Goal: Task Accomplishment & Management: Manage account settings

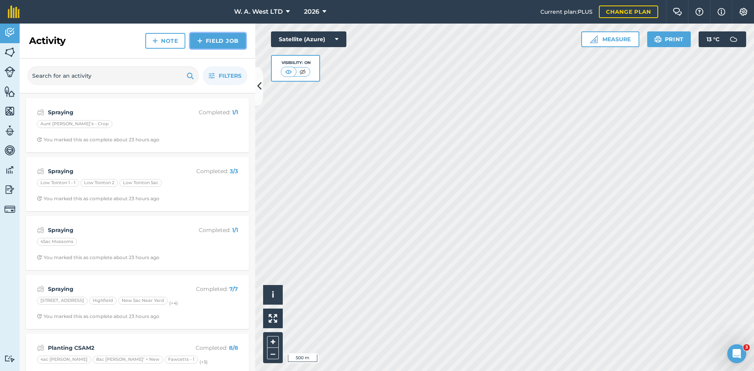
click at [214, 41] on link "Field Job" at bounding box center [218, 41] width 56 height 16
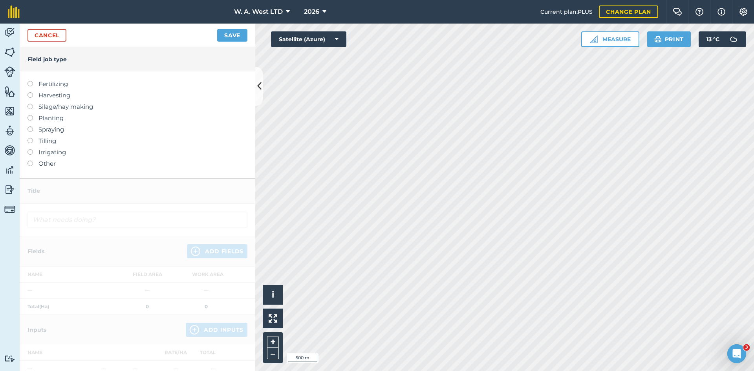
click at [29, 115] on label at bounding box center [32, 115] width 11 height 0
type input "Planting"
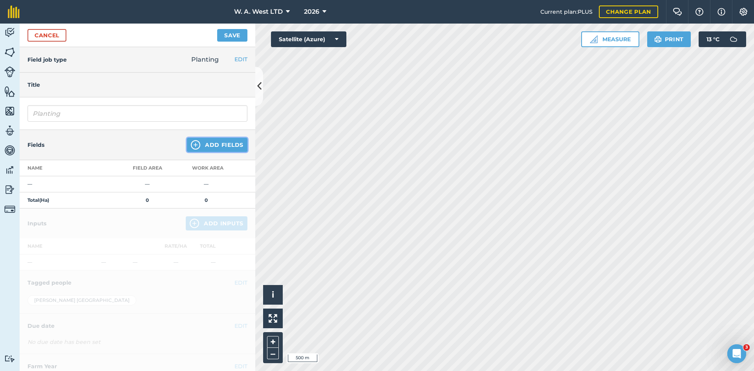
click at [232, 144] on button "Add Fields" at bounding box center [217, 145] width 60 height 14
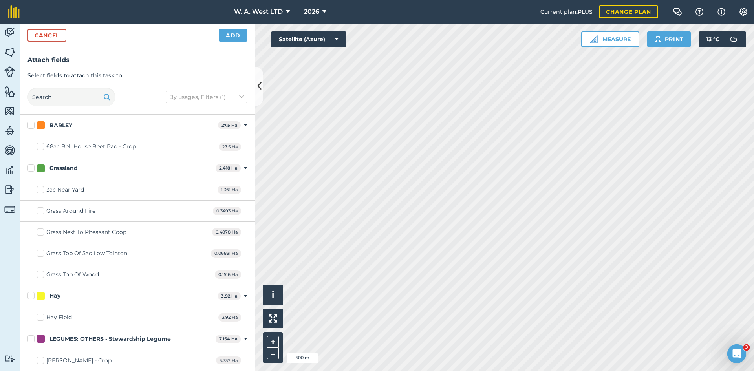
checkbox input "true"
click at [226, 34] on button "Add" at bounding box center [233, 35] width 29 height 13
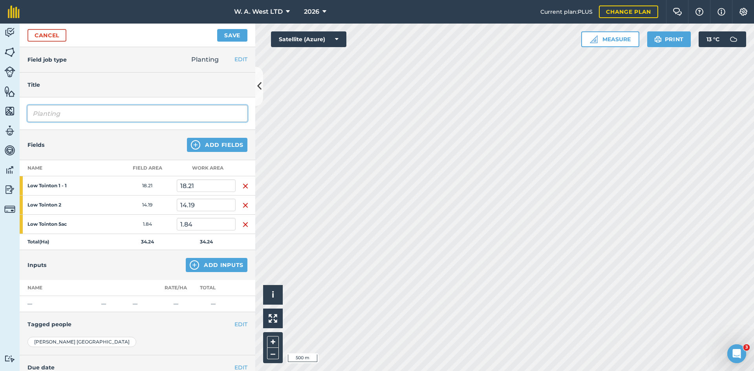
click at [134, 112] on input "Planting" at bounding box center [137, 113] width 220 height 16
drag, startPoint x: 134, startPoint y: 112, endPoint x: 43, endPoint y: 105, distance: 91.0
click at [46, 115] on input "Planting" at bounding box center [137, 113] width 220 height 16
type input "Crusoe LT"
click at [211, 262] on button "Add Inputs" at bounding box center [217, 265] width 62 height 14
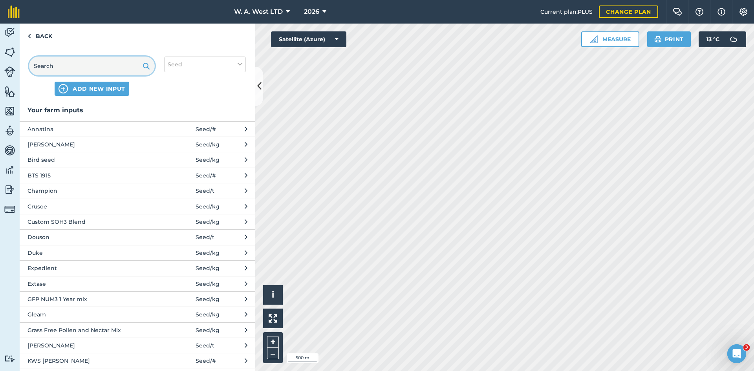
click at [111, 68] on input "text" at bounding box center [92, 66] width 126 height 19
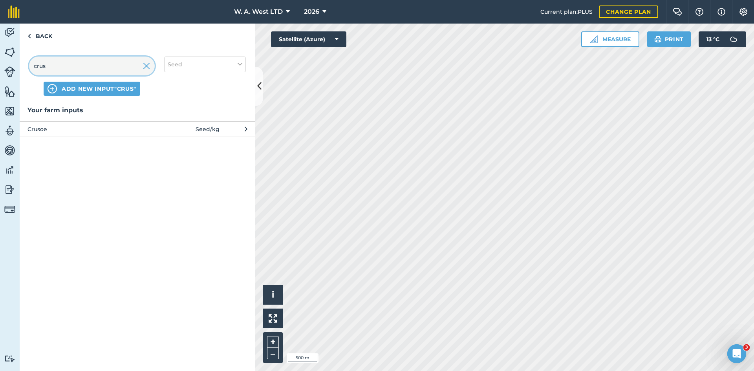
type input "crus"
click at [127, 127] on span "Crusoe" at bounding box center [91, 129] width 128 height 9
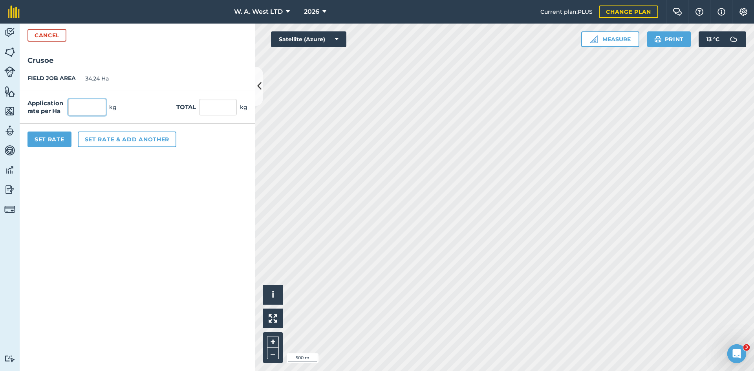
click at [95, 103] on input "text" at bounding box center [87, 107] width 38 height 16
type input "200"
type input "6,848"
click at [87, 217] on form "Cancel Crusoe FIELD JOB AREA 34.24 Ha Application rate per Ha 200 kg Total 6,84…" at bounding box center [138, 197] width 236 height 347
click at [39, 138] on button "Set Rate" at bounding box center [49, 140] width 44 height 16
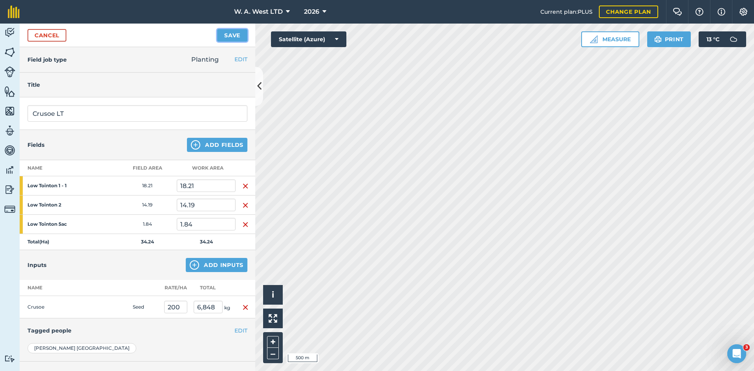
click at [226, 31] on button "Save" at bounding box center [232, 35] width 30 height 13
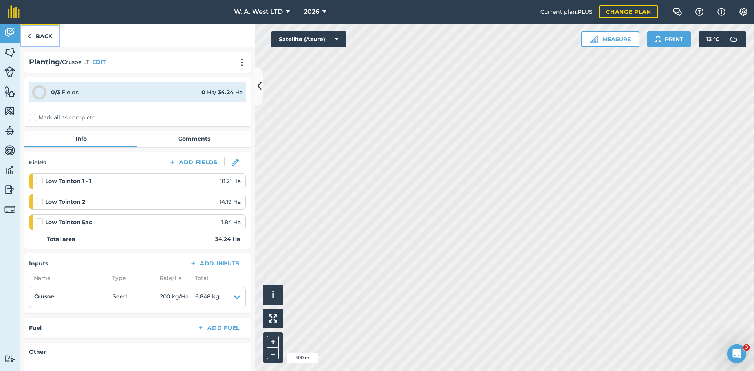
click at [47, 41] on link "Back" at bounding box center [40, 35] width 40 height 23
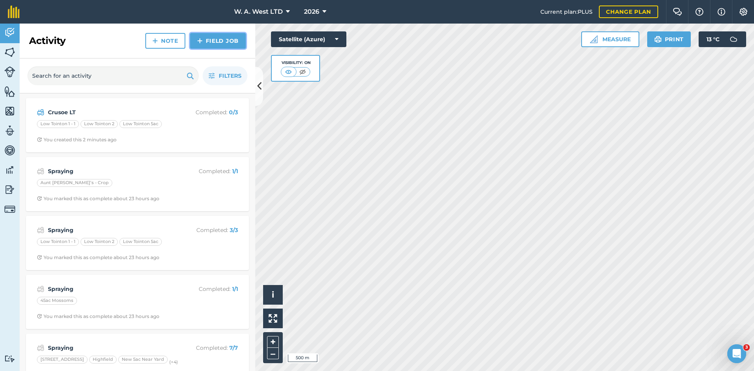
click at [232, 46] on link "Field Job" at bounding box center [218, 41] width 56 height 16
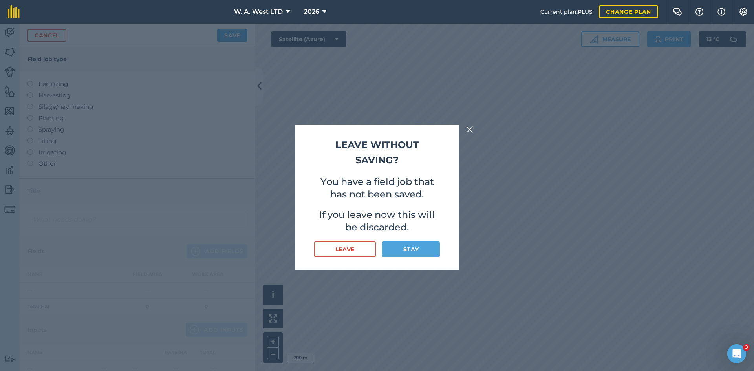
click at [471, 128] on img at bounding box center [469, 129] width 7 height 9
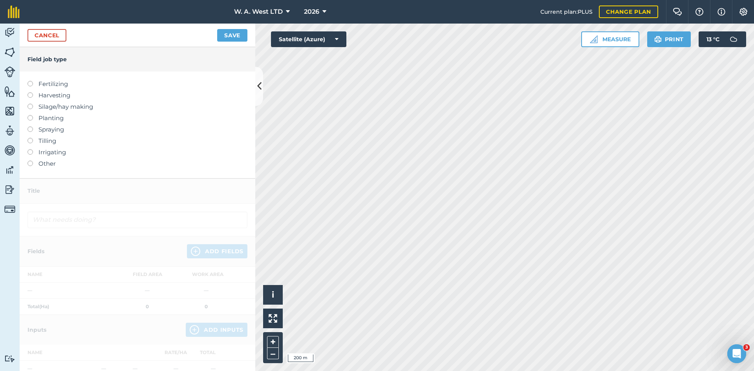
click at [30, 115] on label at bounding box center [32, 115] width 11 height 0
type input "Planting"
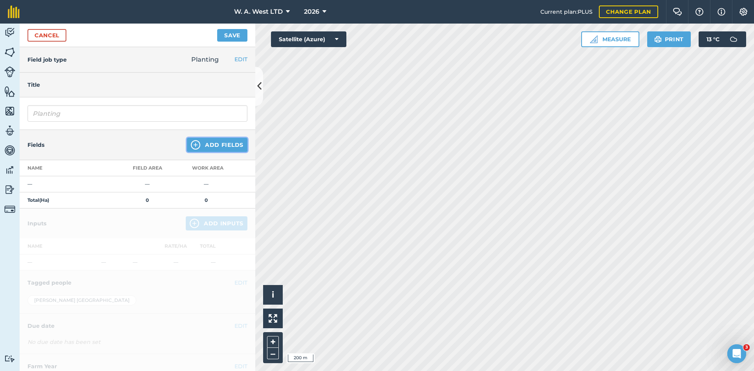
click at [221, 144] on button "Add Fields" at bounding box center [217, 145] width 60 height 14
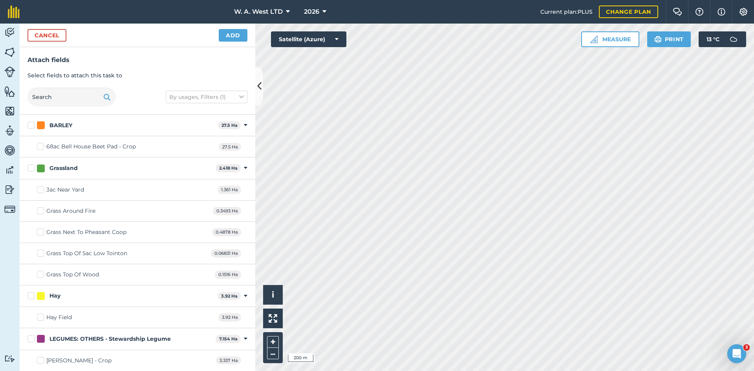
checkbox input "true"
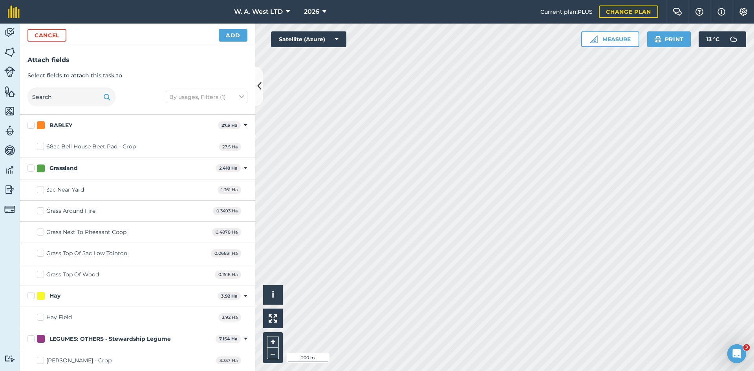
checkbox input "true"
checkbox input "false"
click at [223, 28] on div "Cancel Add" at bounding box center [138, 36] width 236 height 24
click at [227, 31] on button "Add" at bounding box center [233, 35] width 29 height 13
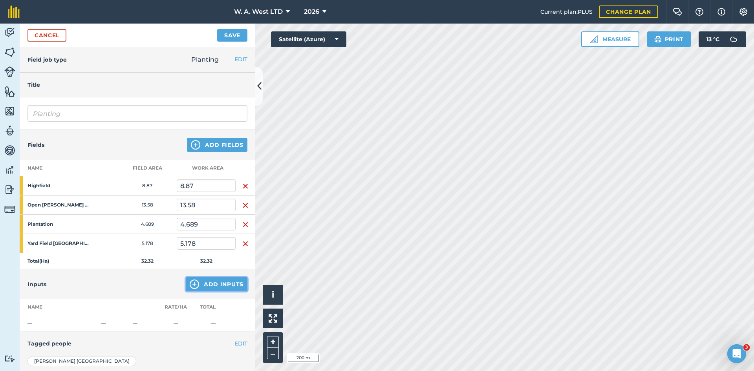
click at [217, 284] on button "Add Inputs" at bounding box center [217, 284] width 62 height 14
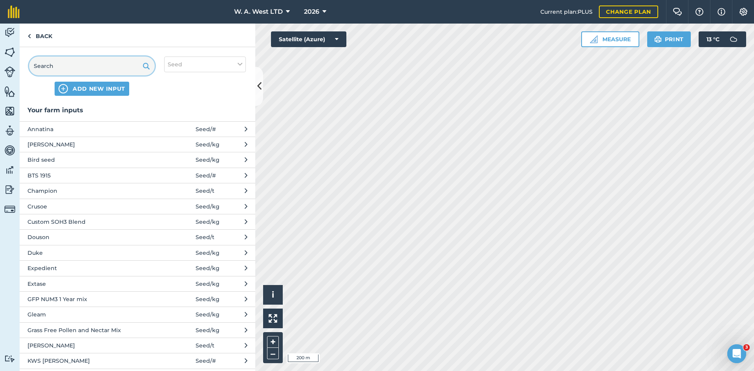
click at [115, 69] on input "text" at bounding box center [92, 66] width 126 height 19
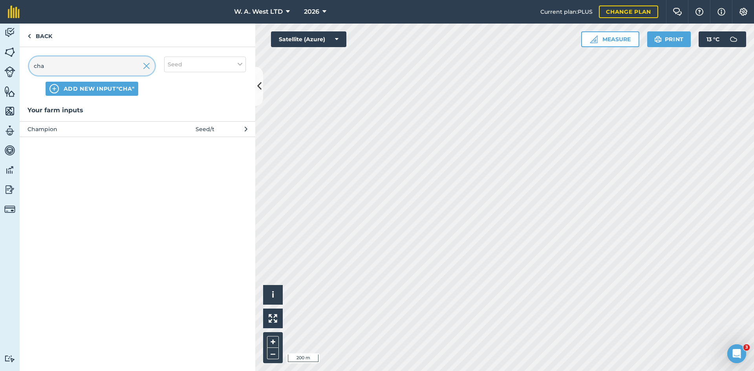
type input "cha"
click at [120, 125] on span "Champion" at bounding box center [91, 129] width 128 height 9
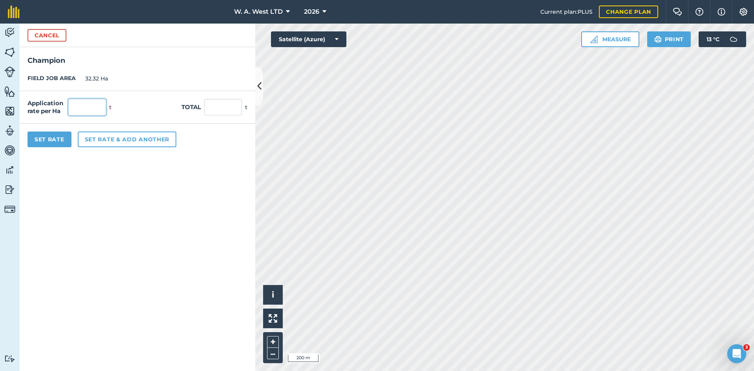
click at [94, 107] on input "text" at bounding box center [87, 107] width 38 height 16
type input "0.2"
type input "6.464"
click at [64, 137] on button "Set Rate" at bounding box center [49, 140] width 44 height 16
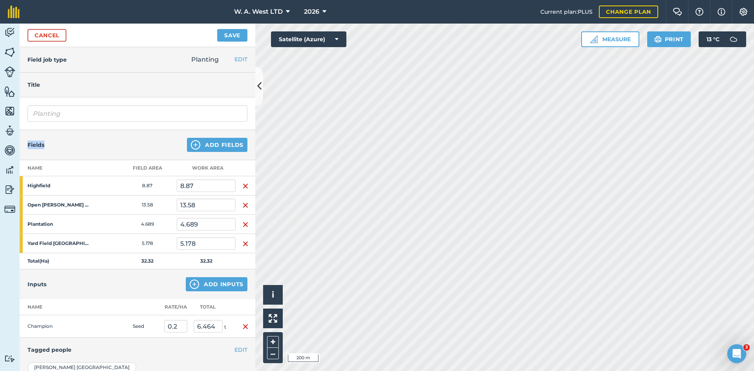
drag, startPoint x: 25, startPoint y: 141, endPoint x: 60, endPoint y: 145, distance: 35.1
click at [60, 145] on div "Fields Add Fields" at bounding box center [138, 145] width 236 height 30
click at [123, 111] on input "Planting" at bounding box center [137, 113] width 220 height 16
drag, startPoint x: 123, startPoint y: 111, endPoint x: 44, endPoint y: 111, distance: 79.7
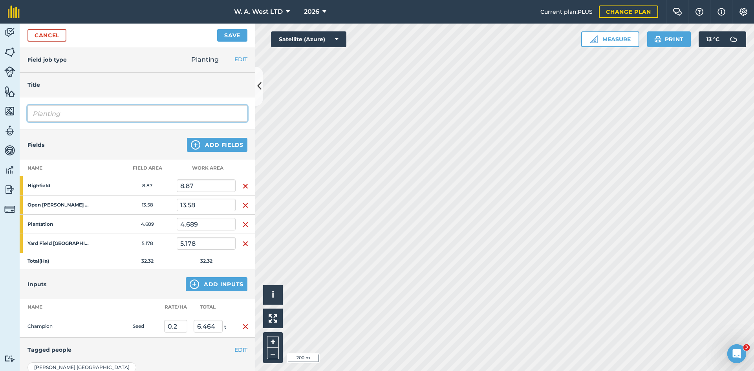
click at [44, 111] on input "Planting" at bounding box center [137, 113] width 220 height 16
type input "Champion"
click at [117, 69] on div "Field job type Planting EDIT Fertilizing Harvesting Silage/hay making Planting …" at bounding box center [138, 60] width 236 height 26
click at [226, 33] on button "Save" at bounding box center [232, 35] width 30 height 13
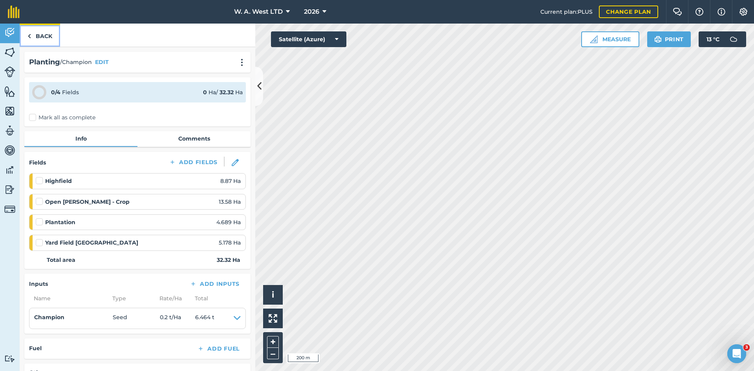
click at [44, 35] on link "Back" at bounding box center [40, 35] width 40 height 23
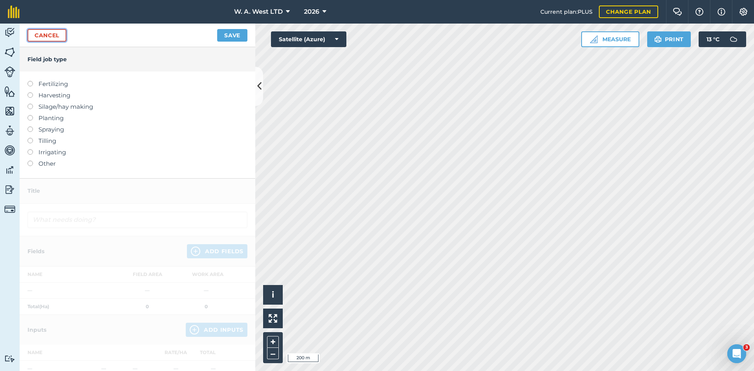
click at [53, 38] on link "Cancel" at bounding box center [46, 35] width 39 height 13
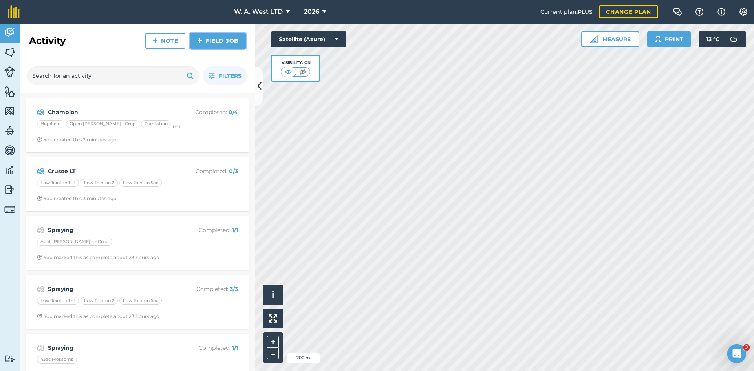
click at [221, 36] on link "Field Job" at bounding box center [218, 41] width 56 height 16
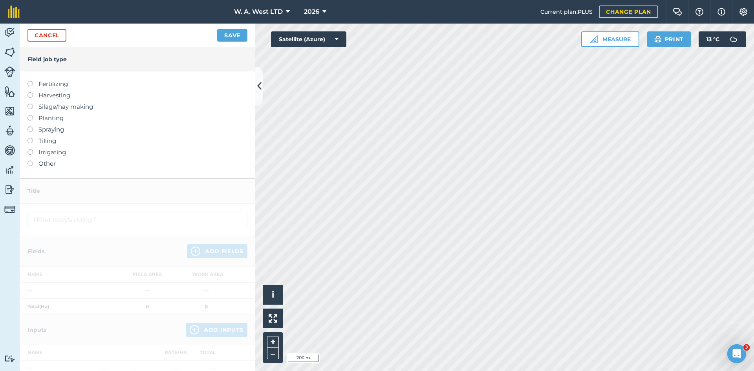
click at [47, 121] on label "Planting" at bounding box center [137, 117] width 220 height 9
type input "Planting"
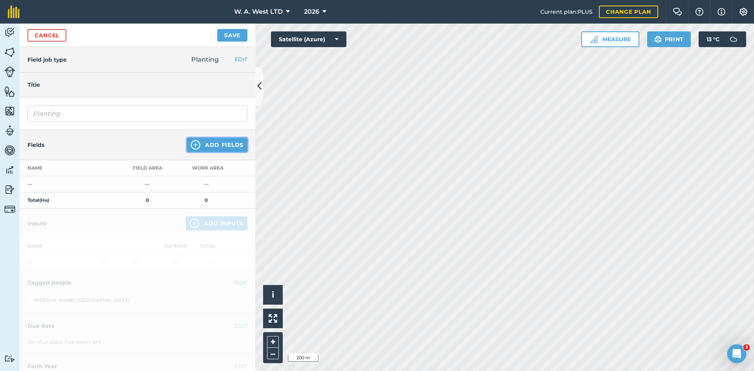
click at [201, 146] on button "Add Fields" at bounding box center [217, 145] width 60 height 14
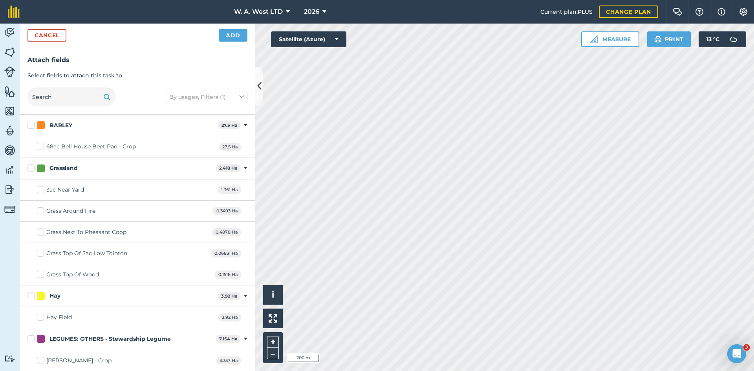
checkbox input "true"
click at [225, 38] on button "Add" at bounding box center [233, 35] width 29 height 13
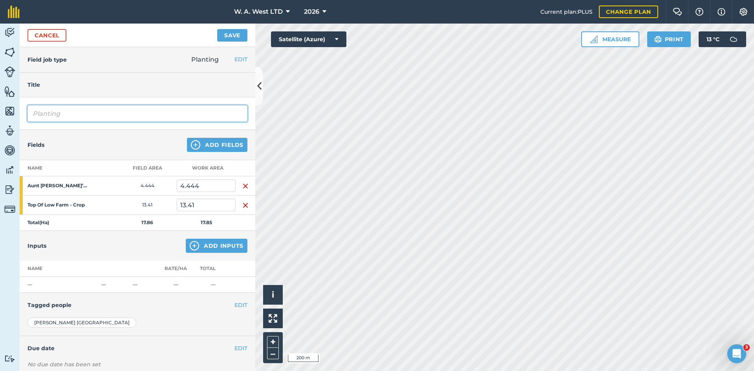
click at [158, 119] on input "Planting" at bounding box center [137, 113] width 220 height 16
type input "KWS Vibe"
click at [218, 250] on button "Add Inputs" at bounding box center [217, 246] width 62 height 14
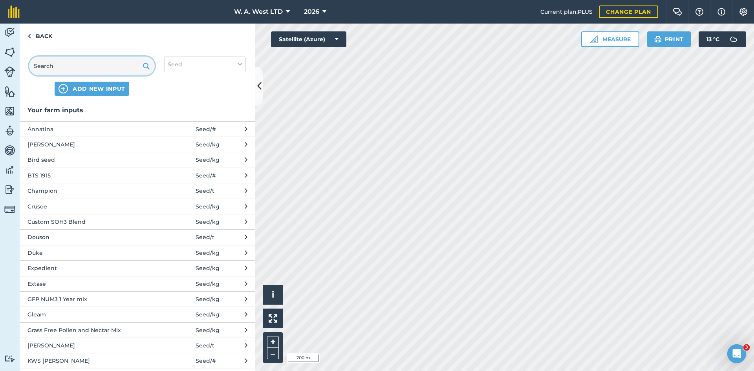
click at [94, 64] on input "text" at bounding box center [92, 66] width 126 height 19
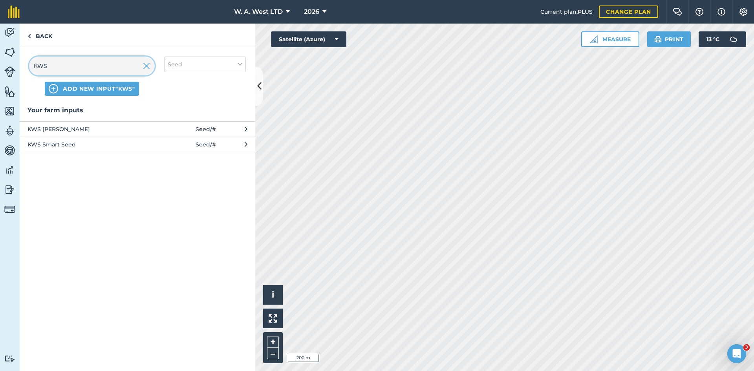
type input "KWS"
click at [107, 88] on span "ADD NEW INPUT "KWS"" at bounding box center [99, 89] width 72 height 8
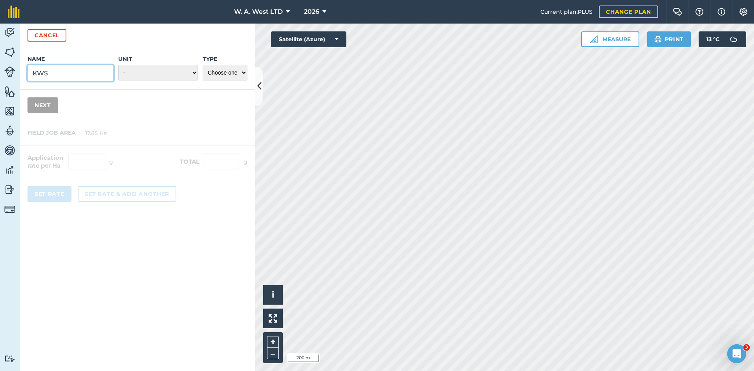
click at [75, 76] on input "KWS" at bounding box center [70, 73] width 86 height 16
type input "KWS Vibe"
click at [158, 78] on select "- Grams/g Kilograms/kg Metric tonnes/t Millilitres/ml Litres/L Ounces/oz Pounds…" at bounding box center [158, 73] width 80 height 16
select select "KILOGRAMS"
click at [118, 65] on select "- Grams/g Kilograms/kg Metric tonnes/t Millilitres/ml Litres/L Ounces/oz Pounds…" at bounding box center [158, 73] width 80 height 16
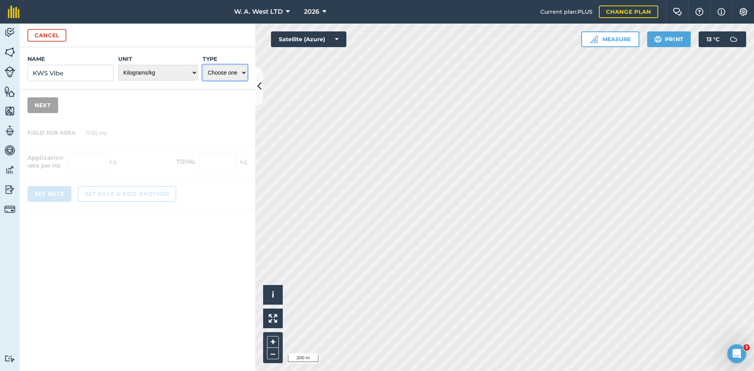
click at [229, 77] on select "Choose one Fertilizer Seed Spray Fuel Other" at bounding box center [225, 73] width 45 height 16
select select "SEED"
click at [203, 65] on select "Choose one Fertilizer Seed Spray Fuel Other" at bounding box center [225, 73] width 45 height 16
drag, startPoint x: 32, startPoint y: 115, endPoint x: 34, endPoint y: 111, distance: 4.7
click at [31, 115] on div "Name KWS Vibe Unit - Grams/g Kilograms/kg Metric tonnes/t Millilitres/ml Litres…" at bounding box center [138, 84] width 236 height 74
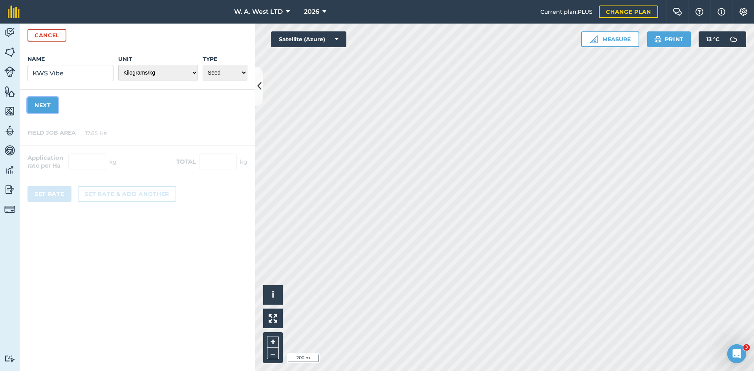
click at [35, 110] on button "Next" at bounding box center [42, 105] width 31 height 16
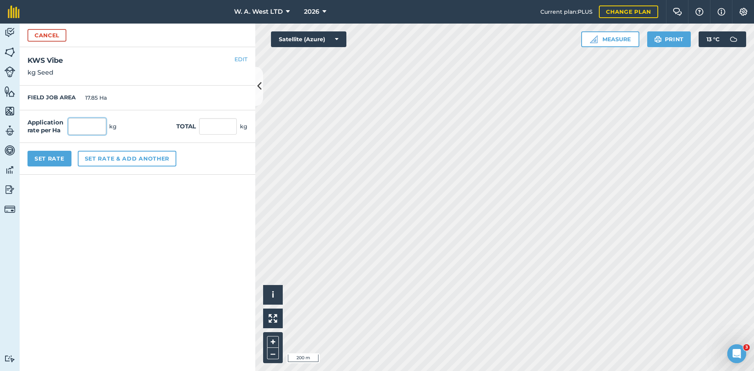
click at [93, 122] on input "text" at bounding box center [87, 126] width 38 height 16
type input "200"
type input "3,570"
click at [56, 159] on button "Set Rate" at bounding box center [49, 159] width 44 height 16
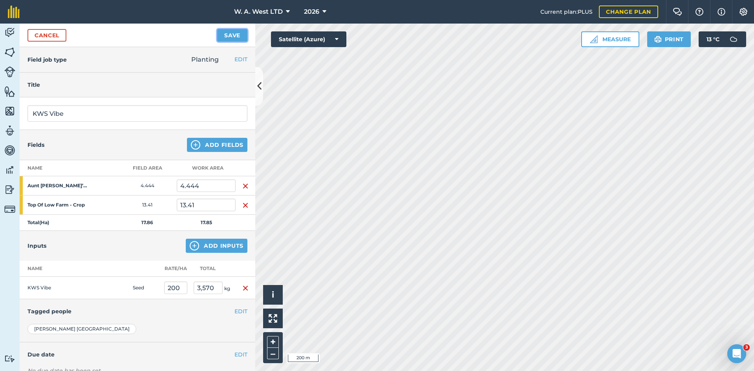
click at [229, 37] on button "Save" at bounding box center [232, 35] width 30 height 13
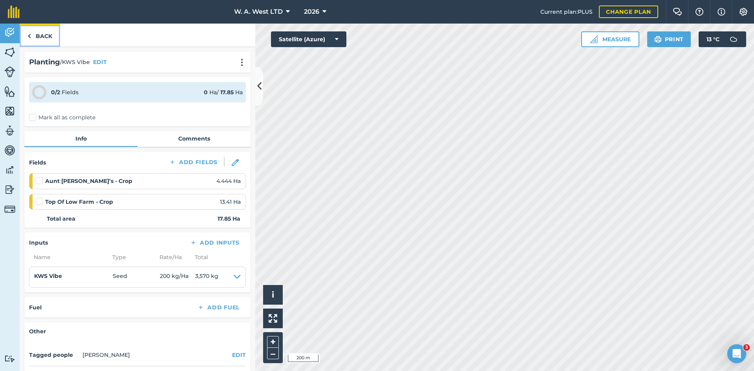
click at [52, 33] on link "Back" at bounding box center [40, 35] width 40 height 23
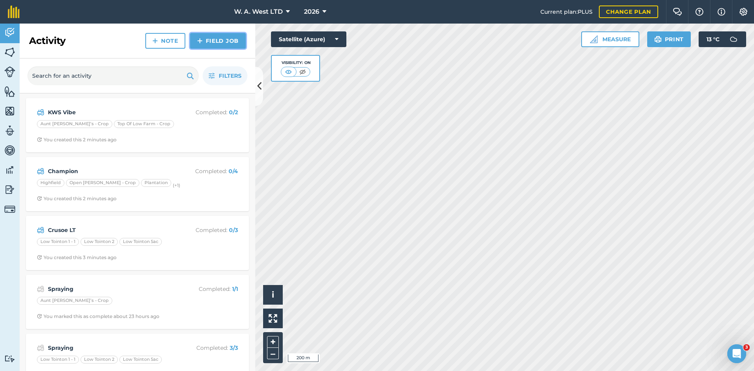
click at [229, 38] on link "Field Job" at bounding box center [218, 41] width 56 height 16
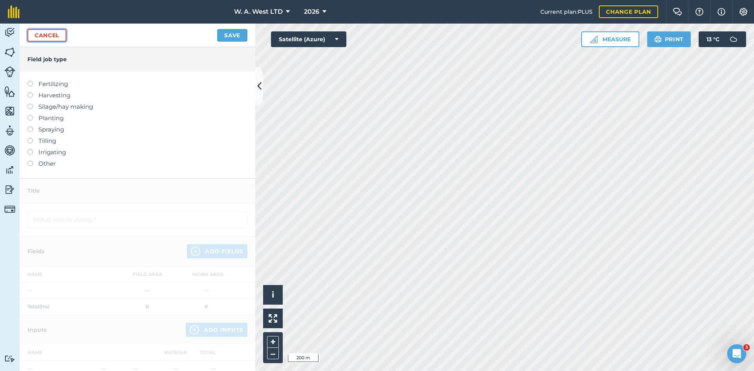
click at [61, 32] on link "Cancel" at bounding box center [46, 35] width 39 height 13
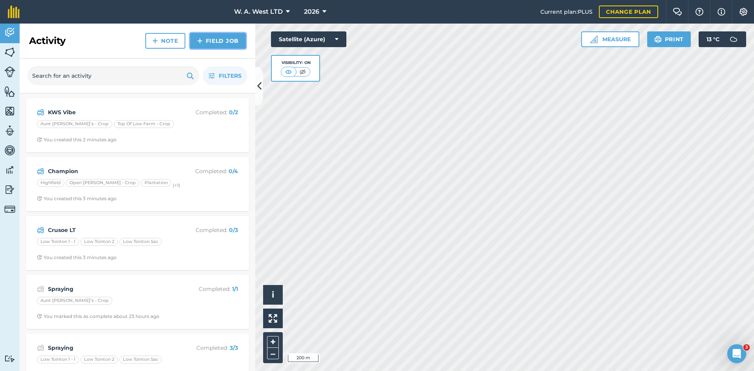
click at [203, 42] on link "Field Job" at bounding box center [218, 41] width 56 height 16
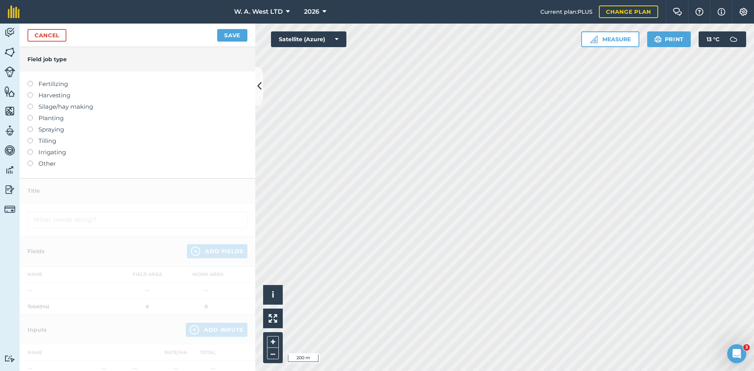
click at [47, 117] on label "Planting" at bounding box center [137, 117] width 220 height 9
type input "Planting"
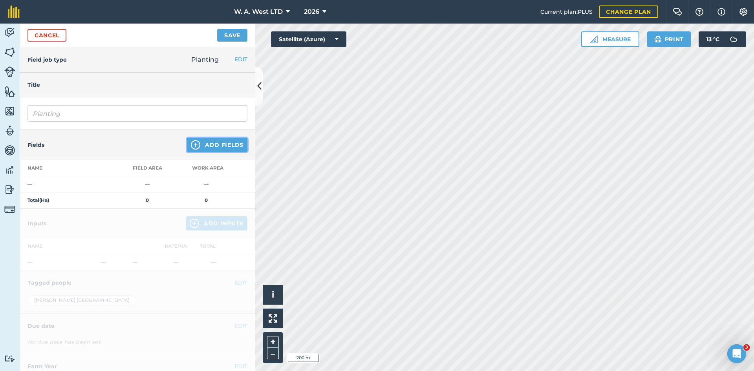
click at [191, 146] on img at bounding box center [195, 144] width 9 height 9
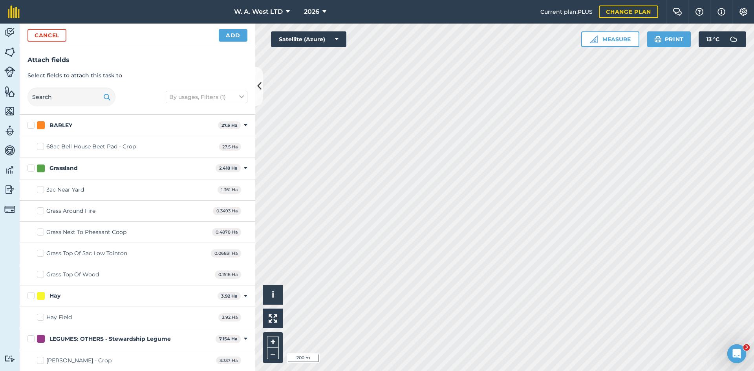
checkbox input "true"
click at [241, 35] on button "Add" at bounding box center [233, 35] width 29 height 13
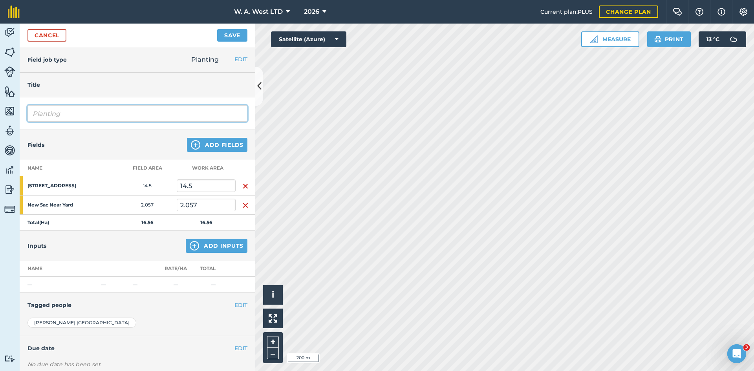
click at [126, 115] on input "Planting" at bounding box center [137, 113] width 220 height 16
type input "Beowulf"
click at [208, 246] on button "Add Inputs" at bounding box center [217, 246] width 62 height 14
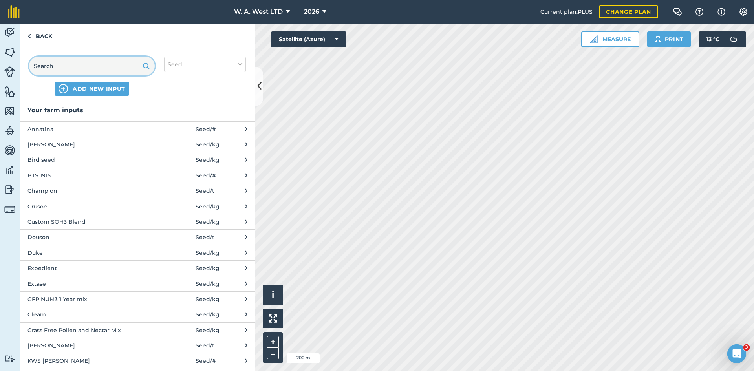
click at [100, 72] on input "text" at bounding box center [92, 66] width 126 height 19
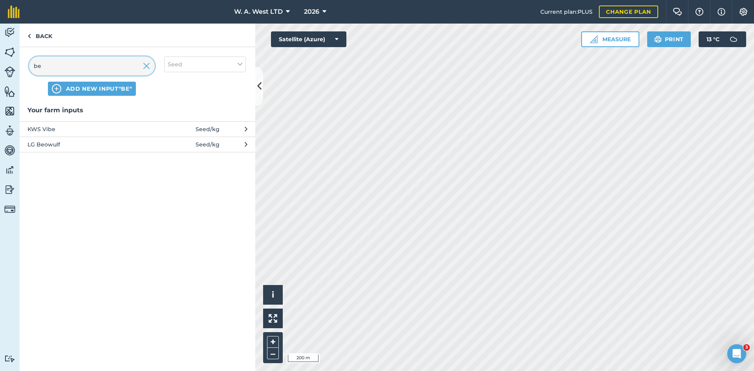
type input "be"
click at [64, 143] on span "LG Beowulf" at bounding box center [91, 144] width 128 height 9
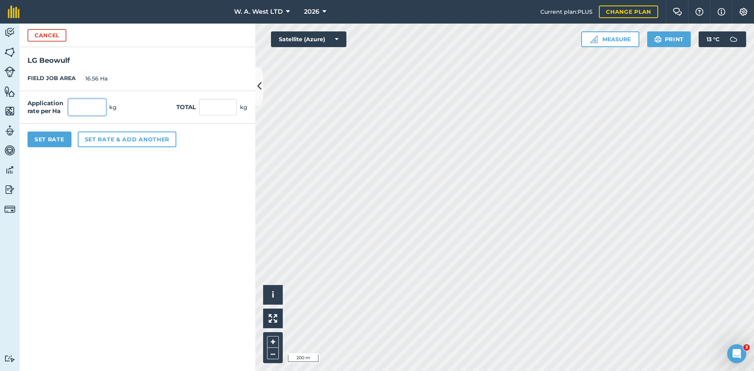
click at [95, 103] on input "text" at bounding box center [87, 107] width 38 height 16
type input "200"
type input "3,312"
click at [60, 145] on button "Set Rate" at bounding box center [49, 140] width 44 height 16
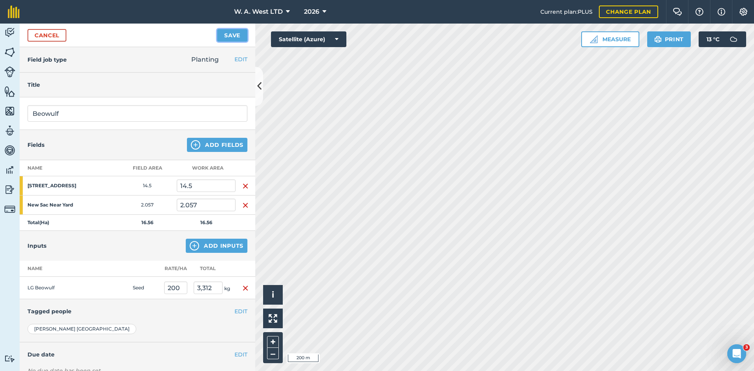
click at [225, 41] on button "Save" at bounding box center [232, 35] width 30 height 13
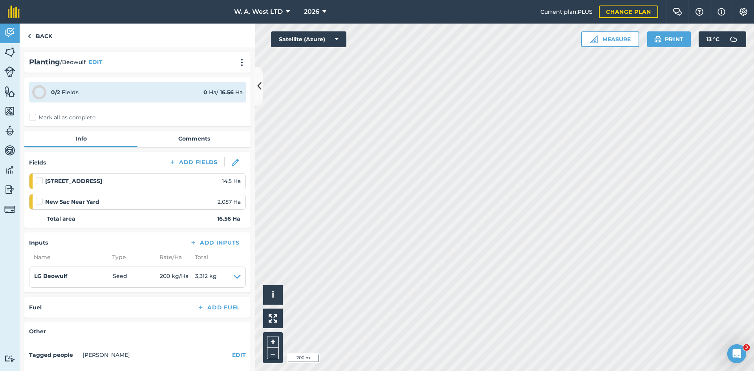
click at [31, 117] on label "Mark all as complete" at bounding box center [62, 117] width 66 height 8
click at [31, 117] on input "Mark all as complete" at bounding box center [31, 115] width 5 height 5
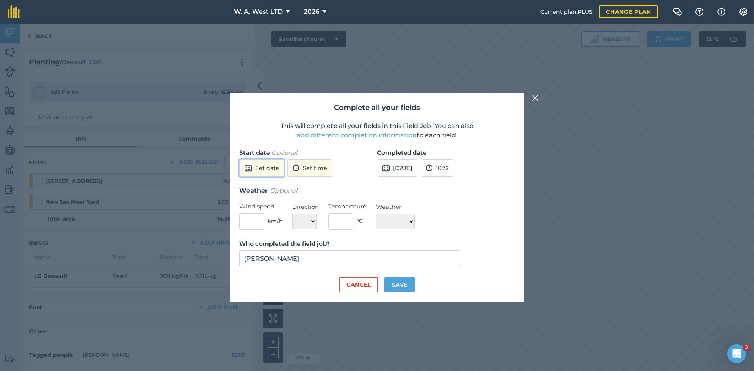
click at [264, 168] on button "Set date" at bounding box center [261, 167] width 45 height 17
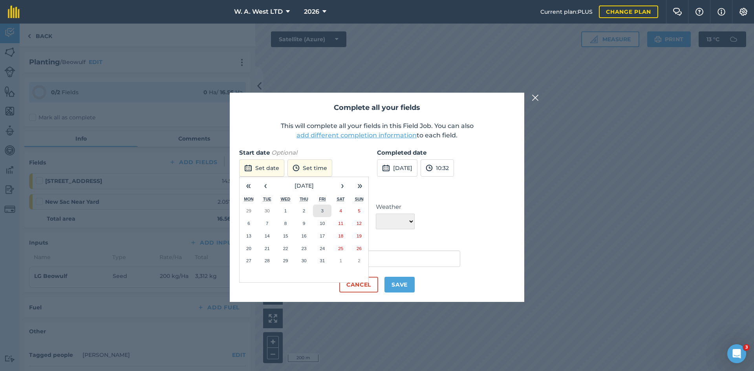
click at [323, 210] on abbr "3" at bounding box center [322, 210] width 2 height 5
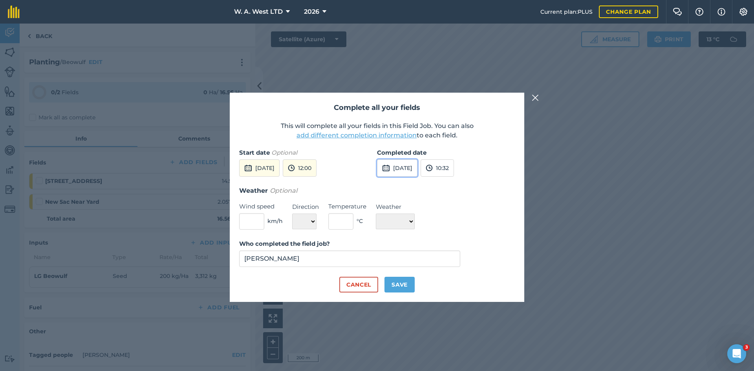
click at [400, 169] on button "[DATE]" at bounding box center [397, 167] width 40 height 17
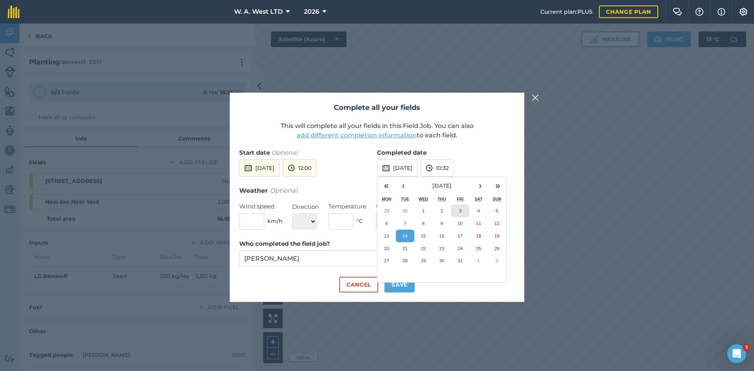
click at [460, 212] on abbr "3" at bounding box center [460, 210] width 2 height 5
click at [452, 208] on div "Weather Optional Wind speed km/h Direction N NE E SE S SW W NW Temperature ° C …" at bounding box center [377, 208] width 276 height 44
click at [265, 226] on div "km/h" at bounding box center [261, 221] width 44 height 16
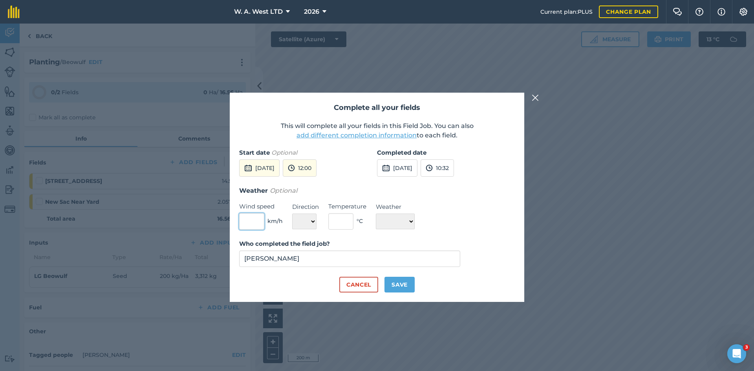
click at [261, 225] on input "text" at bounding box center [251, 221] width 25 height 16
click at [406, 284] on button "Save" at bounding box center [399, 285] width 30 height 16
checkbox input "true"
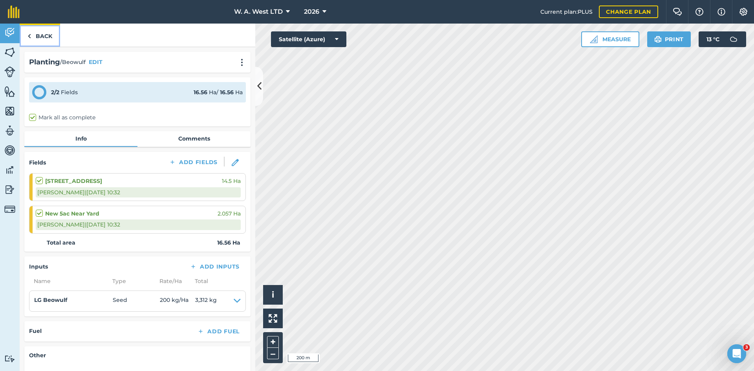
click at [56, 27] on link "Back" at bounding box center [40, 35] width 40 height 23
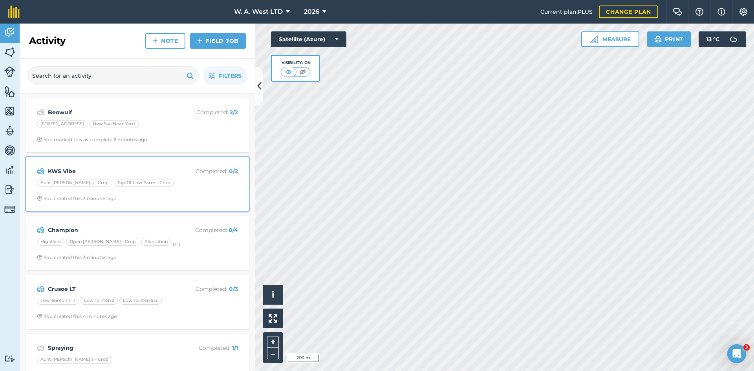
click at [106, 167] on strong "KWS Vibe" at bounding box center [110, 171] width 124 height 9
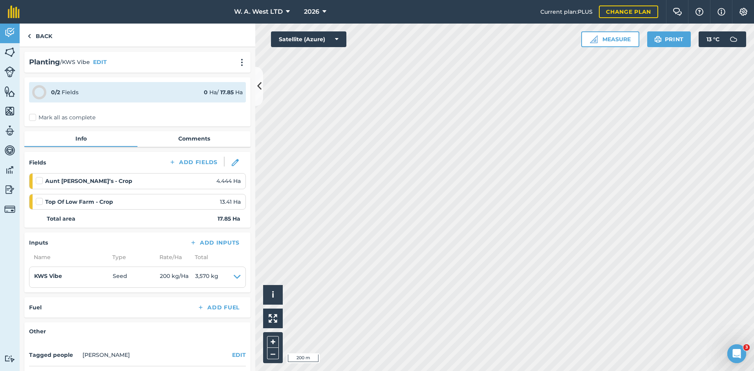
click at [37, 120] on label "Mark all as complete" at bounding box center [62, 117] width 66 height 8
click at [34, 119] on input "Mark all as complete" at bounding box center [31, 115] width 5 height 5
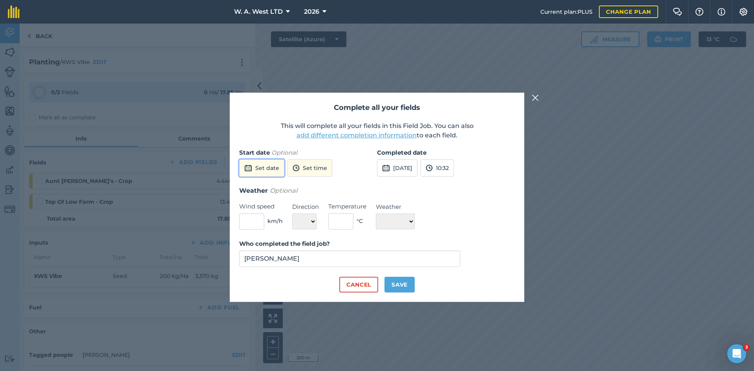
click at [240, 169] on button "Set date" at bounding box center [261, 167] width 45 height 17
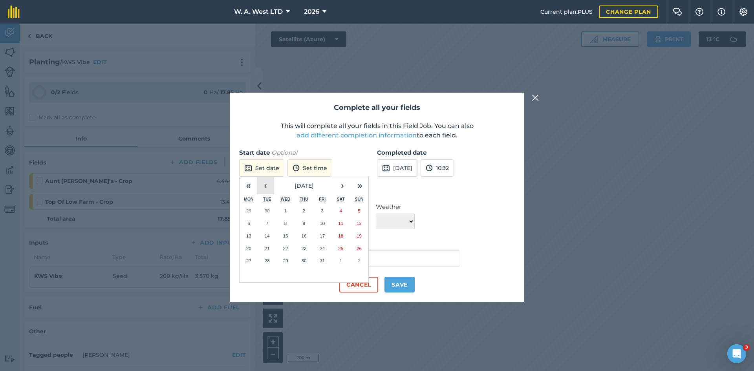
click at [265, 186] on button "‹" at bounding box center [265, 185] width 17 height 17
click at [323, 249] on abbr "26" at bounding box center [322, 248] width 5 height 5
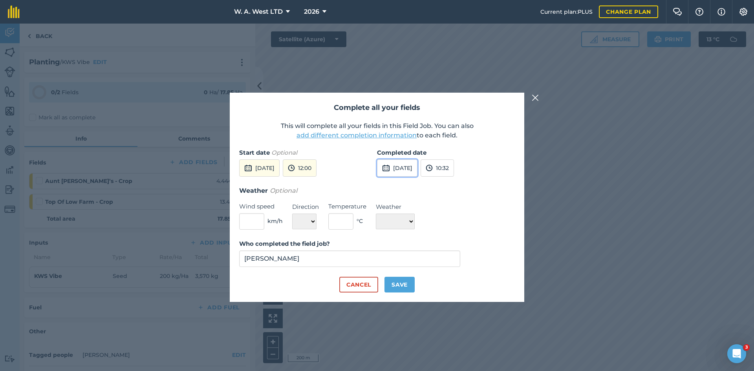
click at [413, 168] on button "[DATE]" at bounding box center [397, 167] width 40 height 17
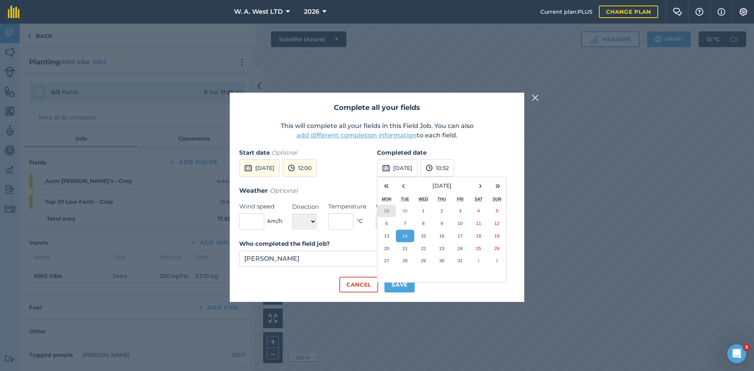
click at [387, 211] on abbr "29" at bounding box center [386, 210] width 5 height 5
click at [401, 285] on button "Save" at bounding box center [399, 285] width 30 height 16
checkbox input "true"
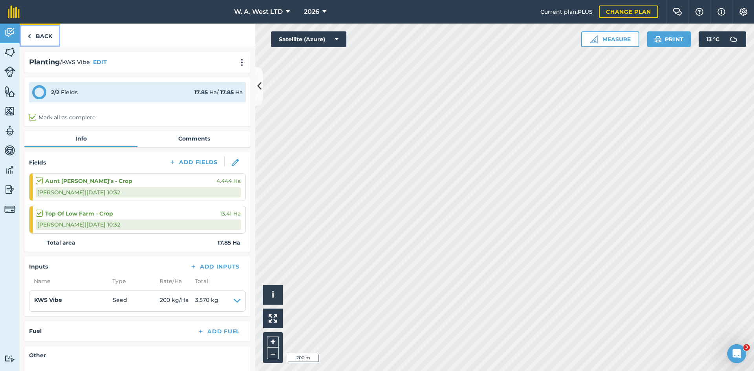
click at [38, 37] on link "Back" at bounding box center [40, 35] width 40 height 23
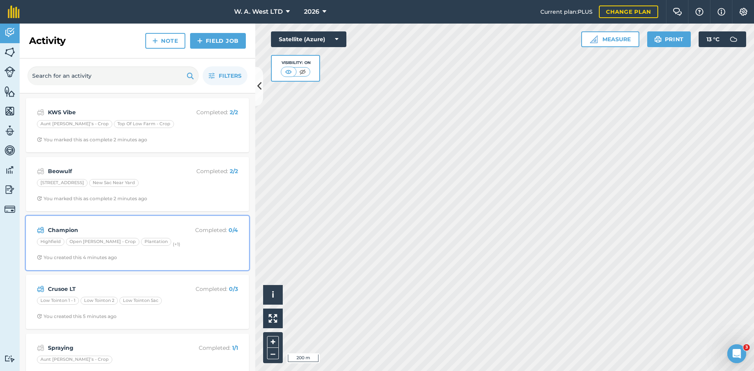
click at [135, 225] on div "Champion Completed : 0 / 4" at bounding box center [137, 229] width 201 height 9
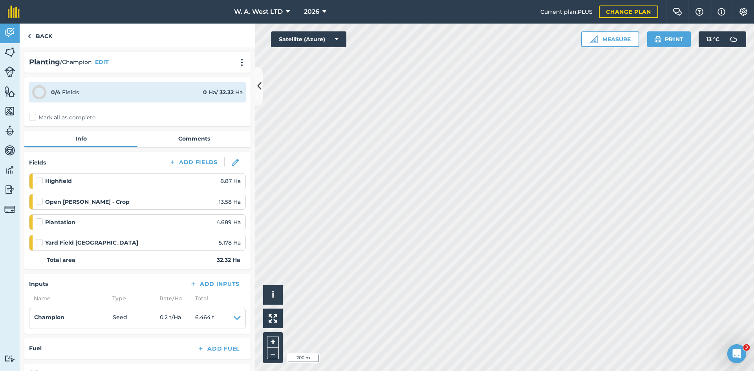
click at [36, 117] on label "Mark all as complete" at bounding box center [62, 117] width 66 height 8
click at [34, 117] on input "Mark all as complete" at bounding box center [31, 115] width 5 height 5
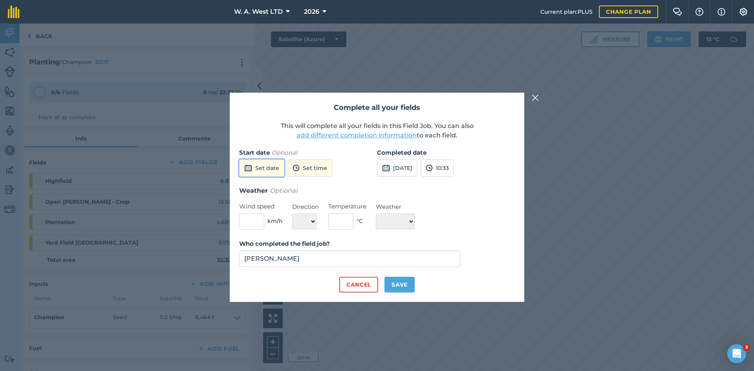
click at [258, 174] on button "Set date" at bounding box center [261, 167] width 45 height 17
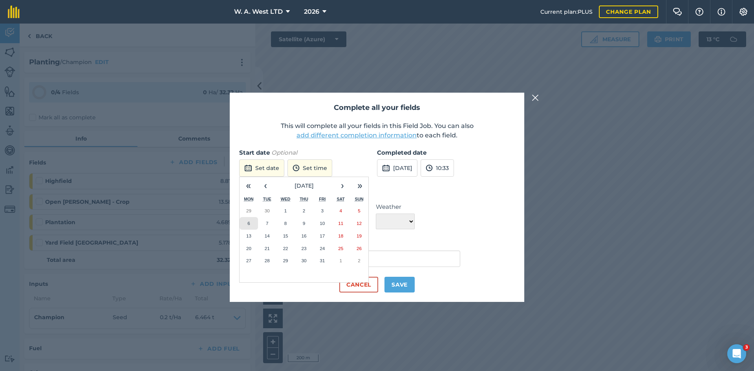
click at [252, 220] on button "6" at bounding box center [248, 223] width 18 height 13
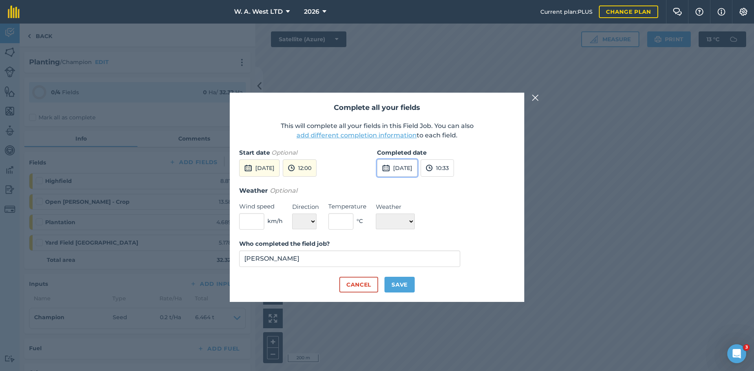
click at [417, 163] on button "[DATE]" at bounding box center [397, 167] width 40 height 17
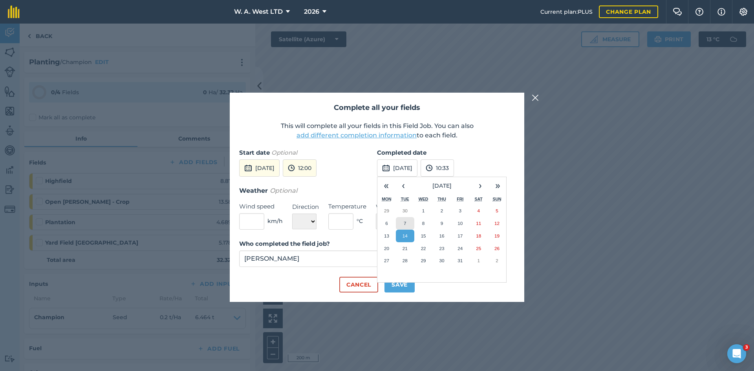
click at [400, 223] on button "7" at bounding box center [405, 223] width 18 height 13
click at [400, 285] on button "Save" at bounding box center [399, 285] width 30 height 16
checkbox input "true"
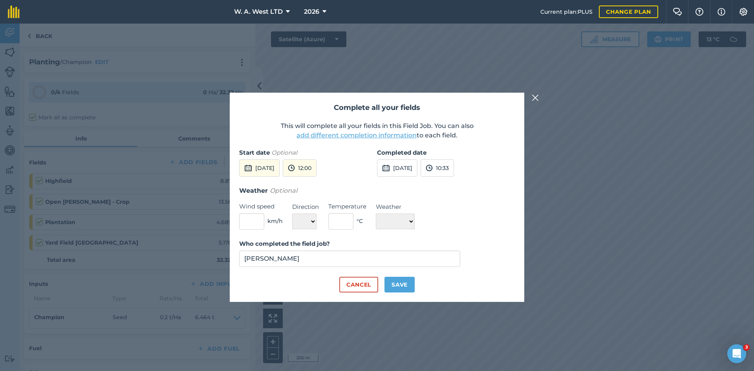
checkbox input "true"
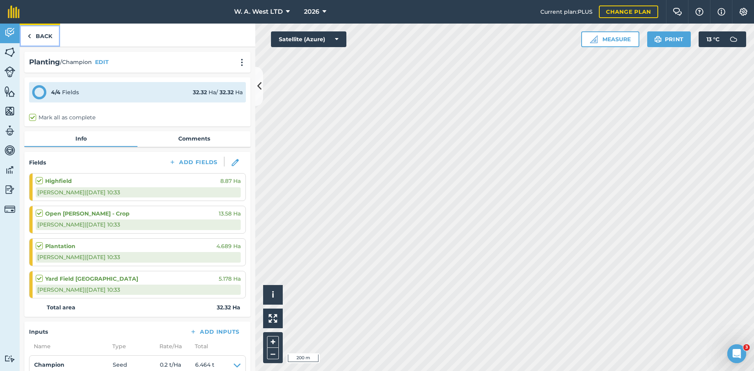
click at [50, 34] on link "Back" at bounding box center [40, 35] width 40 height 23
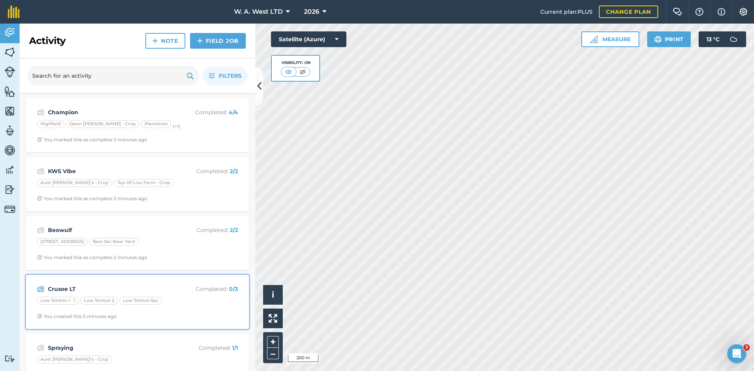
click at [134, 282] on div "Crusoe LT Completed : 0 / 3 Low Tointon 1 - 1 Low Tointon 2 Low Tointon 5ac You…" at bounding box center [138, 301] width 214 height 45
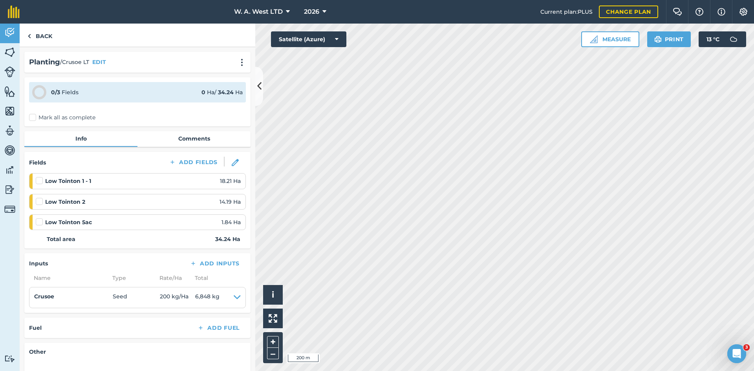
click at [33, 115] on label "Mark all as complete" at bounding box center [62, 117] width 66 height 8
click at [33, 115] on input "Mark all as complete" at bounding box center [31, 115] width 5 height 5
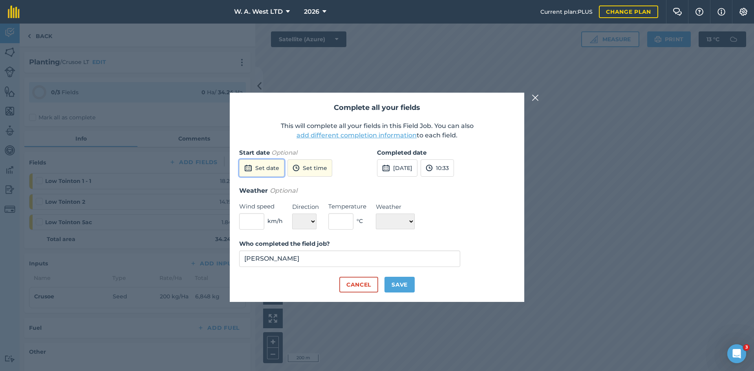
click at [276, 166] on button "Set date" at bounding box center [261, 167] width 45 height 17
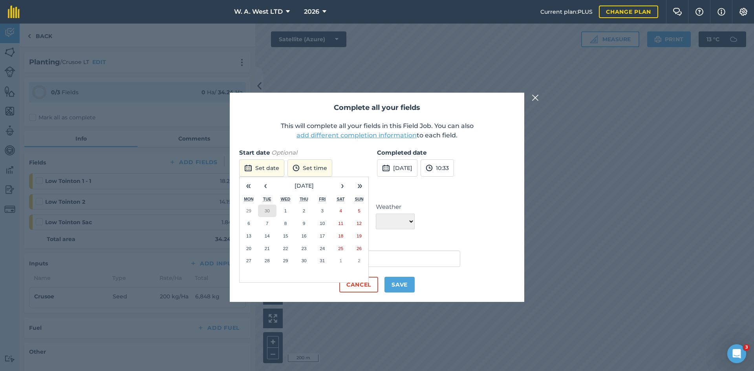
click at [265, 209] on abbr "30" at bounding box center [267, 210] width 5 height 5
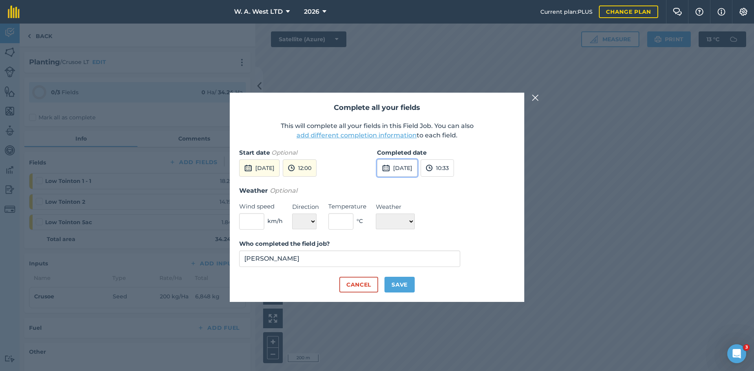
click at [417, 159] on button "[DATE]" at bounding box center [397, 167] width 40 height 17
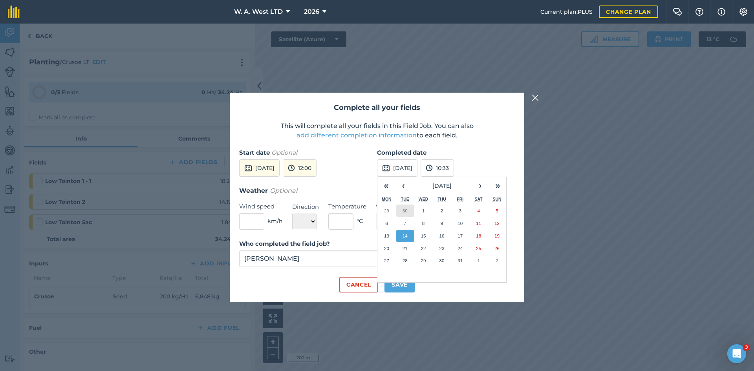
click at [405, 209] on abbr "30" at bounding box center [404, 210] width 5 height 5
drag, startPoint x: 391, startPoint y: 287, endPoint x: 372, endPoint y: 263, distance: 30.8
click at [391, 286] on button "Save" at bounding box center [399, 285] width 30 height 16
checkbox input "true"
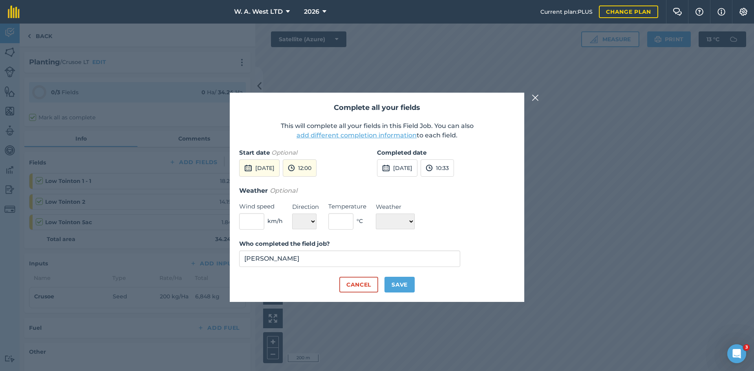
checkbox input "true"
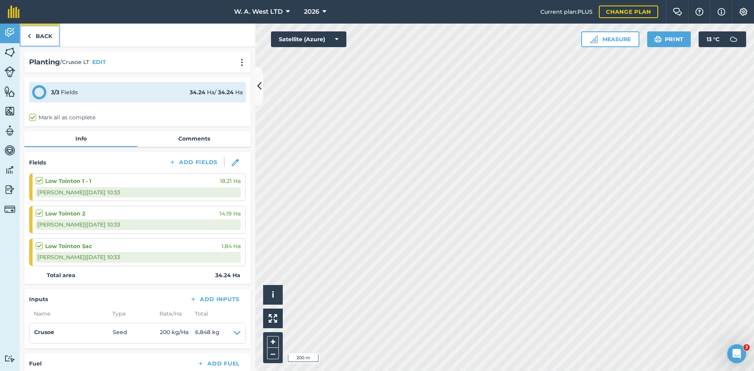
click at [34, 37] on link "Back" at bounding box center [40, 35] width 40 height 23
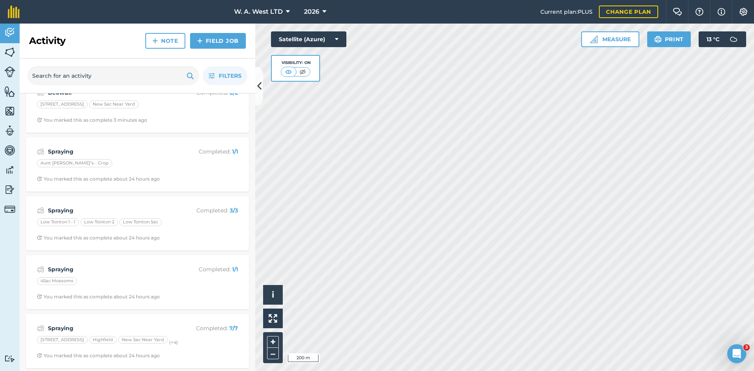
scroll to position [236, 0]
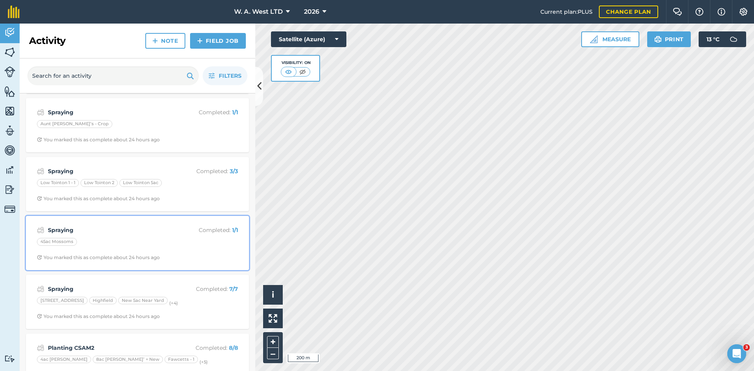
click at [154, 221] on div "Spraying Completed : 1 / 1 45ac Mossoms You marked this as complete about 24 ho…" at bounding box center [138, 243] width 214 height 45
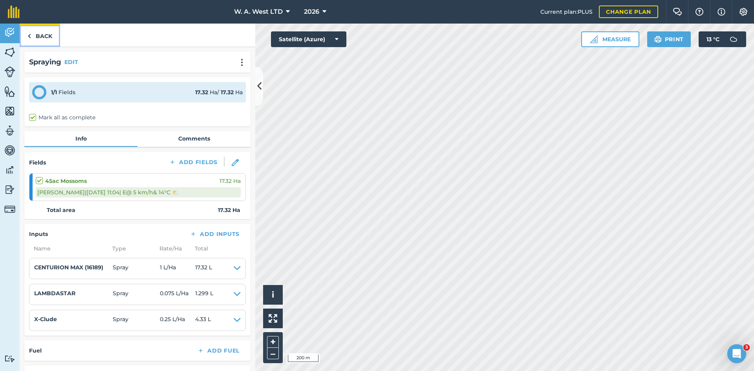
click at [35, 36] on link "Back" at bounding box center [40, 35] width 40 height 23
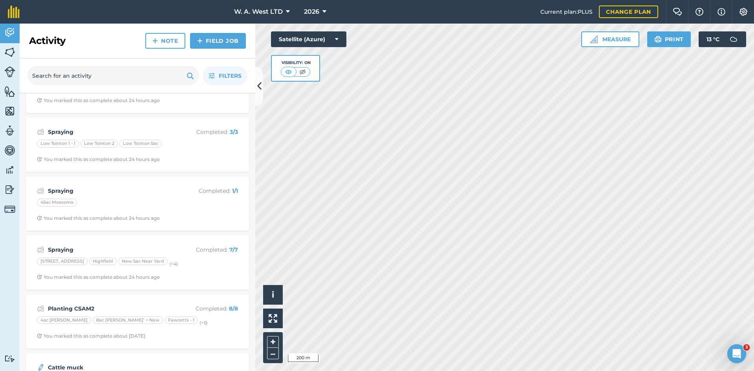
scroll to position [314, 0]
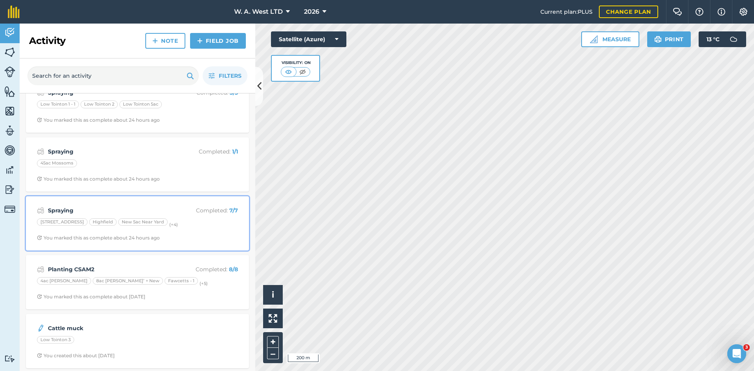
click at [199, 241] on div "Spraying Completed : 7 / 7 [GEOGRAPHIC_DATA] - 1 [GEOGRAPHIC_DATA] New 5ac Near…" at bounding box center [138, 223] width 214 height 45
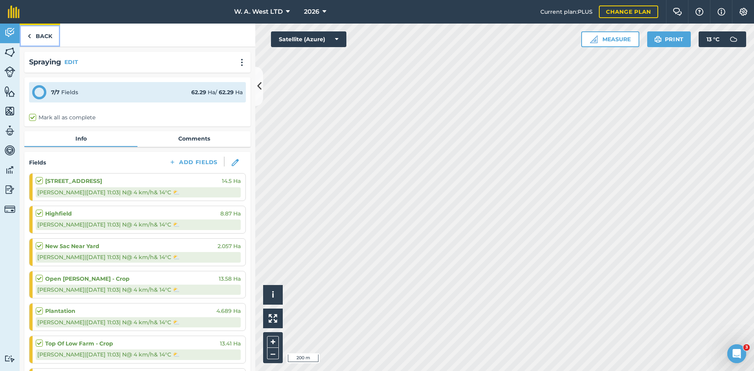
click at [47, 31] on link "Back" at bounding box center [40, 35] width 40 height 23
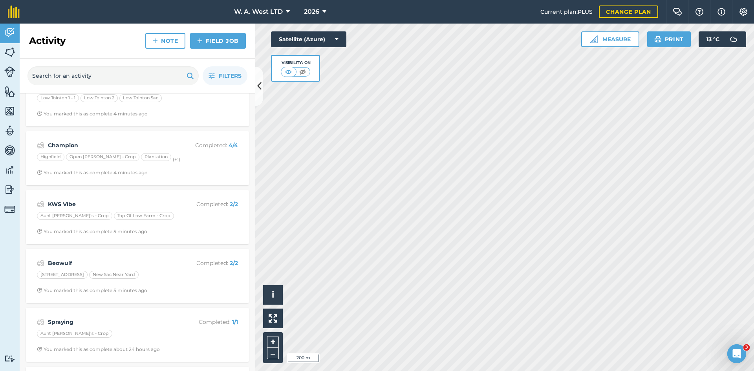
scroll to position [39, 0]
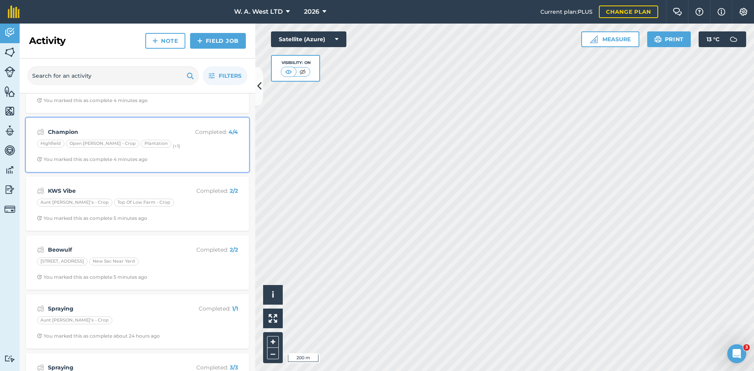
click at [177, 153] on div "Champion Completed : 4 / 4 Highfield Open [PERSON_NAME] - Crop Plantation (+ 1 …" at bounding box center [138, 144] width 214 height 45
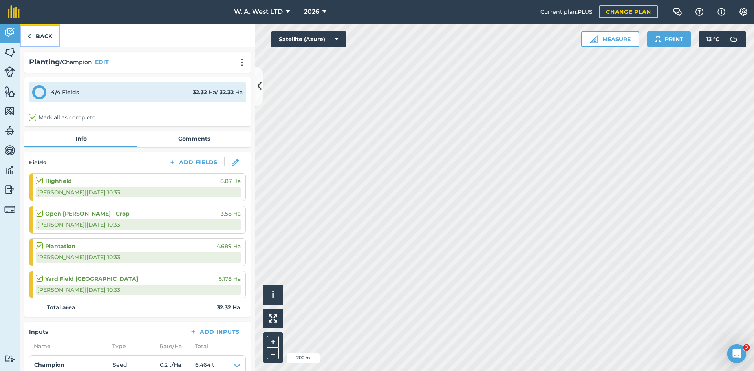
click at [25, 31] on link "Back" at bounding box center [40, 35] width 40 height 23
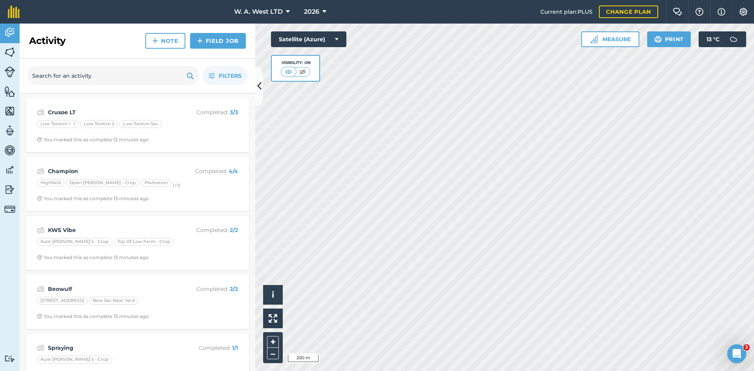
click at [128, 6] on nav "W. A. West LTD 2026" at bounding box center [283, 12] width 513 height 24
click at [318, 12] on span "2026" at bounding box center [311, 11] width 15 height 9
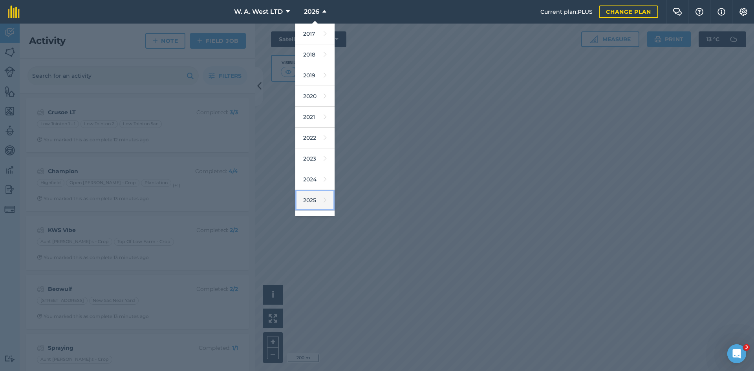
click at [303, 202] on link "2025" at bounding box center [314, 200] width 39 height 21
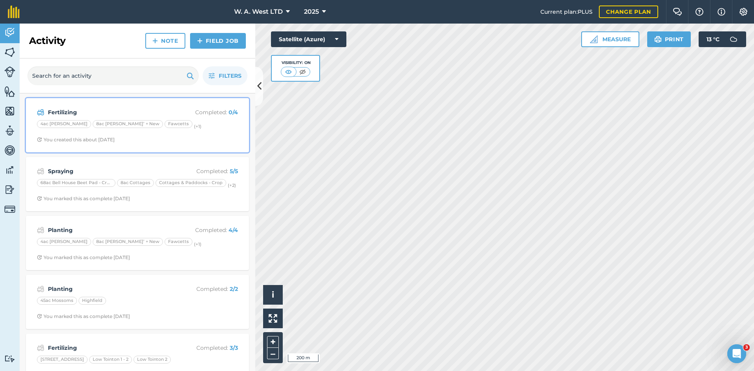
click at [124, 110] on strong "Fertilizing" at bounding box center [110, 112] width 124 height 9
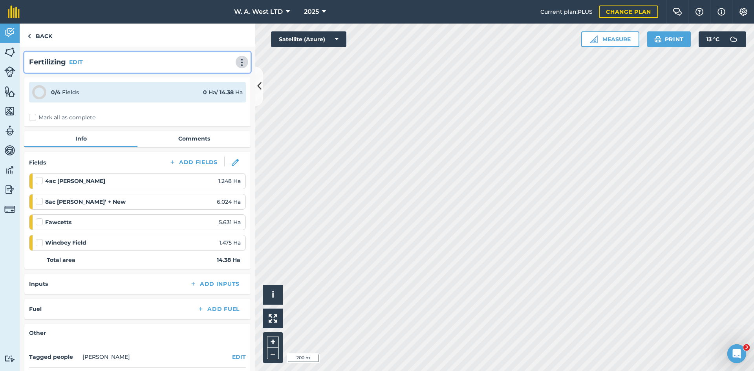
click at [237, 63] on img at bounding box center [241, 62] width 9 height 8
click at [216, 96] on link "Delete" at bounding box center [225, 98] width 50 height 16
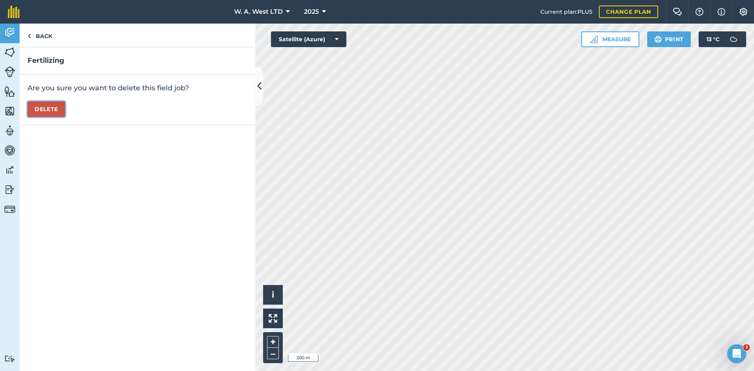
click at [48, 110] on button "Delete" at bounding box center [46, 109] width 38 height 16
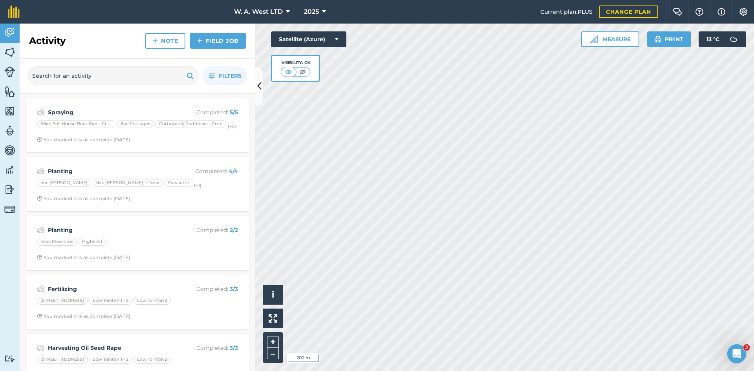
click at [100, 31] on div "Activity Note Field Job" at bounding box center [138, 41] width 236 height 35
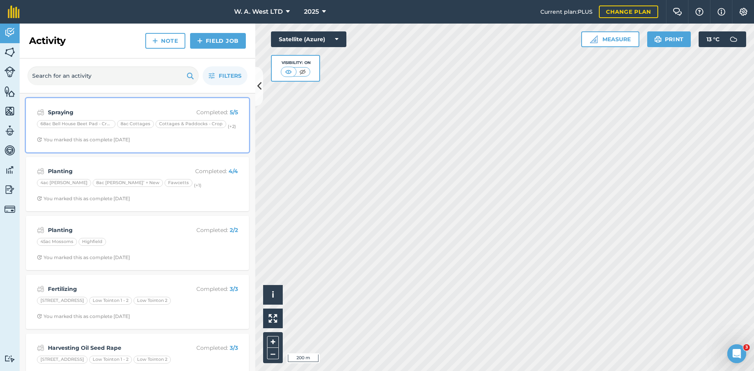
click at [169, 112] on div "Spraying Completed : 5 / 5" at bounding box center [137, 112] width 201 height 9
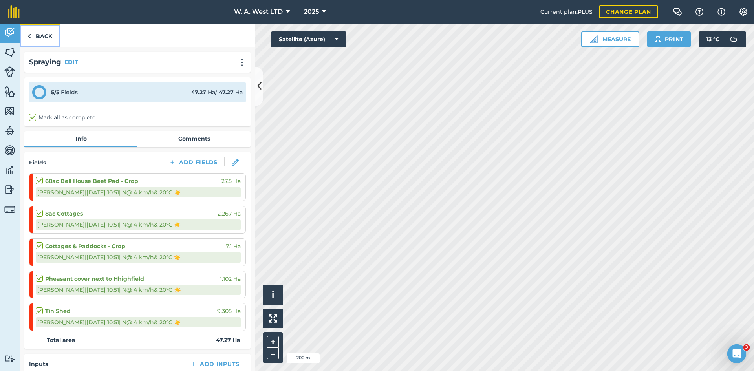
click at [47, 37] on link "Back" at bounding box center [40, 35] width 40 height 23
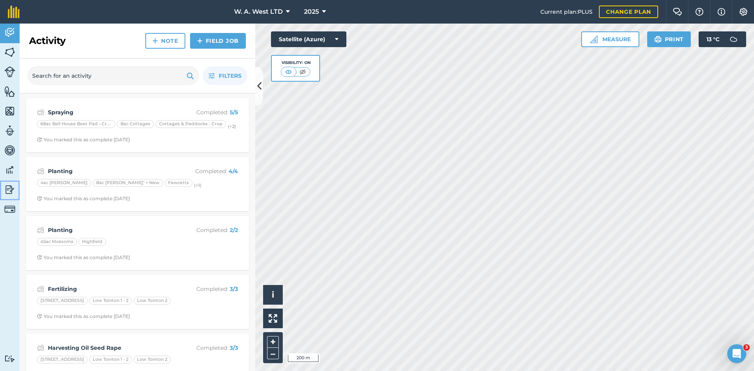
click at [6, 186] on img at bounding box center [9, 190] width 11 height 12
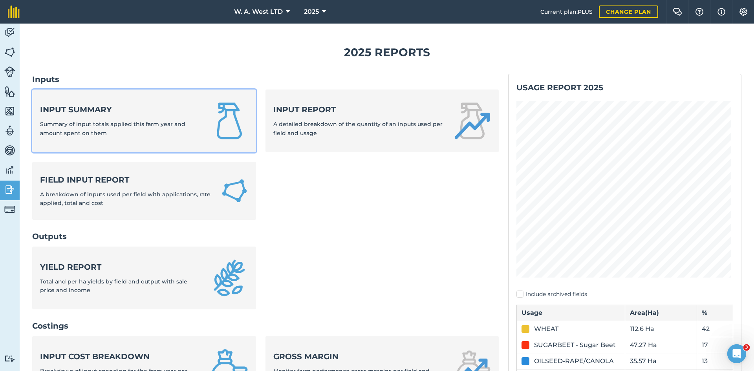
click at [115, 121] on span "Summary of input totals applied this farm year and amount spent on them" at bounding box center [112, 129] width 145 height 16
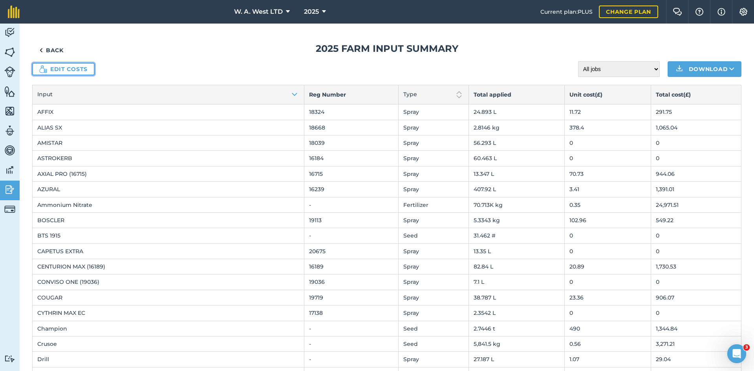
click at [64, 67] on link "Edit costs" at bounding box center [63, 69] width 62 height 13
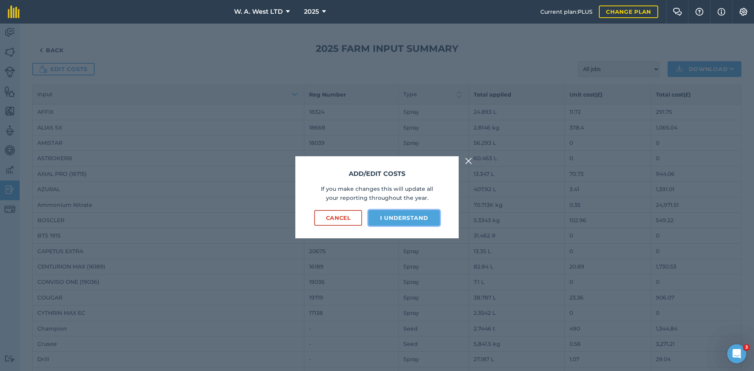
click at [427, 220] on button "I understand" at bounding box center [403, 218] width 71 height 16
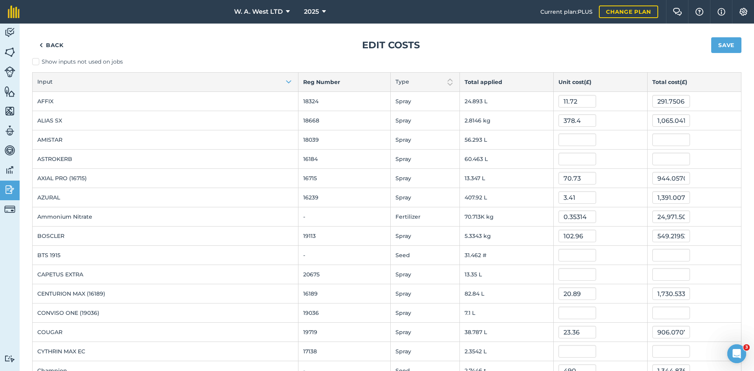
scroll to position [542, 0]
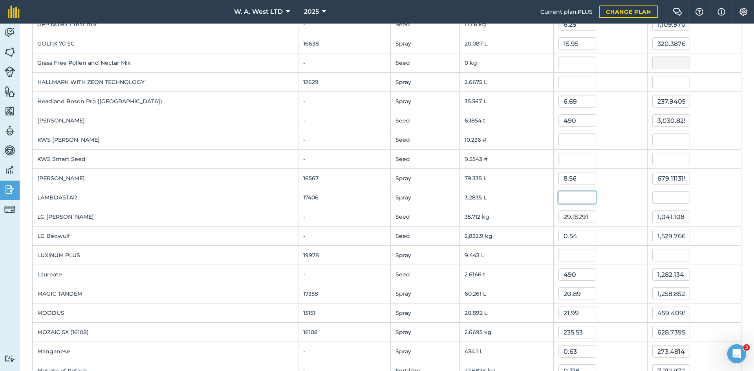
click at [558, 197] on input "text" at bounding box center [577, 197] width 38 height 13
type input "30.25"
type input "99.32588105"
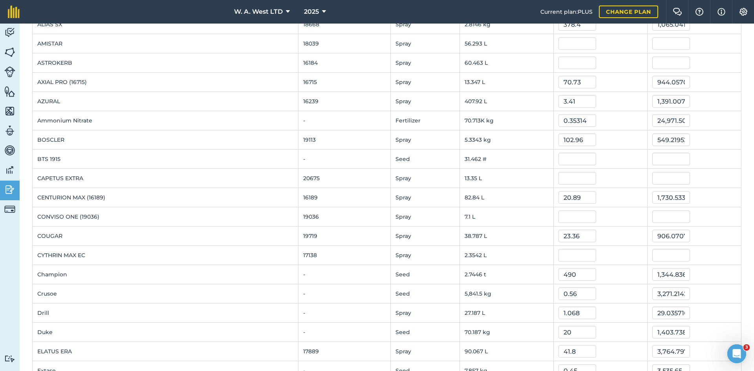
scroll to position [946, 0]
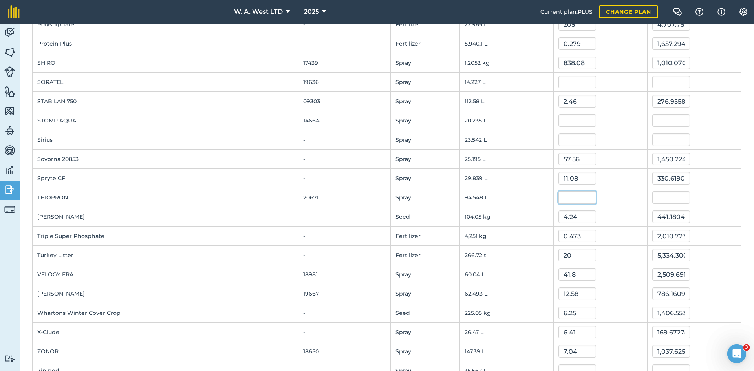
click at [570, 195] on input "text" at bounding box center [577, 197] width 38 height 13
type input "3.73"
type input "352.66404"
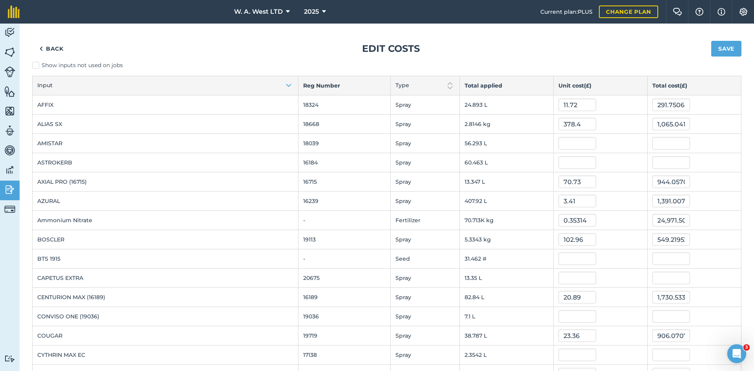
scroll to position [754, 0]
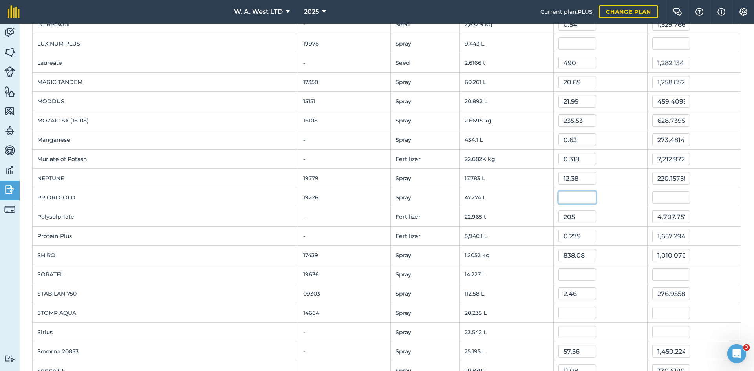
click at [575, 203] on input "text" at bounding box center [577, 197] width 38 height 13
type input "31.27"
type input "1,478.25798"
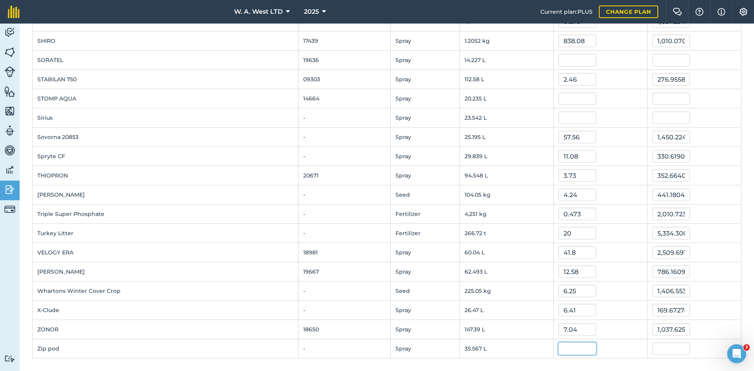
click at [572, 347] on input "text" at bounding box center [577, 348] width 38 height 13
type input "13.12"
type input "466.6338576"
click at [596, 339] on td "13.12" at bounding box center [600, 348] width 94 height 19
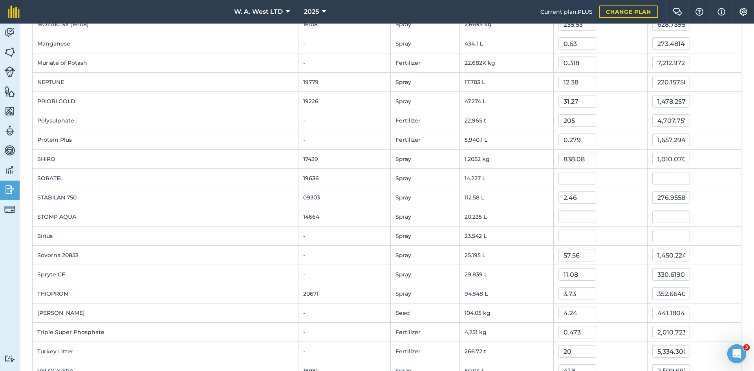
scroll to position [0, 0]
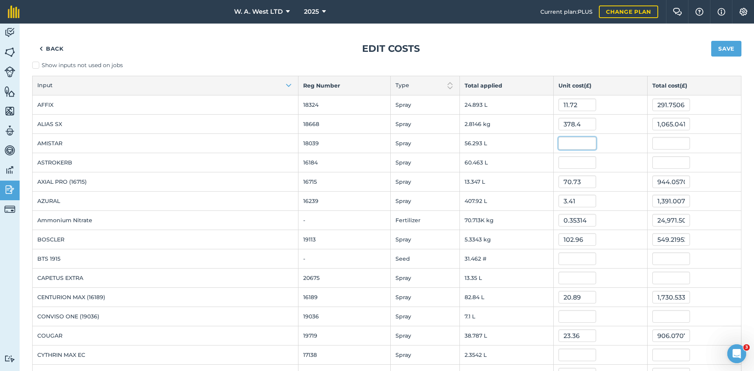
click at [564, 140] on input "text" at bounding box center [577, 143] width 38 height 13
type input "12.58"
type input "708.1596877400001"
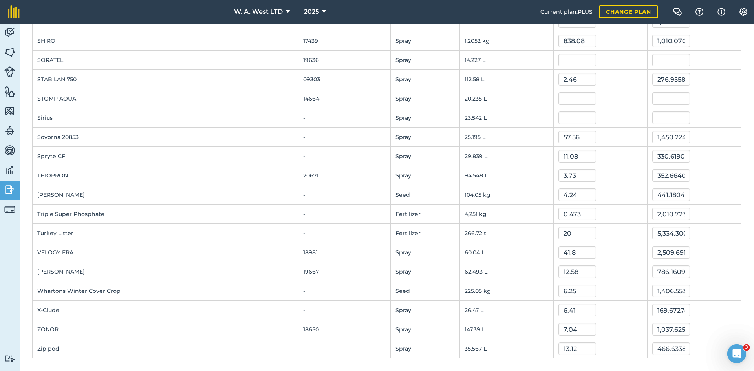
scroll to position [80, 0]
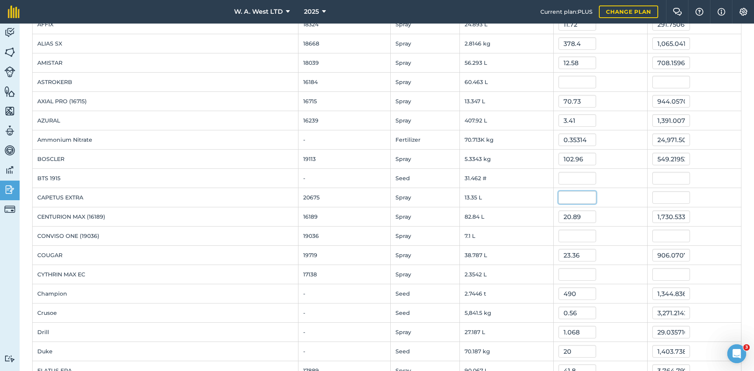
click at [574, 197] on input "text" at bounding box center [577, 197] width 38 height 13
type input "12.37"
type input "165.1395"
click at [617, 79] on div at bounding box center [600, 82] width 84 height 13
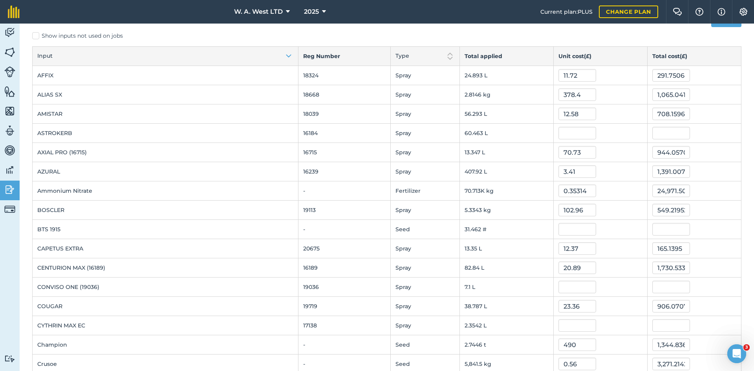
scroll to position [0, 0]
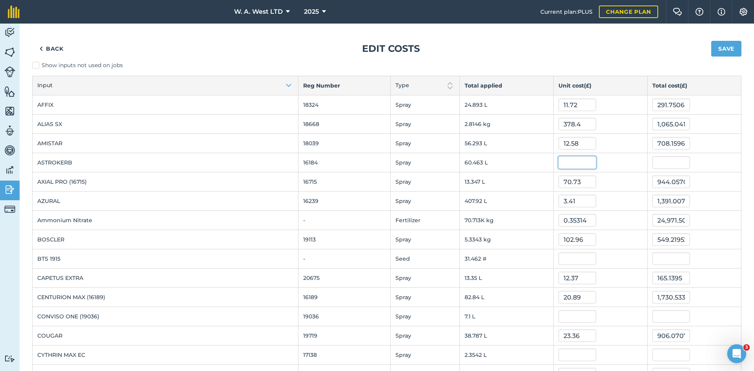
click at [571, 159] on input "text" at bounding box center [577, 162] width 38 height 13
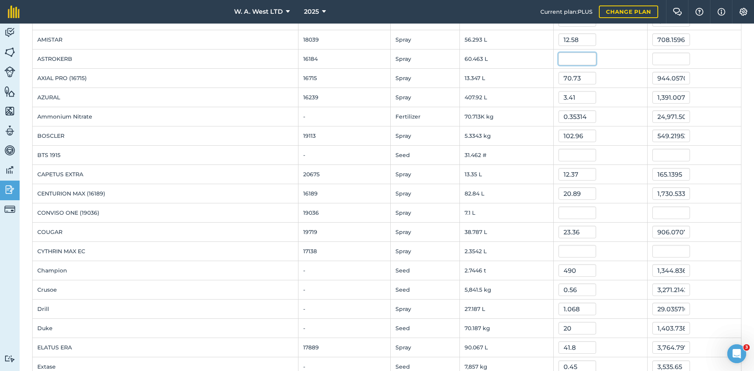
scroll to position [118, 0]
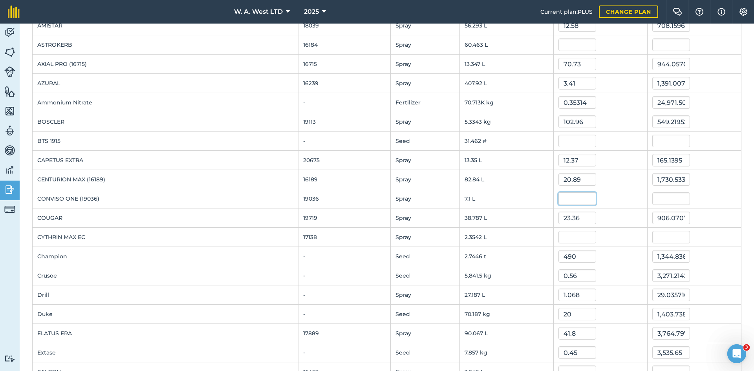
click at [569, 201] on input "text" at bounding box center [577, 198] width 38 height 13
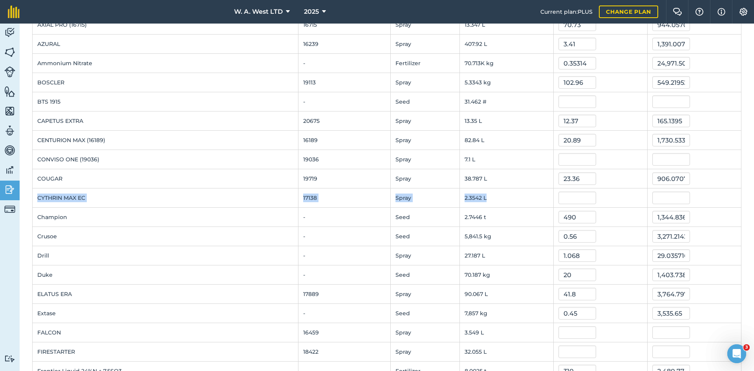
drag, startPoint x: 37, startPoint y: 197, endPoint x: 590, endPoint y: 198, distance: 552.7
click at [590, 199] on tr "CYTHRIN MAX EC 17138 Spray 2.3542 L" at bounding box center [387, 197] width 709 height 19
click at [590, 198] on div at bounding box center [600, 198] width 84 height 13
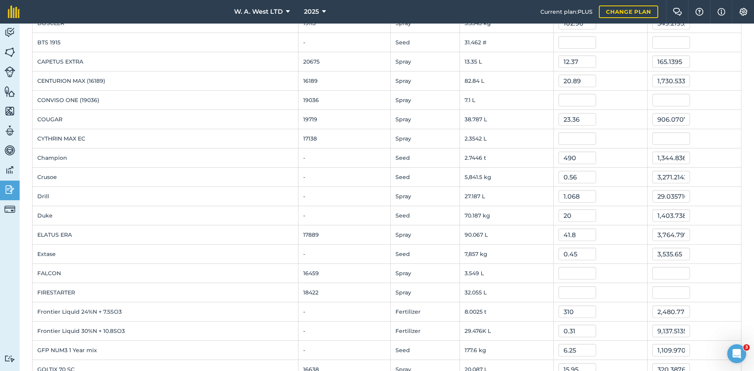
scroll to position [275, 0]
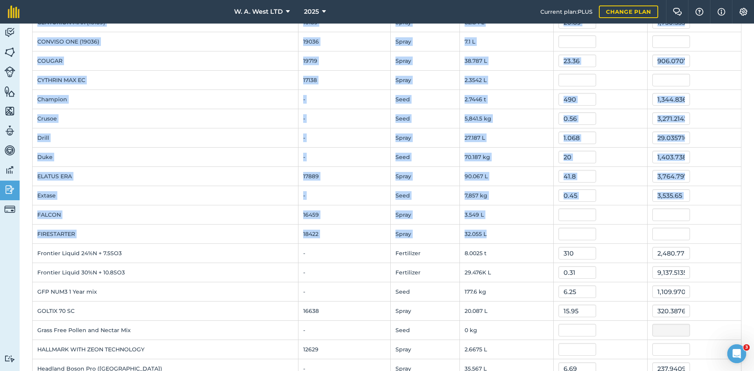
drag, startPoint x: 64, startPoint y: 214, endPoint x: 478, endPoint y: 230, distance: 414.1
click at [479, 231] on td "32.055 L" at bounding box center [507, 234] width 94 height 19
click at [476, 230] on td "32.055 L" at bounding box center [507, 234] width 94 height 19
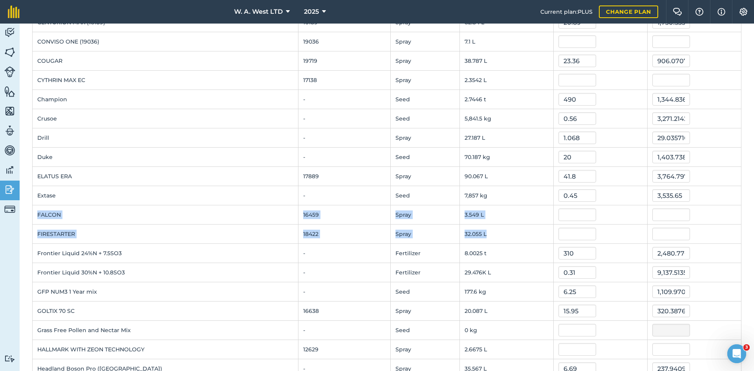
drag, startPoint x: 486, startPoint y: 234, endPoint x: 37, endPoint y: 217, distance: 449.8
click at [37, 217] on td "FALCON" at bounding box center [166, 214] width 266 height 19
drag, startPoint x: 37, startPoint y: 217, endPoint x: 477, endPoint y: 230, distance: 441.0
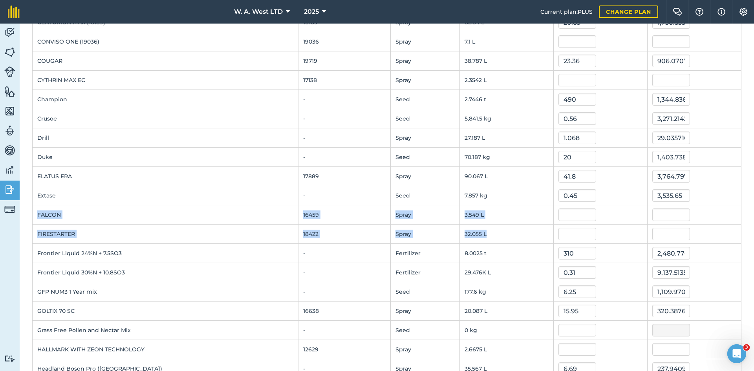
click at [477, 230] on td "32.055 L" at bounding box center [507, 234] width 94 height 19
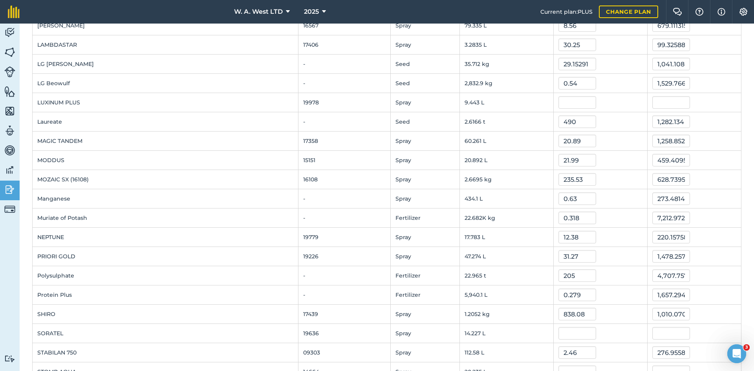
scroll to position [707, 0]
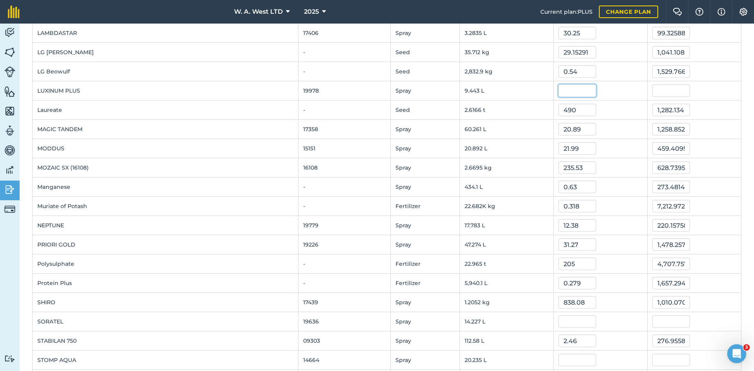
click at [558, 88] on input "text" at bounding box center [577, 90] width 38 height 13
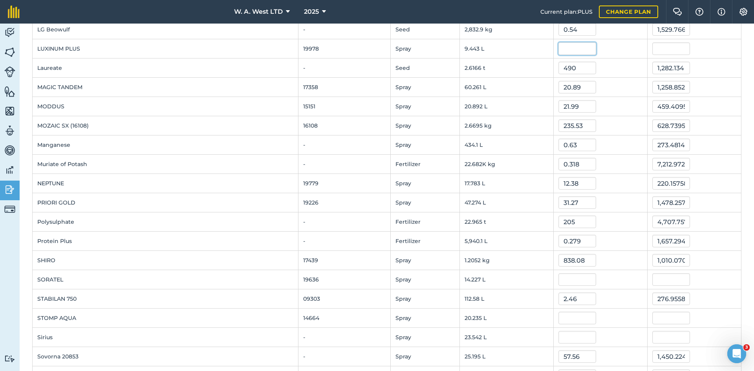
scroll to position [864, 0]
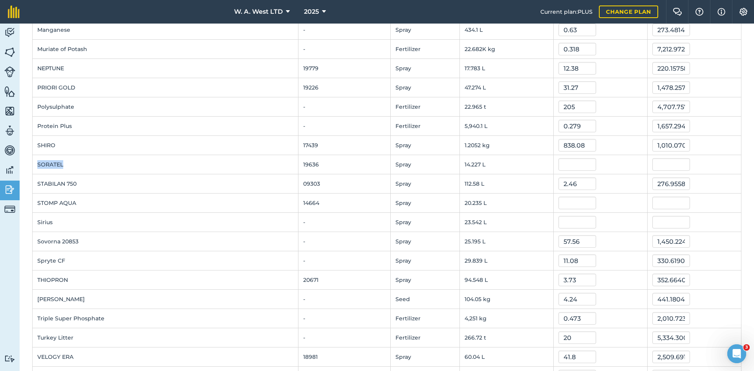
drag, startPoint x: 35, startPoint y: 162, endPoint x: 79, endPoint y: 162, distance: 43.2
click at [78, 162] on td "SORATEL" at bounding box center [166, 164] width 266 height 19
click at [79, 162] on td "SORATEL" at bounding box center [166, 164] width 266 height 19
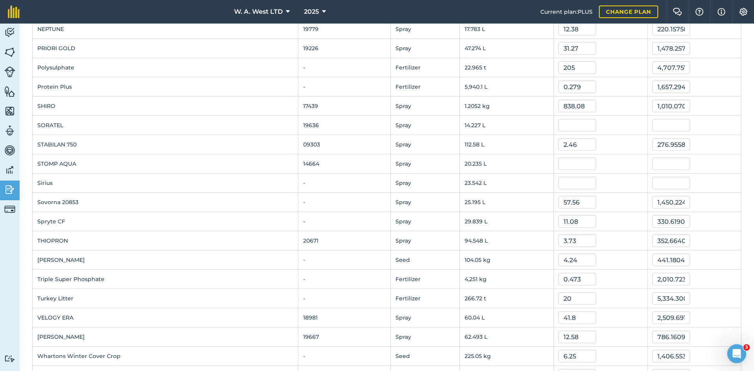
scroll to position [942, 0]
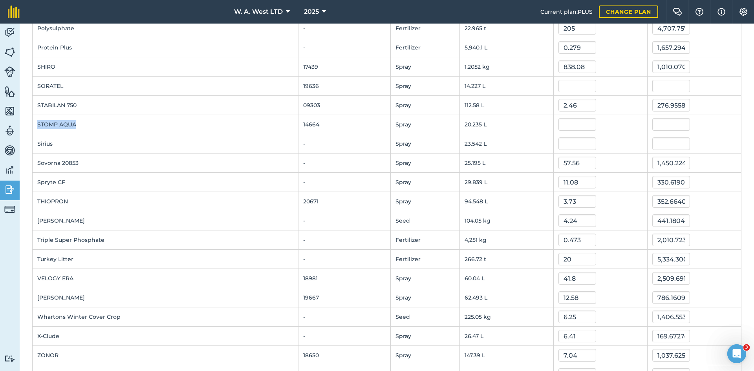
drag, startPoint x: 38, startPoint y: 126, endPoint x: 133, endPoint y: 132, distance: 95.2
click at [133, 131] on td "STOMP AQUA" at bounding box center [166, 124] width 266 height 19
click at [133, 132] on td "STOMP AQUA" at bounding box center [166, 124] width 266 height 19
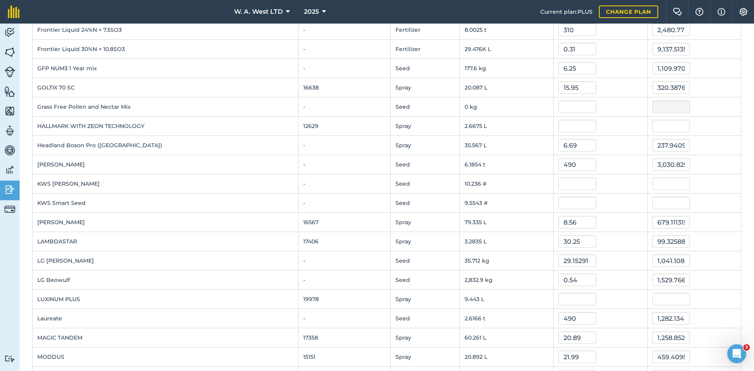
scroll to position [497, 0]
click at [571, 128] on input "text" at bounding box center [577, 127] width 38 height 13
type input "6.69"
type input "17.845544895"
click at [486, 130] on td "2.6675 L" at bounding box center [507, 127] width 94 height 19
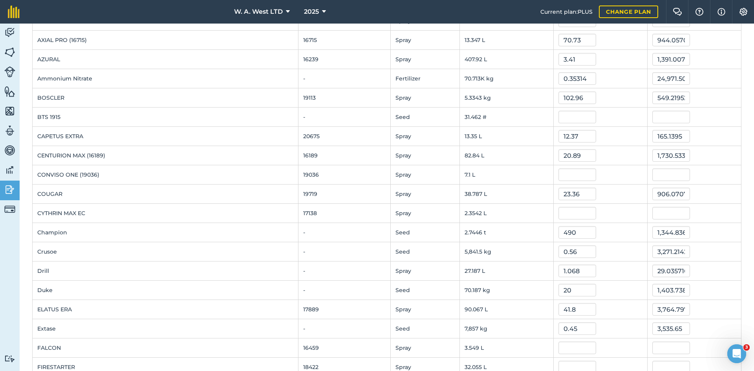
scroll to position [0, 0]
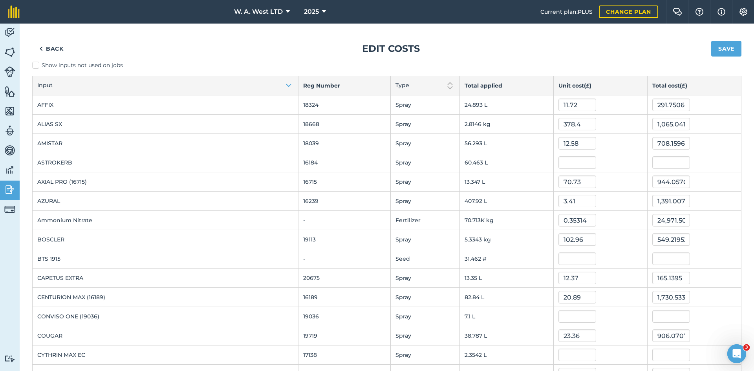
click at [591, 166] on div at bounding box center [600, 162] width 84 height 13
click at [580, 163] on input "text" at bounding box center [577, 162] width 38 height 13
type input "31.24"
type input "1,888.8711802399998"
click at [604, 152] on td "12.58" at bounding box center [600, 143] width 94 height 19
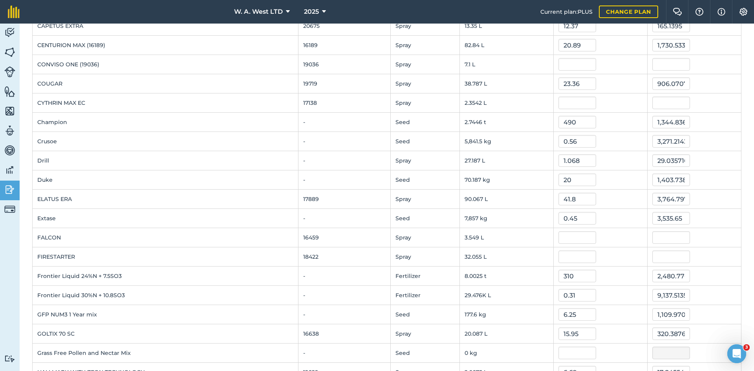
scroll to position [275, 0]
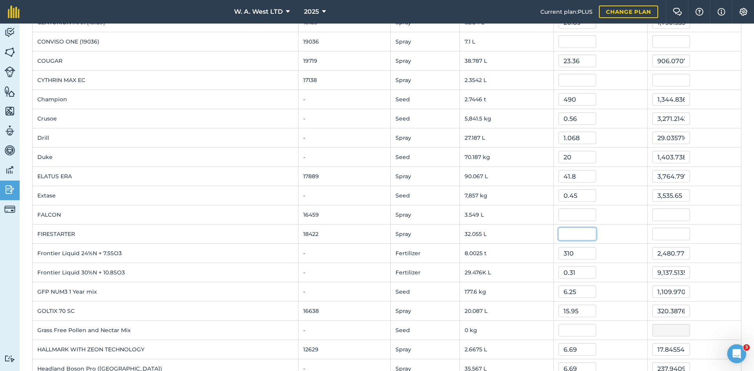
click at [562, 229] on input "text" at bounding box center [577, 234] width 38 height 13
type input "18.7"
type input "599.4210947999999"
click at [514, 217] on td "3.549 L" at bounding box center [507, 214] width 94 height 19
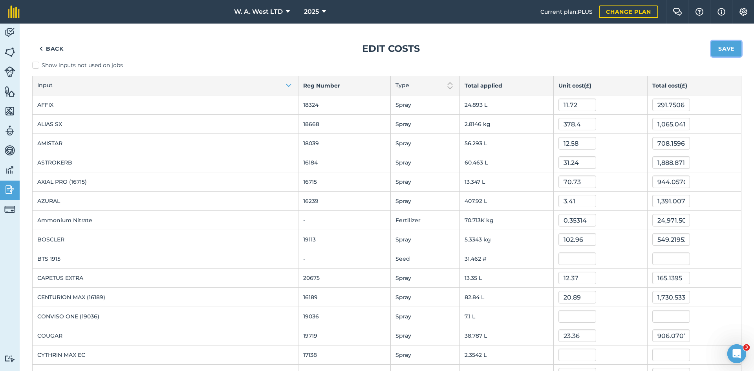
click at [727, 49] on button "Save" at bounding box center [726, 49] width 30 height 16
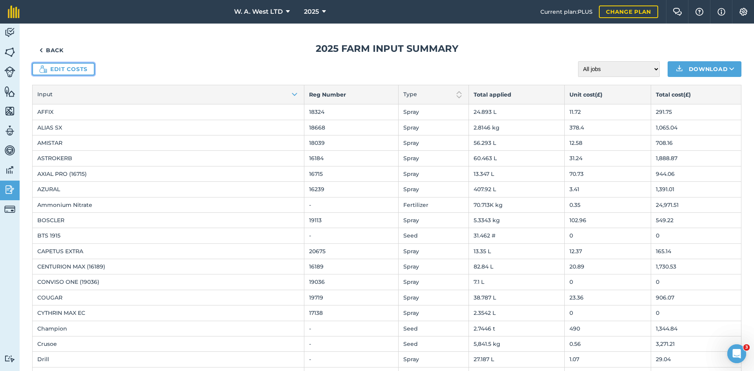
click at [84, 71] on link "Edit costs" at bounding box center [63, 69] width 62 height 13
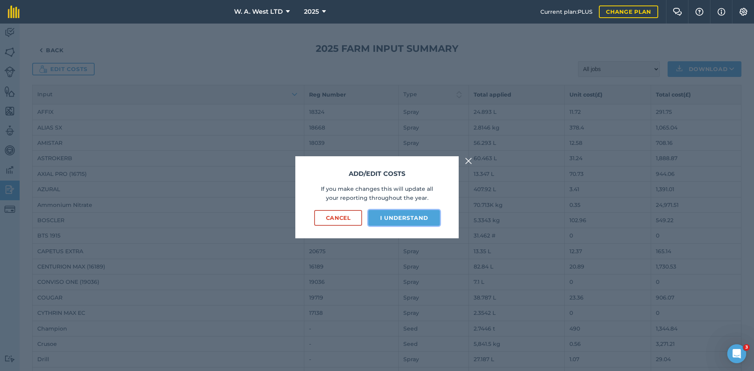
click at [424, 214] on button "I understand" at bounding box center [403, 218] width 71 height 16
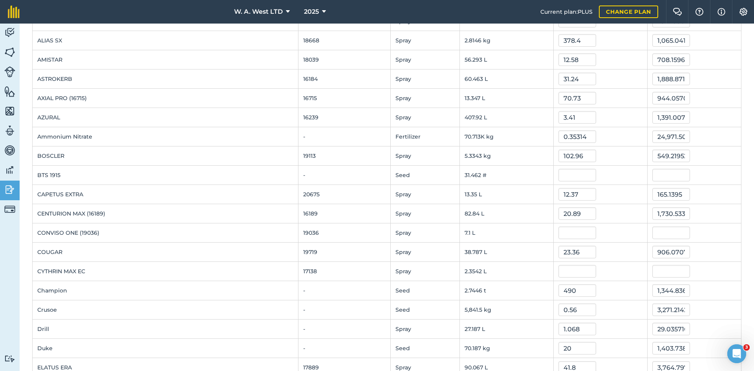
scroll to position [118, 0]
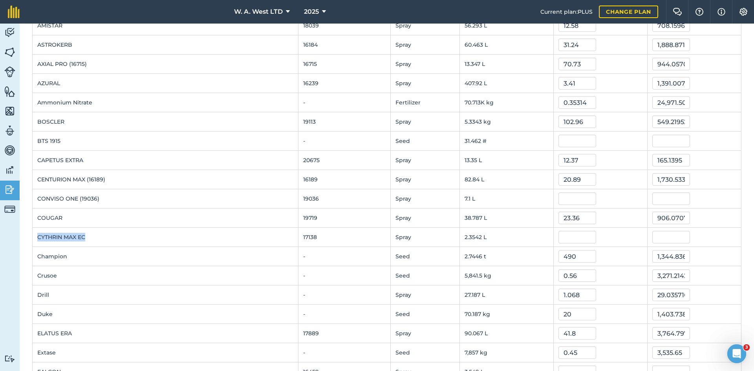
drag, startPoint x: 55, startPoint y: 235, endPoint x: 112, endPoint y: 239, distance: 57.1
click at [112, 239] on td "CYTHRIN MAX EC" at bounding box center [166, 237] width 266 height 19
click at [567, 235] on input "text" at bounding box center [577, 237] width 38 height 13
type input "39.05"
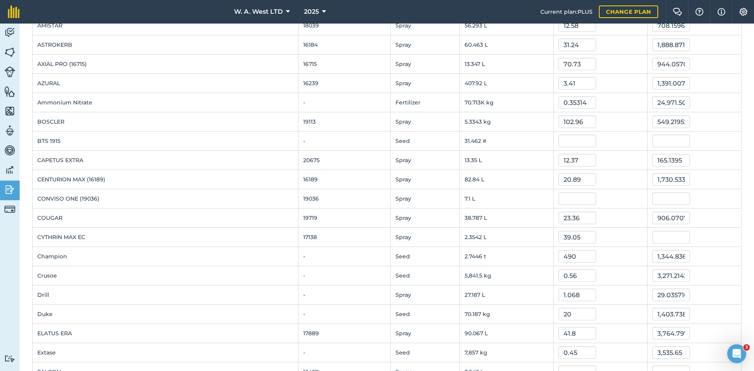
type input "91.93022916"
click at [400, 189] on td "Spray" at bounding box center [425, 198] width 69 height 19
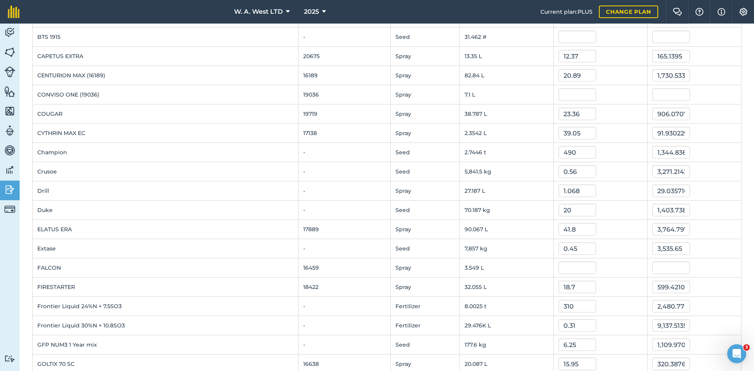
scroll to position [236, 0]
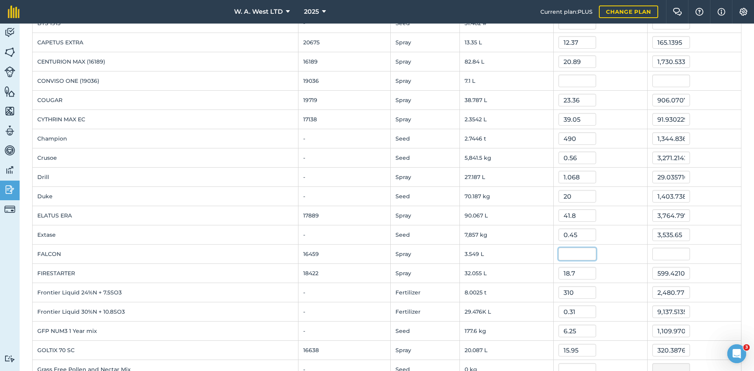
click at [574, 254] on input "text" at bounding box center [577, 254] width 38 height 13
type input "23.32"
type input "82.76268"
click at [477, 237] on td "7,857 kg" at bounding box center [507, 234] width 94 height 19
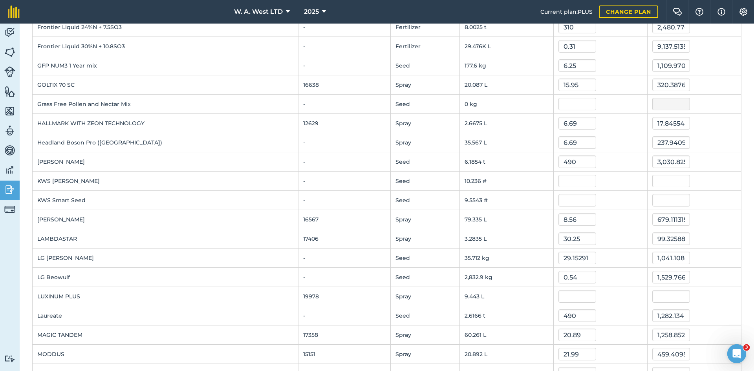
scroll to position [510, 0]
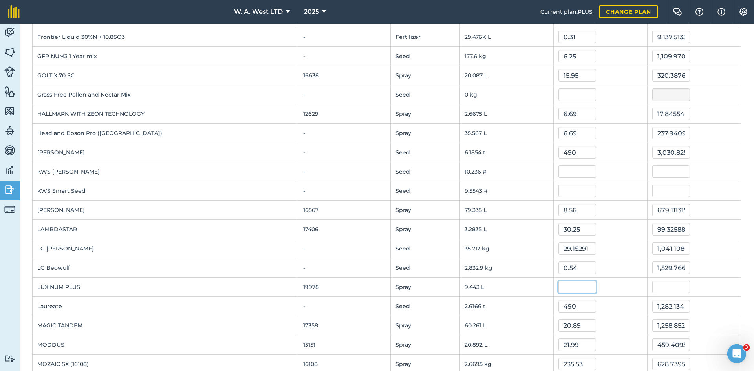
click at [559, 289] on input "text" at bounding box center [577, 287] width 38 height 13
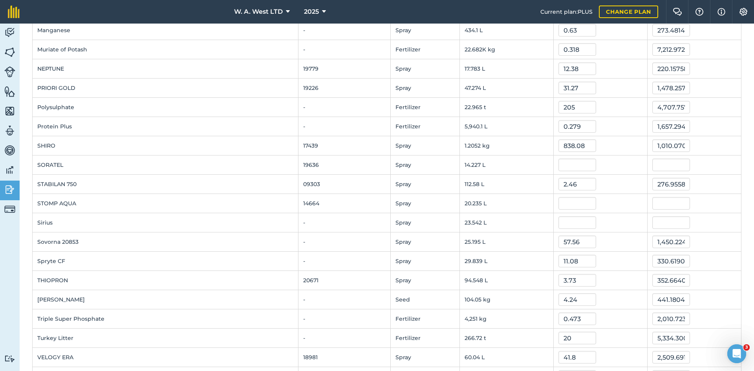
scroll to position [864, 0]
drag, startPoint x: 575, startPoint y: 192, endPoint x: 575, endPoint y: 199, distance: 6.7
click at [575, 192] on td "2.46" at bounding box center [600, 183] width 94 height 19
click at [575, 199] on input "text" at bounding box center [577, 203] width 38 height 13
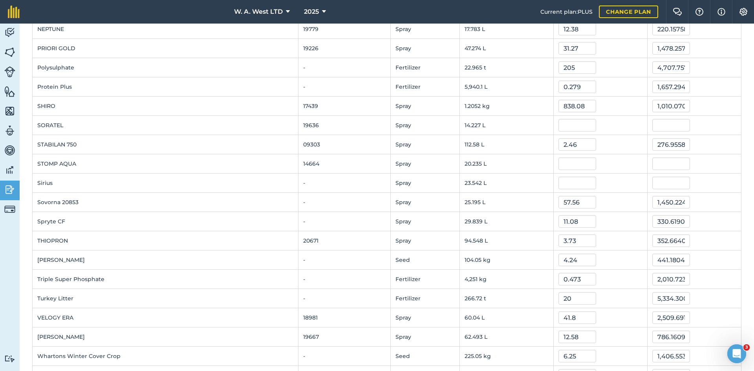
click at [553, 184] on td at bounding box center [600, 183] width 94 height 19
click at [558, 178] on input "text" at bounding box center [577, 183] width 38 height 13
type input "41.23"
type input "970.62321902"
click at [304, 106] on td "17439" at bounding box center [344, 106] width 92 height 19
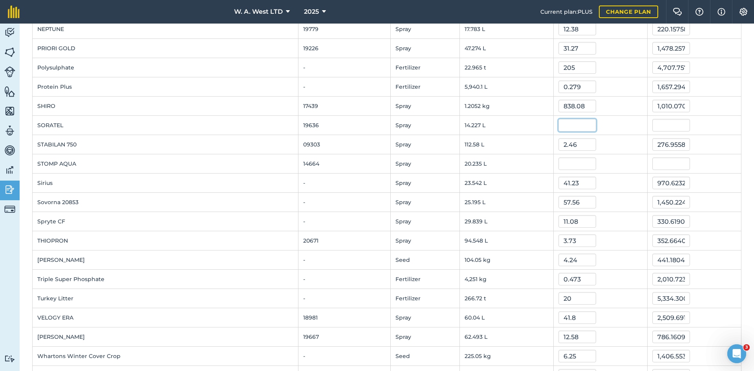
click at [569, 128] on input "text" at bounding box center [577, 125] width 38 height 13
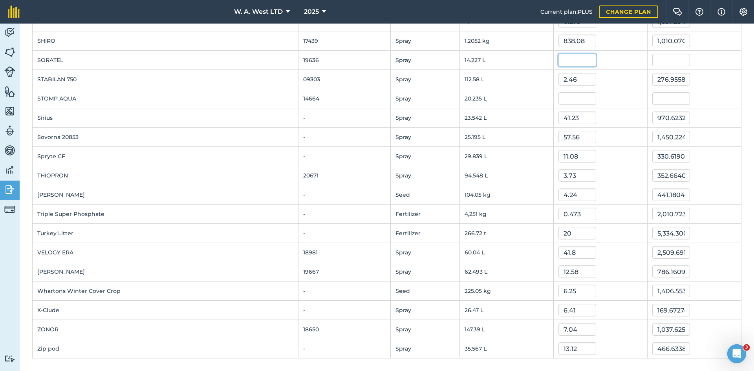
scroll to position [811, 0]
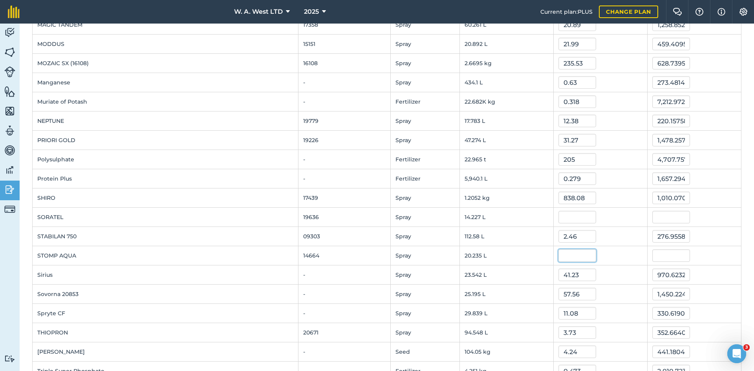
click at [558, 253] on input "text" at bounding box center [577, 255] width 38 height 13
type input "70"
type input "1,416.45"
click at [340, 225] on td "19636" at bounding box center [344, 217] width 92 height 19
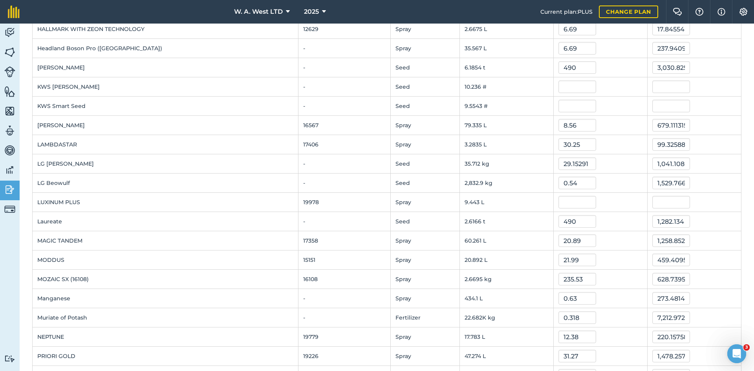
scroll to position [615, 0]
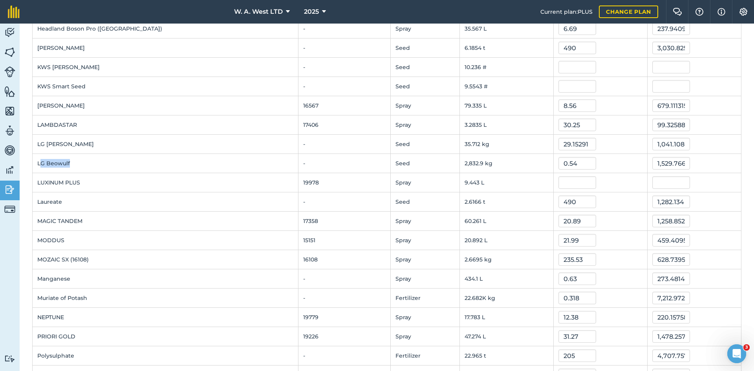
drag, startPoint x: 40, startPoint y: 164, endPoint x: 112, endPoint y: 164, distance: 71.8
click at [112, 164] on td "LG Beowulf" at bounding box center [166, 163] width 266 height 19
drag, startPoint x: 36, startPoint y: 181, endPoint x: 103, endPoint y: 181, distance: 67.1
click at [103, 181] on td "LUXINUM PLUS" at bounding box center [166, 182] width 266 height 19
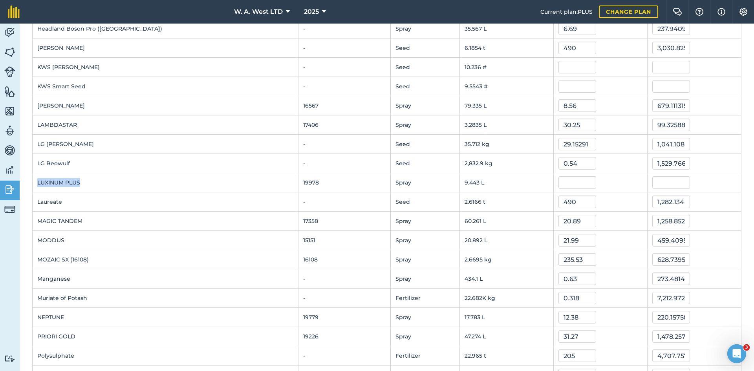
click at [103, 181] on td "LUXINUM PLUS" at bounding box center [166, 182] width 266 height 19
click at [558, 175] on td at bounding box center [600, 182] width 94 height 19
click at [561, 181] on input "text" at bounding box center [577, 182] width 38 height 13
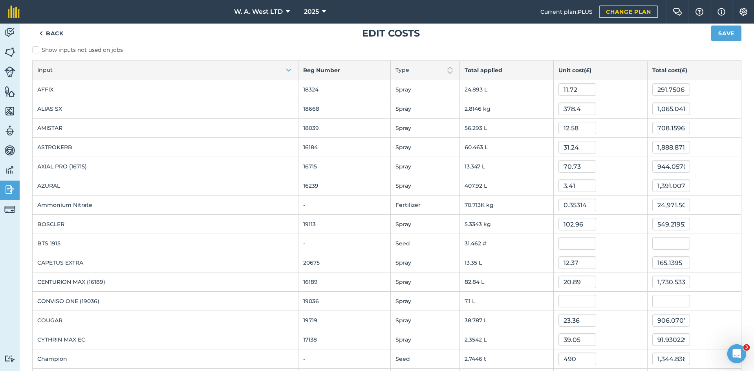
scroll to position [39, 0]
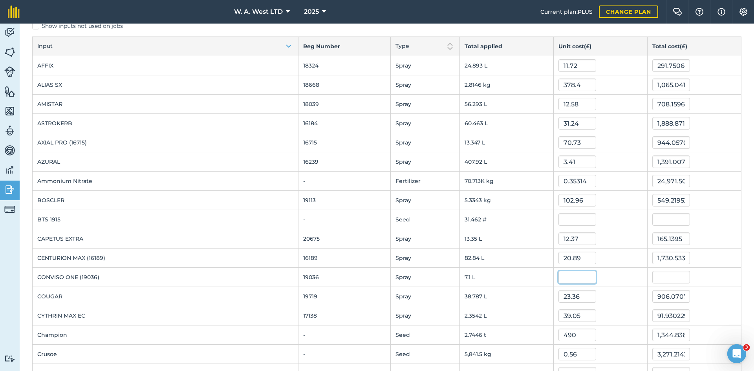
click at [558, 276] on input "text" at bounding box center [577, 277] width 38 height 13
type input "75"
click at [515, 257] on td "82.84 L" at bounding box center [507, 257] width 94 height 19
type input "532.5"
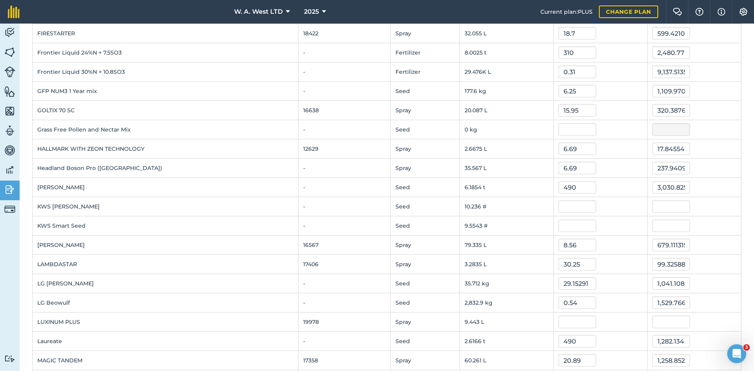
scroll to position [510, 0]
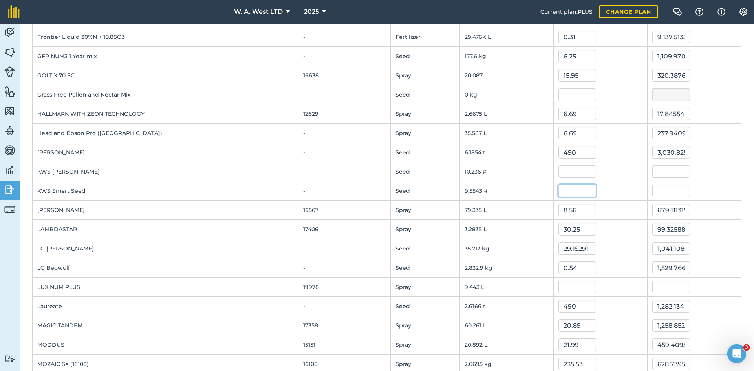
click at [559, 191] on input "text" at bounding box center [577, 190] width 38 height 13
type input "409"
type input "3,907.7246510000004"
click at [506, 182] on td "9.5543 #" at bounding box center [507, 190] width 94 height 19
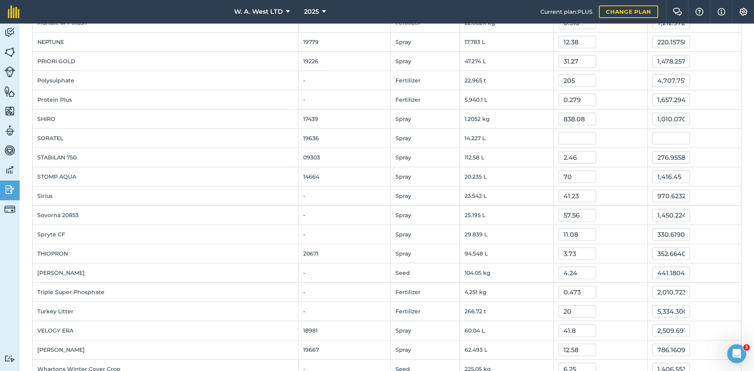
scroll to position [890, 0]
click at [566, 139] on input "text" at bounding box center [577, 138] width 38 height 13
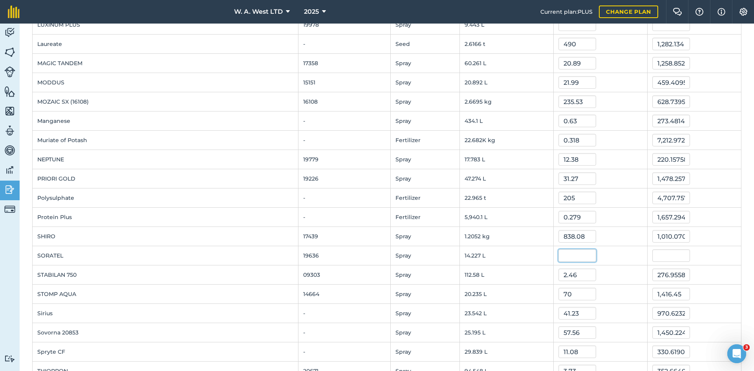
scroll to position [772, 0]
drag, startPoint x: 49, startPoint y: 253, endPoint x: 70, endPoint y: 253, distance: 20.8
click at [70, 253] on td "SORATEL" at bounding box center [166, 256] width 266 height 19
click at [69, 251] on td "SORATEL" at bounding box center [166, 256] width 266 height 19
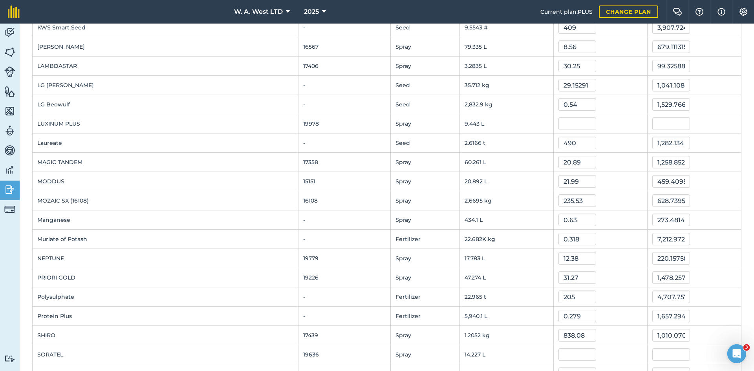
scroll to position [654, 0]
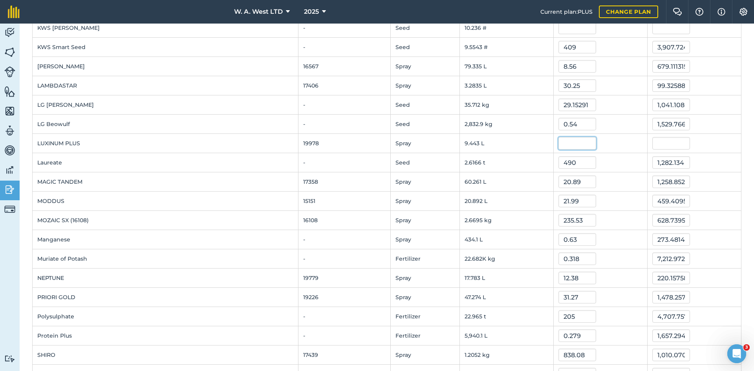
click at [558, 144] on input "text" at bounding box center [577, 143] width 38 height 13
type input "10"
click at [470, 135] on td "9.443 L" at bounding box center [507, 143] width 94 height 19
type input "94.42999999999999"
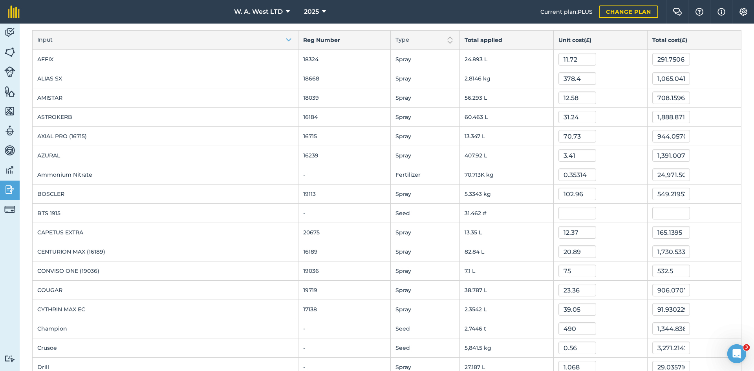
scroll to position [0, 0]
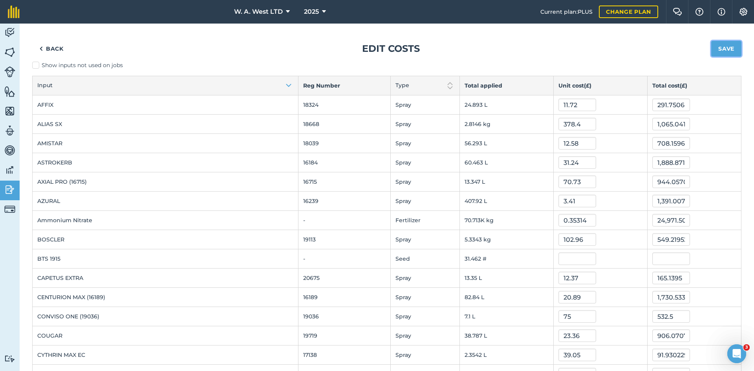
click at [721, 51] on button "Save" at bounding box center [726, 49] width 30 height 16
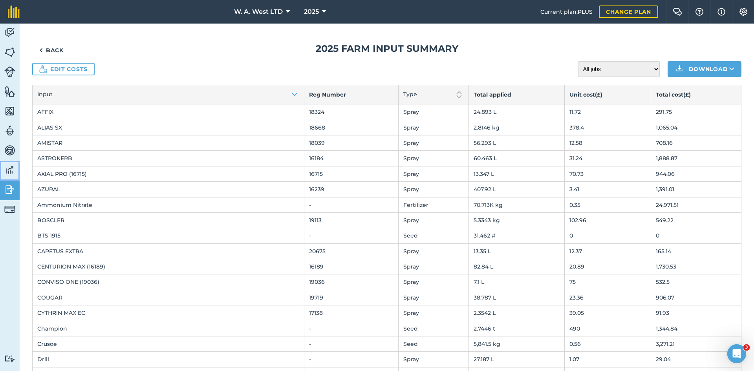
click at [8, 170] on img at bounding box center [9, 170] width 11 height 12
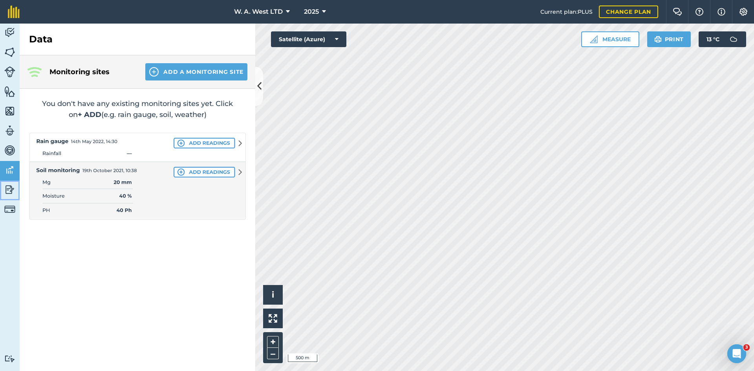
click at [7, 185] on img at bounding box center [9, 190] width 11 height 12
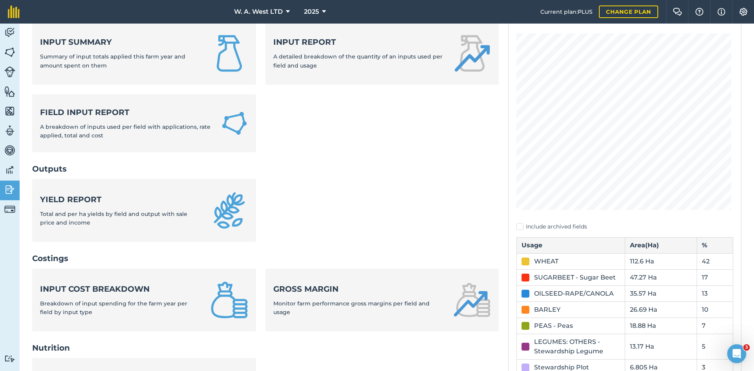
scroll to position [79, 0]
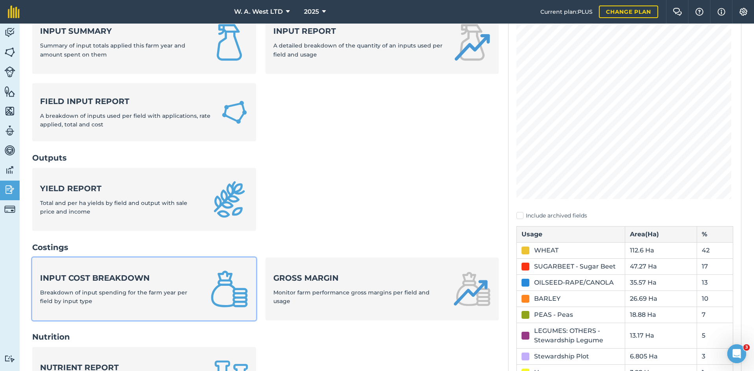
drag, startPoint x: 136, startPoint y: 268, endPoint x: 143, endPoint y: 266, distance: 7.0
click at [137, 268] on link "Input cost breakdown Breakdown of input spending for the farm year per field by…" at bounding box center [144, 289] width 224 height 63
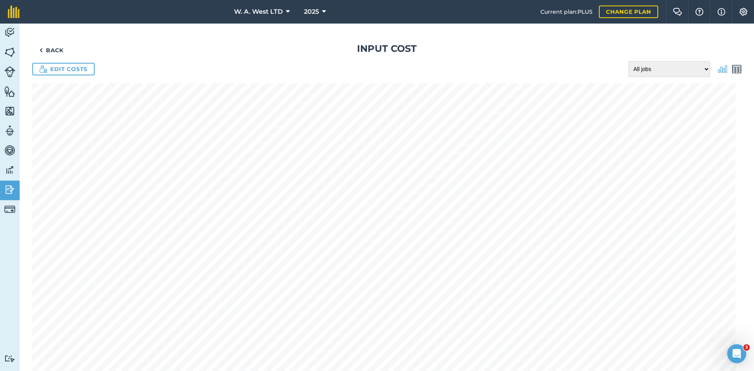
click at [101, 101] on div "Back Input cost Edit costs All jobs Incomplete jobs Complete jobs" at bounding box center [387, 295] width 734 height 543
click at [144, 81] on div "Back Input cost Edit costs All jobs Incomplete jobs Complete jobs" at bounding box center [386, 298] width 709 height 512
click at [302, 64] on div "Edit costs All jobs Incomplete jobs Complete jobs" at bounding box center [386, 69] width 709 height 16
click at [732, 67] on img at bounding box center [736, 68] width 9 height 9
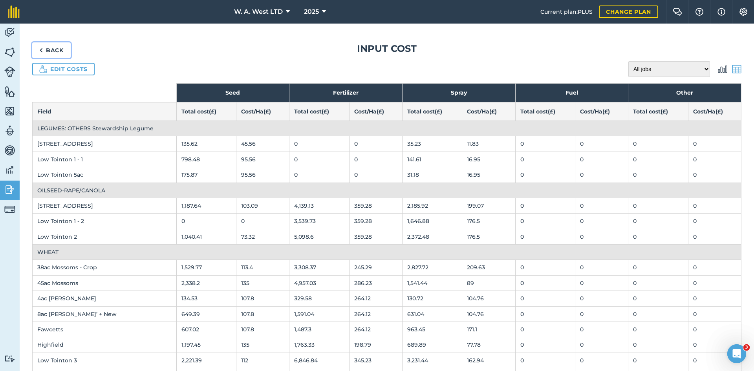
click at [56, 46] on link "Back" at bounding box center [51, 50] width 38 height 16
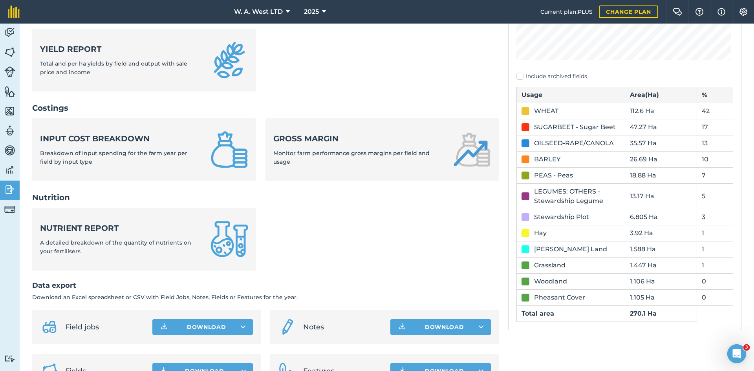
scroll to position [236, 0]
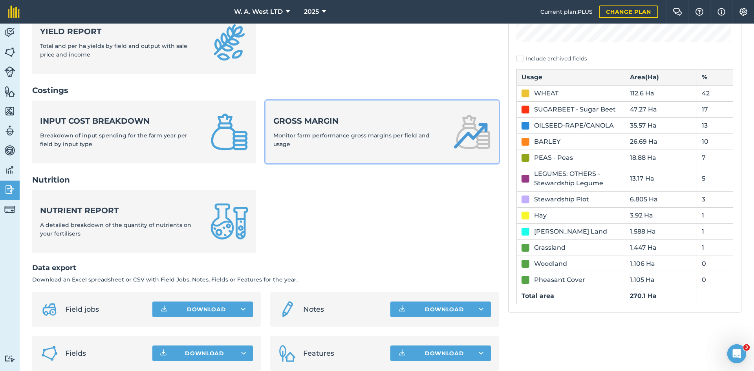
click at [351, 130] on div "Gross margin Monitor farm performance gross margins per field and usage" at bounding box center [358, 131] width 170 height 33
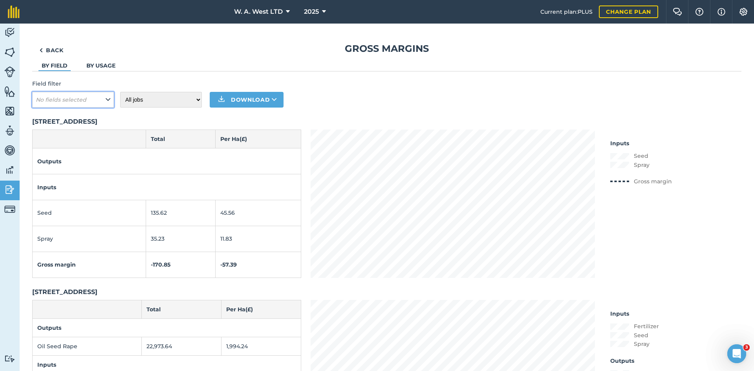
click at [106, 100] on icon at bounding box center [108, 99] width 5 height 9
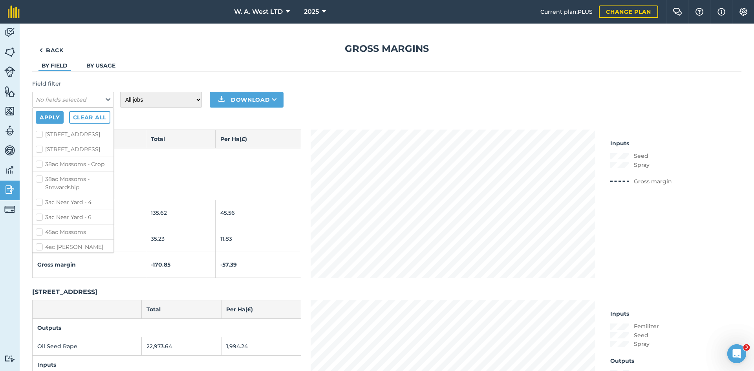
click at [39, 153] on label "[STREET_ADDRESS]" at bounding box center [73, 149] width 75 height 8
click at [39, 150] on input "[STREET_ADDRESS]" at bounding box center [38, 147] width 5 height 5
checkbox input "true"
click at [37, 168] on label "38ac Mossoms - Crop" at bounding box center [73, 164] width 75 height 8
click at [37, 165] on input "38ac Mossoms - Crop" at bounding box center [38, 162] width 5 height 5
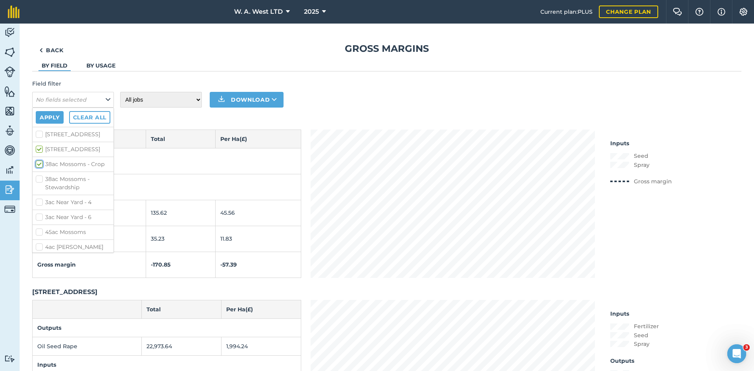
checkbox input "true"
click at [42, 167] on label "3ac Near Yard - 4" at bounding box center [73, 163] width 75 height 8
click at [41, 164] on input "3ac Near Yard - 4" at bounding box center [38, 161] width 5 height 5
checkbox input "true"
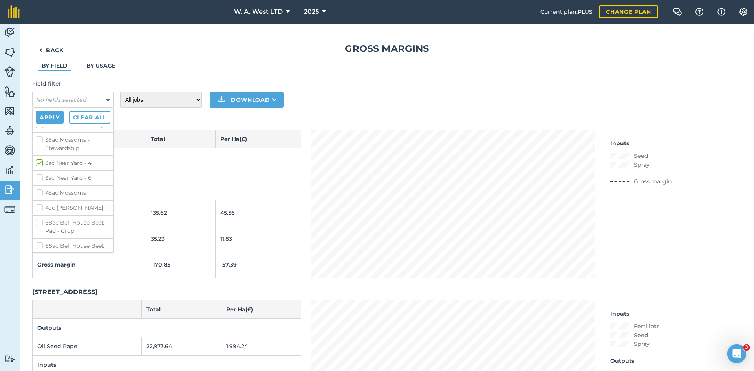
click at [43, 182] on label "3ac Near Yard - 6" at bounding box center [73, 178] width 75 height 8
click at [41, 179] on input "3ac Near Yard - 6" at bounding box center [38, 176] width 5 height 5
click at [37, 143] on label "3ac Near Yard - 6" at bounding box center [73, 139] width 75 height 8
click at [37, 140] on input "3ac Near Yard - 6" at bounding box center [38, 137] width 5 height 5
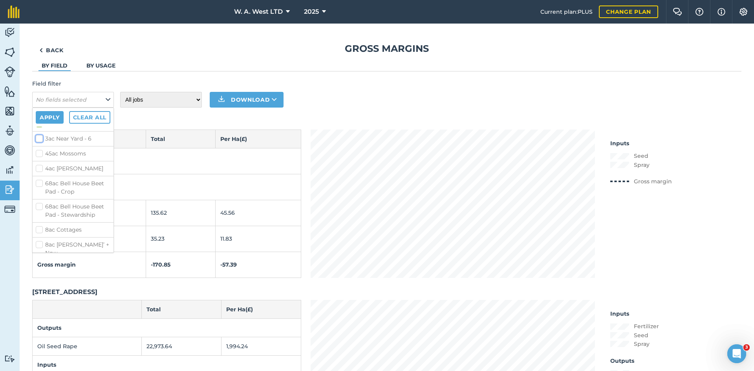
checkbox input "false"
click at [42, 128] on label "3ac Near Yard - 4" at bounding box center [73, 124] width 75 height 8
click at [41, 125] on input "3ac Near Yard - 4" at bounding box center [38, 122] width 5 height 5
checkbox input "false"
click at [38, 158] on label "45ac Mossoms" at bounding box center [73, 154] width 75 height 8
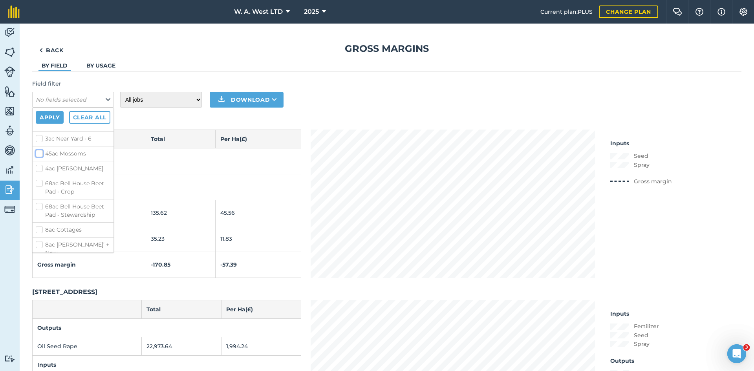
click at [38, 155] on input "45ac Mossoms" at bounding box center [38, 152] width 5 height 5
checkbox input "true"
click at [38, 173] on label "4ac [PERSON_NAME]" at bounding box center [73, 168] width 75 height 8
click at [38, 170] on input "4ac [PERSON_NAME]" at bounding box center [38, 166] width 5 height 5
checkbox input "true"
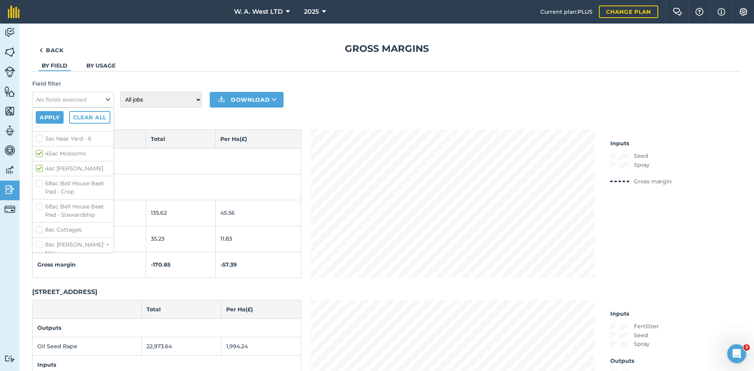
drag, startPoint x: 42, startPoint y: 203, endPoint x: 47, endPoint y: 200, distance: 6.9
click at [42, 196] on label "68ac Bell House Beet Pad - Crop" at bounding box center [73, 187] width 75 height 16
click at [41, 184] on input "68ac Bell House Beet Pad - Crop" at bounding box center [38, 181] width 5 height 5
checkbox input "true"
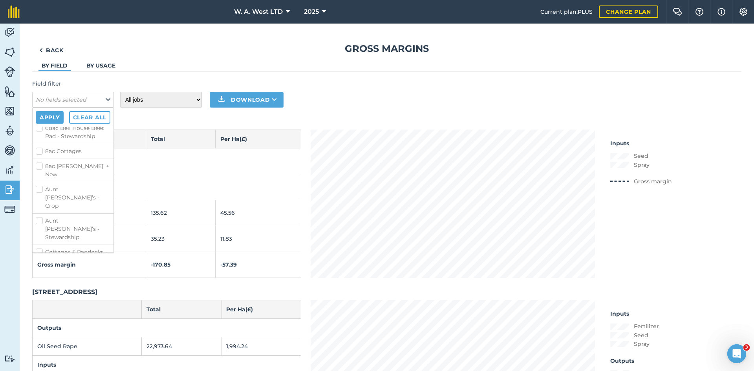
click at [40, 159] on li "8ac Cottages" at bounding box center [73, 151] width 81 height 15
click at [52, 119] on button "Apply" at bounding box center [50, 117] width 28 height 13
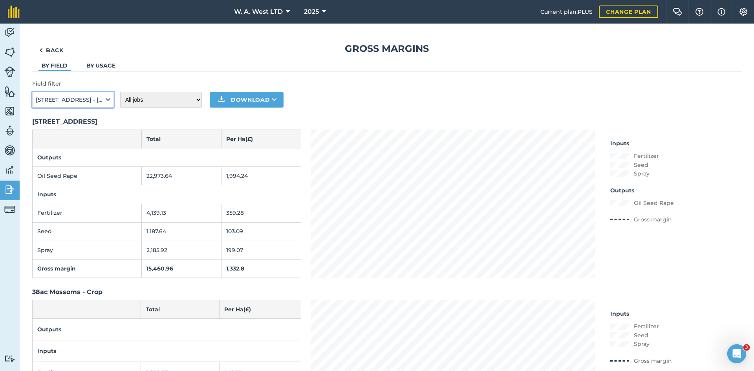
click at [101, 95] on span "[STREET_ADDRESS] - [GEOGRAPHIC_DATA], 38ac Mossoms - [GEOGRAPHIC_DATA], 45ac Mo…" at bounding box center [70, 99] width 68 height 9
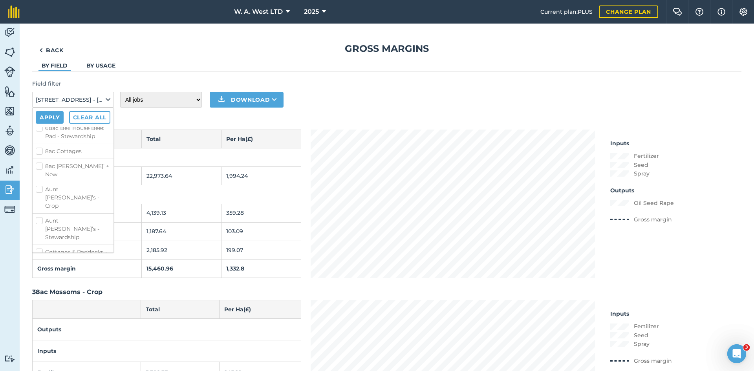
click at [38, 155] on label "8ac Cottages" at bounding box center [73, 151] width 75 height 8
click at [38, 152] on input "8ac Cottages" at bounding box center [38, 149] width 5 height 5
checkbox input "true"
click at [38, 179] on label "8ac [PERSON_NAME]’ + New" at bounding box center [73, 170] width 75 height 16
click at [38, 167] on input "8ac [PERSON_NAME]’ + New" at bounding box center [38, 164] width 5 height 5
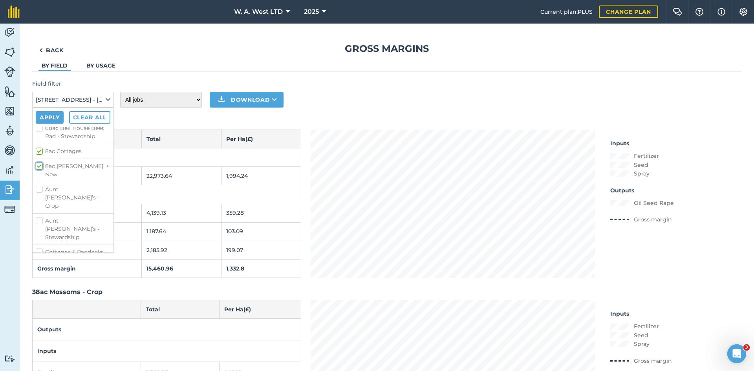
checkbox input "true"
click at [39, 198] on label "Aunt [PERSON_NAME]’s - Crop" at bounding box center [73, 197] width 75 height 25
click at [39, 190] on input "Aunt [PERSON_NAME]’s - Crop" at bounding box center [38, 187] width 5 height 5
checkbox input "true"
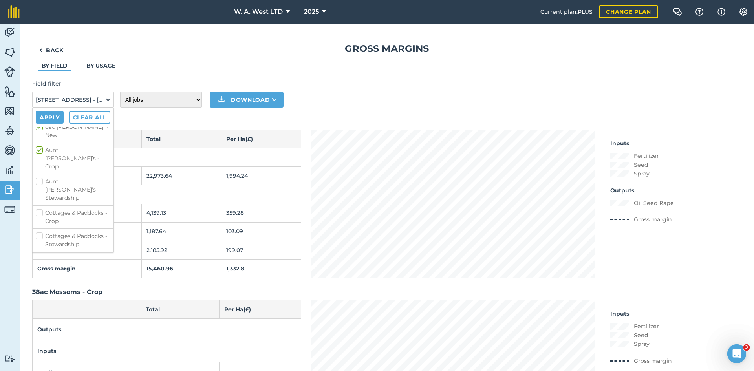
click at [37, 209] on label "Cottages & Paddocks - Crop" at bounding box center [73, 217] width 75 height 16
click at [37, 209] on input "Cottages & Paddocks - Crop" at bounding box center [38, 211] width 5 height 5
checkbox input "true"
click at [39, 200] on label "Fawcetts" at bounding box center [73, 204] width 75 height 8
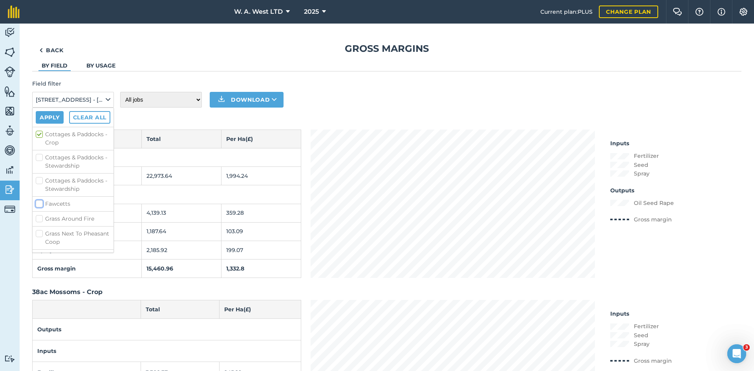
click at [39, 200] on input "Fawcetts" at bounding box center [38, 202] width 5 height 5
checkbox input "true"
click at [38, 188] on label "Highfield" at bounding box center [73, 192] width 75 height 8
click at [38, 188] on input "Highfield" at bounding box center [38, 190] width 5 height 5
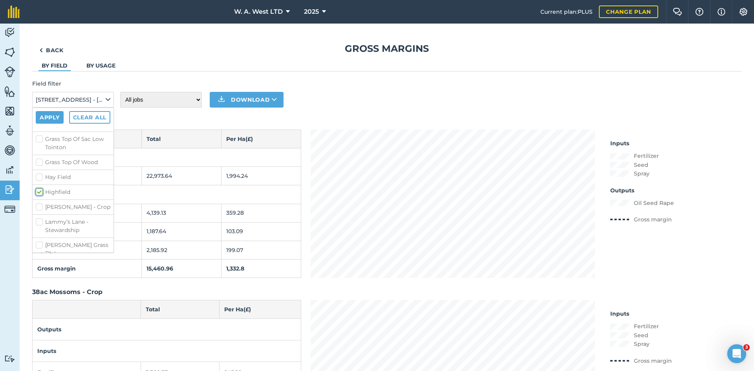
checkbox input "true"
click at [40, 203] on label "[PERSON_NAME] - Crop" at bounding box center [73, 207] width 75 height 8
click at [40, 203] on input "[PERSON_NAME] - Crop" at bounding box center [38, 205] width 5 height 5
checkbox input "true"
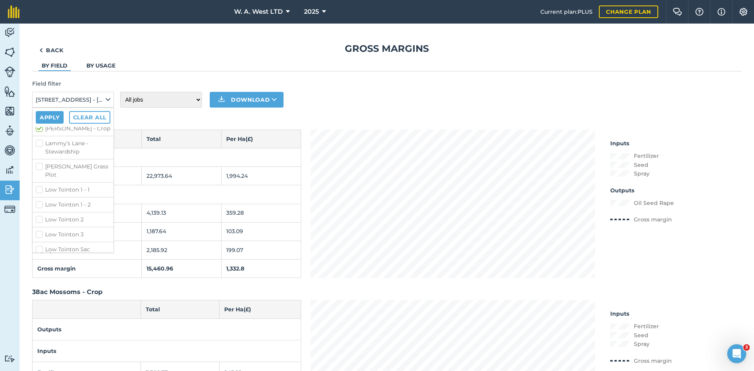
click at [40, 186] on label "Low Tointon 1 - 1" at bounding box center [73, 190] width 75 height 8
click at [40, 186] on input "Low Tointon 1 - 1" at bounding box center [38, 188] width 5 height 5
checkbox input "true"
click at [40, 201] on label "Low Tointon 1 - 2" at bounding box center [73, 205] width 75 height 8
click at [40, 201] on input "Low Tointon 1 - 2" at bounding box center [38, 203] width 5 height 5
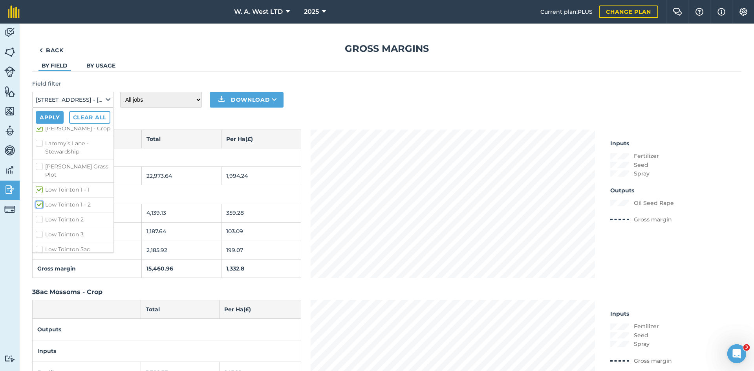
checkbox input "true"
click at [38, 216] on label "Low Tointon 2" at bounding box center [73, 220] width 75 height 8
click at [38, 216] on input "Low Tointon 2" at bounding box center [38, 218] width 5 height 5
checkbox input "true"
click at [38, 230] on label "Low Tointon 3" at bounding box center [73, 234] width 75 height 8
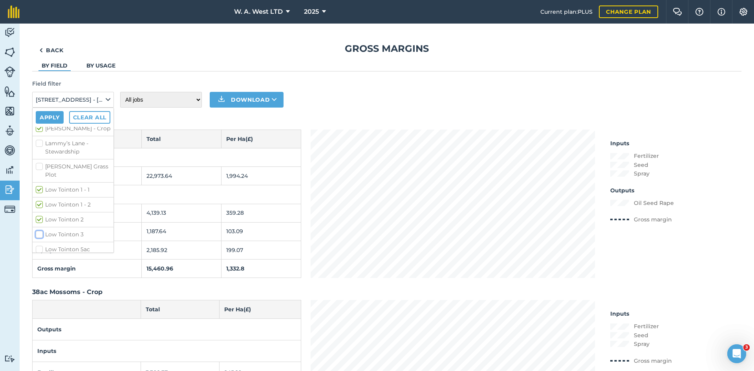
click at [38, 230] on input "Low Tointon 3" at bounding box center [38, 232] width 5 height 5
checkbox input "true"
click at [39, 206] on label "Low Tointon 5ac" at bounding box center [73, 210] width 75 height 8
click at [39, 206] on input "Low Tointon 5ac" at bounding box center [38, 208] width 5 height 5
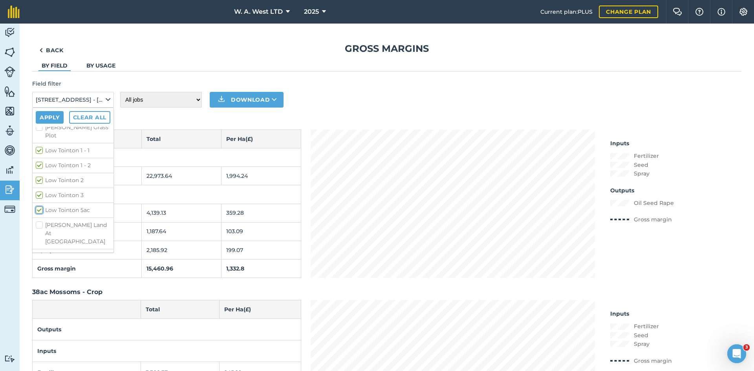
checkbox input "true"
click at [39, 213] on label "New 5ac Near Yard" at bounding box center [73, 217] width 75 height 8
click at [39, 213] on input "New 5ac Near Yard" at bounding box center [38, 215] width 5 height 5
checkbox input "true"
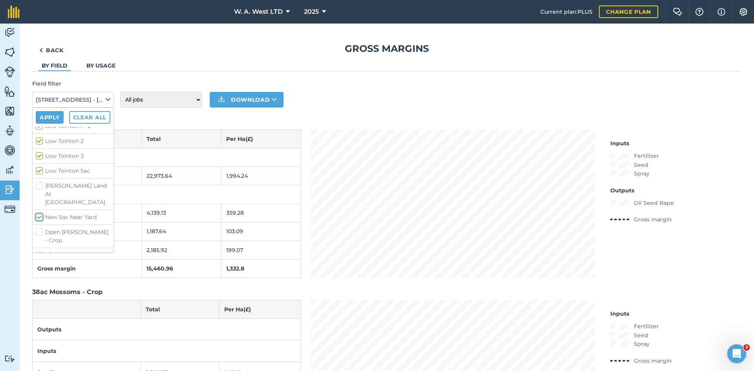
scroll to position [589, 0]
click at [41, 189] on label "Open [PERSON_NAME] - Crop" at bounding box center [73, 197] width 75 height 16
click at [41, 189] on input "Open [PERSON_NAME] - Crop" at bounding box center [38, 191] width 5 height 5
checkbox input "true"
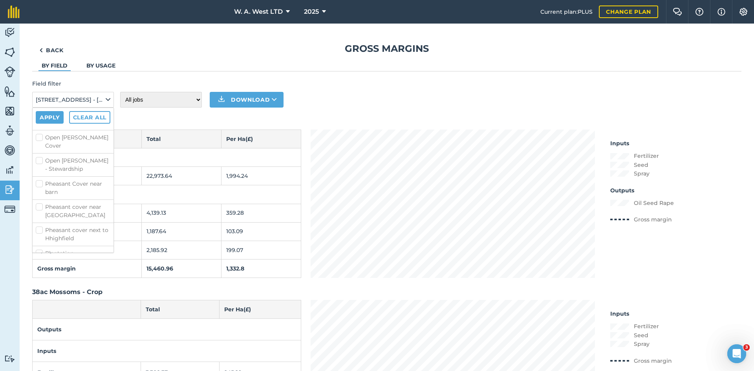
click at [37, 226] on label "Pheasant cover next to Hhighfield" at bounding box center [73, 234] width 75 height 16
click at [37, 226] on input "Pheasant cover next to Hhighfield" at bounding box center [38, 228] width 5 height 5
checkbox input "true"
click at [40, 210] on label "Plantation" at bounding box center [73, 214] width 75 height 8
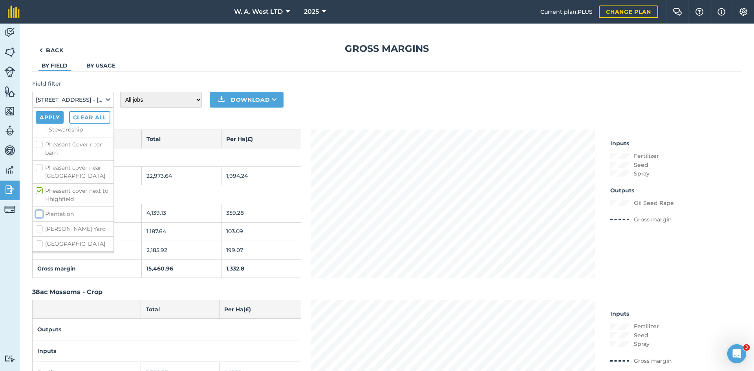
click at [40, 210] on input "Plantation" at bounding box center [38, 212] width 5 height 5
checkbox input "true"
click at [41, 225] on label "[PERSON_NAME] Yard" at bounding box center [73, 229] width 75 height 8
click at [41, 225] on input "[PERSON_NAME] Yard" at bounding box center [38, 227] width 5 height 5
checkbox input "true"
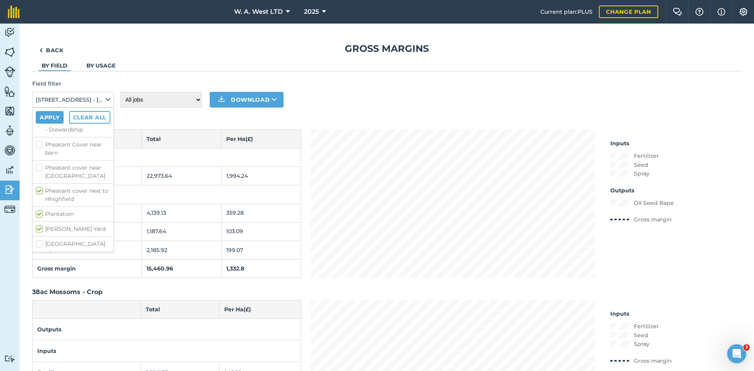
click at [42, 240] on label "[GEOGRAPHIC_DATA]" at bounding box center [73, 244] width 75 height 8
click at [41, 240] on input "[GEOGRAPHIC_DATA]" at bounding box center [38, 242] width 5 height 5
checkbox input "true"
click at [40, 255] on label "[PERSON_NAME]" at bounding box center [73, 259] width 75 height 8
click at [40, 255] on input "[PERSON_NAME]" at bounding box center [38, 257] width 5 height 5
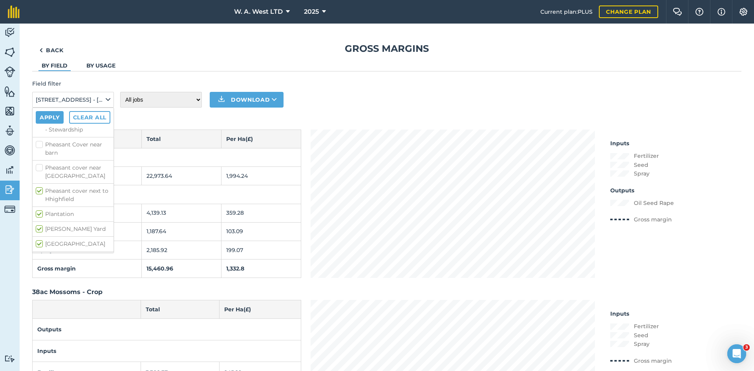
checkbox input "true"
click at [40, 270] on label "Tin Shed" at bounding box center [73, 274] width 75 height 8
click at [40, 270] on input "Tin Shed" at bounding box center [38, 272] width 5 height 5
checkbox input "true"
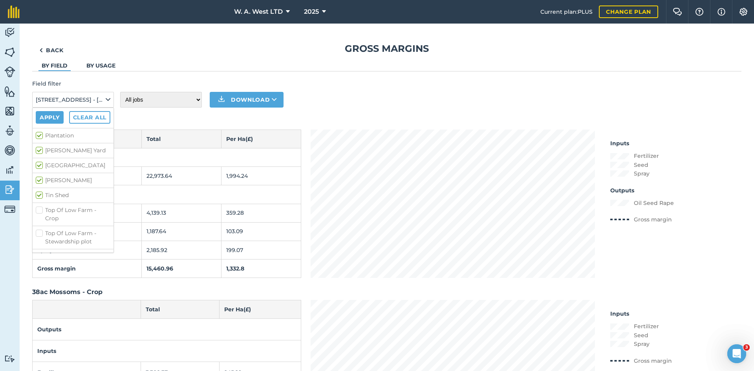
click at [42, 206] on label "Top Of Low Farm - Crop" at bounding box center [73, 214] width 75 height 16
click at [41, 206] on input "Top Of Low Farm - Crop" at bounding box center [38, 208] width 5 height 5
checkbox input "true"
click at [40, 229] on label "Wincbey Field" at bounding box center [73, 233] width 75 height 8
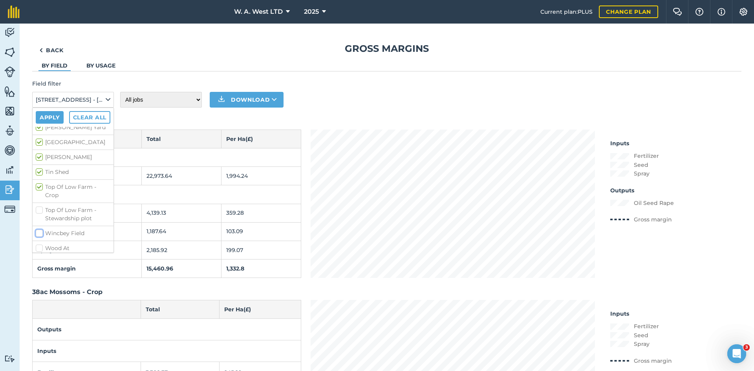
click at [40, 229] on input "Wincbey Field" at bounding box center [38, 231] width 5 height 5
checkbox input "true"
click at [40, 290] on label "Yard Field [GEOGRAPHIC_DATA]" at bounding box center [73, 298] width 75 height 16
click at [40, 290] on input "Yard Field [GEOGRAPHIC_DATA]" at bounding box center [38, 292] width 5 height 5
checkbox input "true"
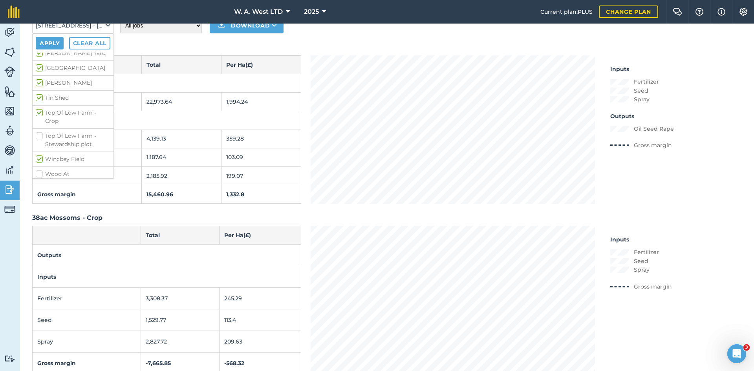
scroll to position [0, 0]
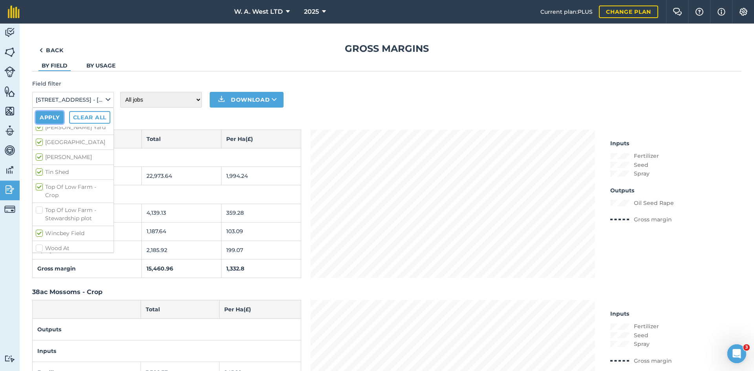
click at [58, 117] on button "Apply" at bounding box center [50, 117] width 28 height 13
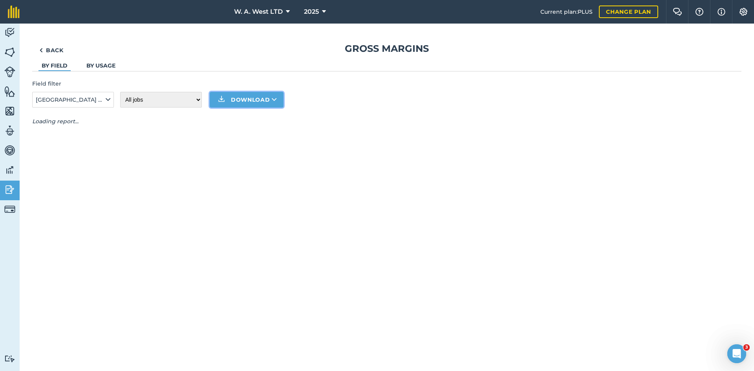
click at [255, 97] on button "Download" at bounding box center [247, 100] width 74 height 16
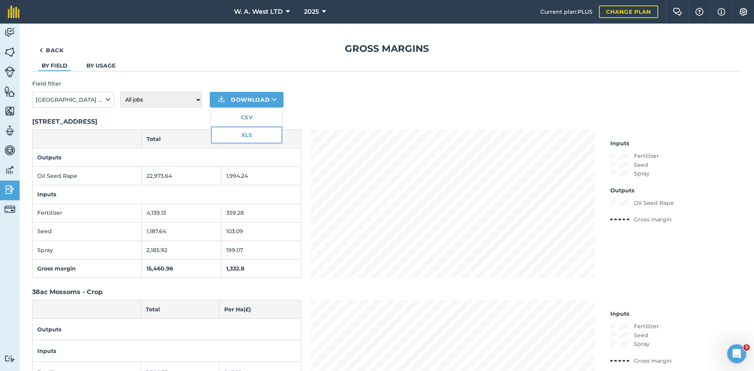
click at [255, 137] on link "XLS" at bounding box center [246, 134] width 71 height 17
click at [263, 98] on button "Download" at bounding box center [247, 100] width 74 height 16
click at [254, 114] on link "CSV" at bounding box center [246, 117] width 71 height 17
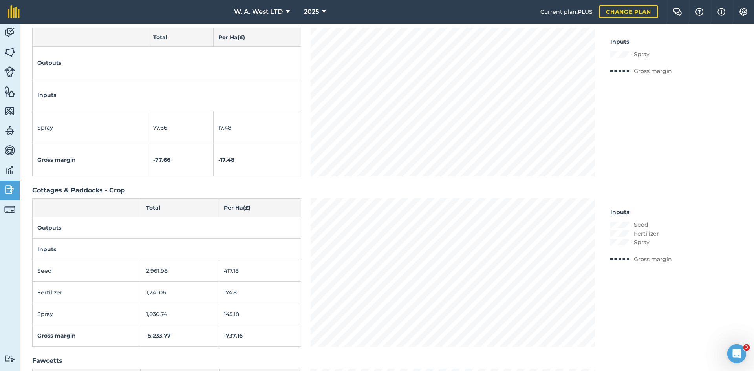
scroll to position [1335, 0]
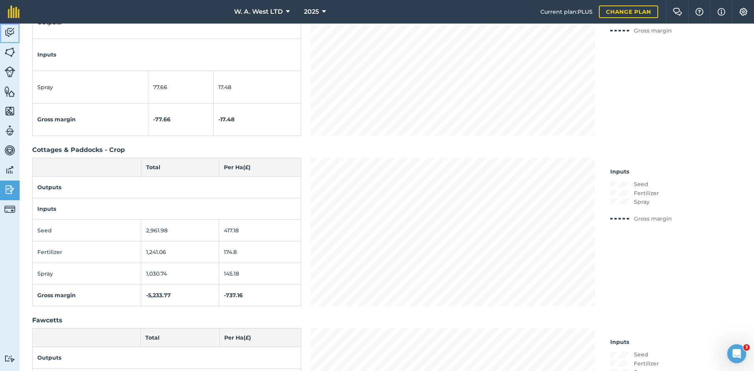
click at [5, 31] on img at bounding box center [9, 33] width 11 height 12
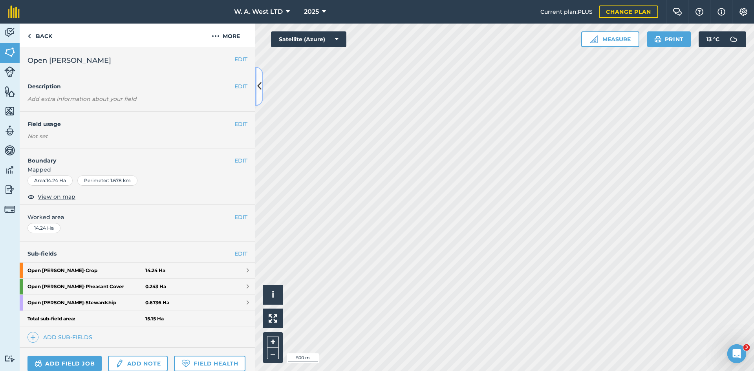
click at [261, 81] on icon at bounding box center [259, 86] width 4 height 14
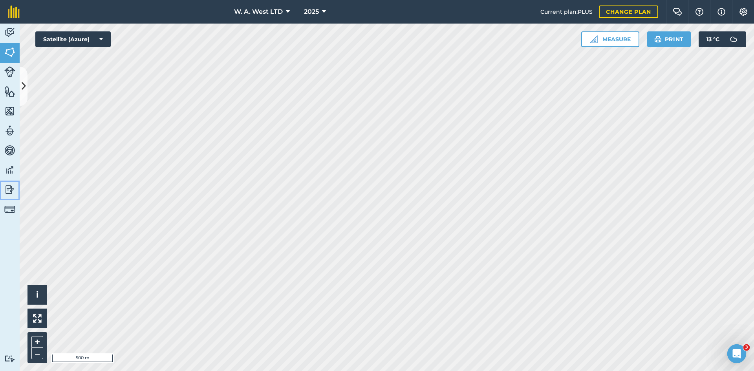
click at [9, 186] on img at bounding box center [9, 190] width 11 height 12
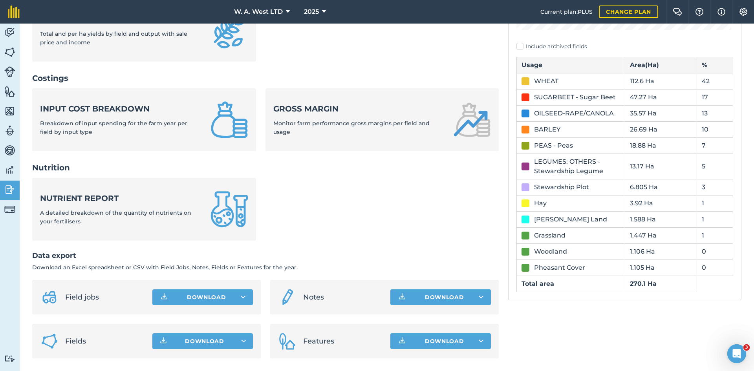
scroll to position [51, 0]
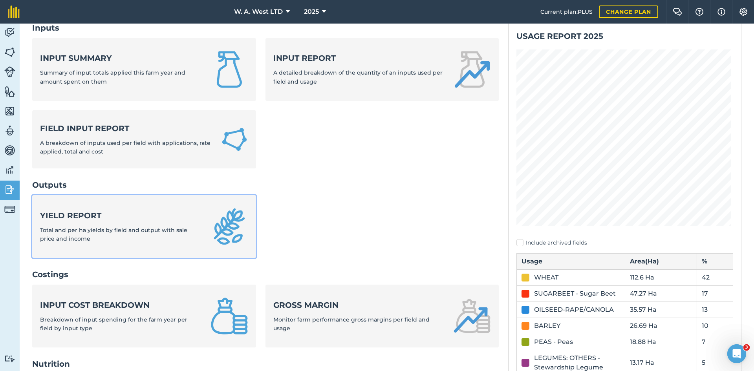
click at [180, 223] on div "Yield report Total and per ha yields by field and output with sale price and in…" at bounding box center [120, 226] width 161 height 33
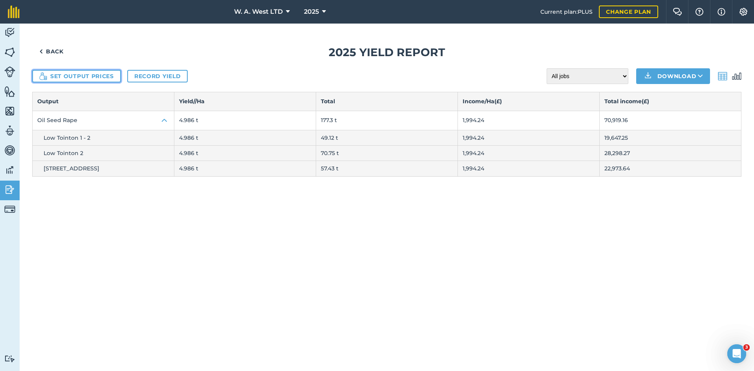
click at [92, 76] on button "Set output prices" at bounding box center [76, 76] width 89 height 13
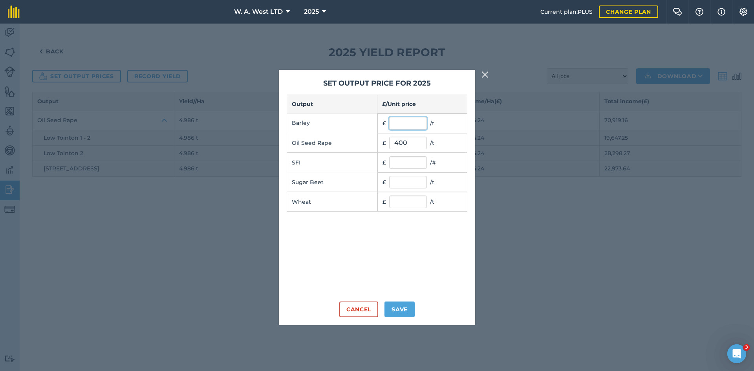
drag, startPoint x: 413, startPoint y: 121, endPoint x: 409, endPoint y: 120, distance: 4.9
click at [413, 121] on input "text" at bounding box center [408, 123] width 38 height 13
click at [417, 199] on input "text" at bounding box center [408, 201] width 38 height 13
type input "180"
click at [419, 162] on input "text" at bounding box center [408, 162] width 38 height 13
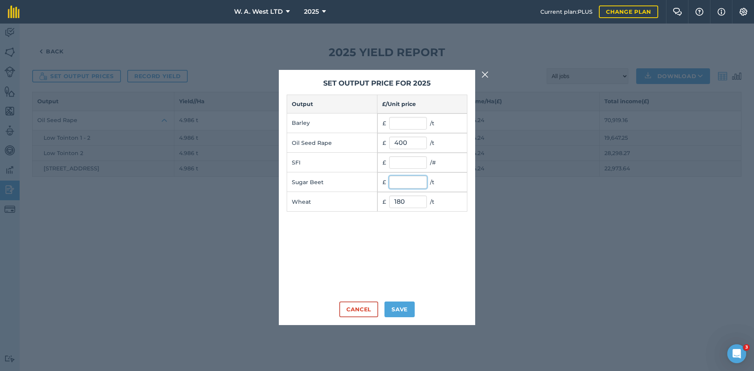
click at [400, 187] on input "text" at bounding box center [408, 182] width 38 height 13
type input "36"
click at [404, 126] on input "text" at bounding box center [408, 123] width 38 height 13
type input "150"
click at [396, 313] on button "Save" at bounding box center [399, 309] width 30 height 16
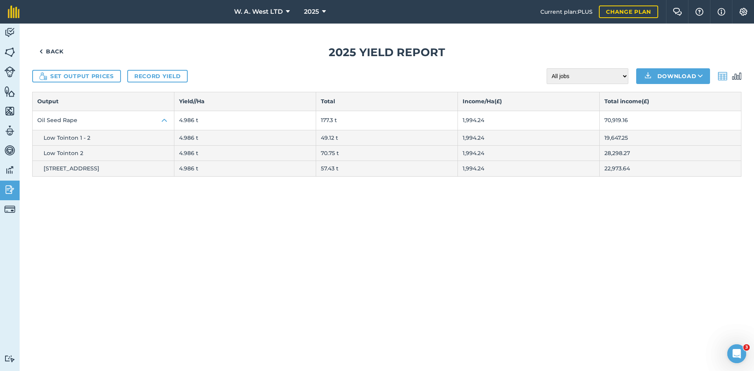
click at [281, 51] on h1 "2025 Yield report" at bounding box center [386, 53] width 709 height 18
drag, startPoint x: 360, startPoint y: 57, endPoint x: 552, endPoint y: 57, distance: 191.2
click at [552, 57] on h1 "2025 Yield report" at bounding box center [386, 53] width 709 height 18
click at [550, 56] on h1 "2025 Yield report" at bounding box center [386, 53] width 709 height 18
drag, startPoint x: 415, startPoint y: 47, endPoint x: 500, endPoint y: 47, distance: 84.8
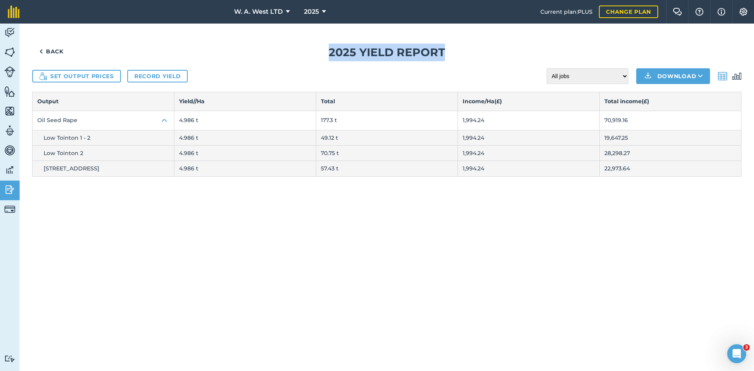
click at [500, 46] on div "Back 2025 Yield report Set output prices Record yield All jobs Incomplete jobs …" at bounding box center [387, 197] width 734 height 347
click at [500, 47] on h1 "2025 Yield report" at bounding box center [386, 53] width 709 height 18
click at [486, 50] on h1 "2025 Yield report" at bounding box center [386, 53] width 709 height 18
drag, startPoint x: 466, startPoint y: 51, endPoint x: 303, endPoint y: 56, distance: 162.2
click at [303, 56] on h1 "2025 Yield report" at bounding box center [386, 53] width 709 height 18
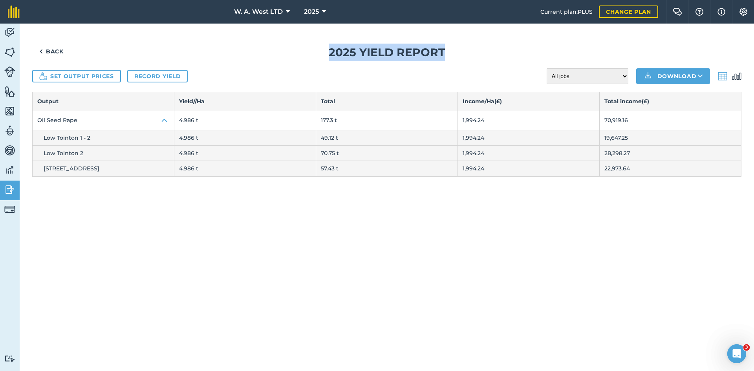
click at [303, 56] on h1 "2025 Yield report" at bounding box center [386, 53] width 709 height 18
drag, startPoint x: 303, startPoint y: 56, endPoint x: 476, endPoint y: 54, distance: 172.3
click at [476, 54] on h1 "2025 Yield report" at bounding box center [386, 53] width 709 height 18
click at [477, 54] on h1 "2025 Yield report" at bounding box center [386, 53] width 709 height 18
drag, startPoint x: 317, startPoint y: 51, endPoint x: 444, endPoint y: 51, distance: 127.2
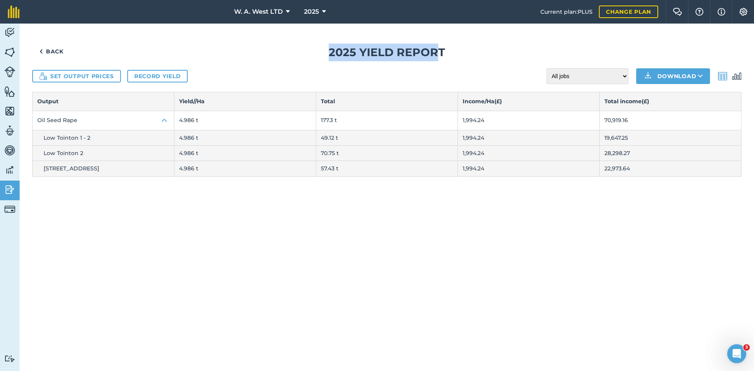
click at [440, 53] on h1 "2025 Yield report" at bounding box center [386, 53] width 709 height 18
click at [446, 51] on h1 "2025 Yield report" at bounding box center [386, 53] width 709 height 18
click at [447, 51] on h1 "2025 Yield report" at bounding box center [386, 53] width 709 height 18
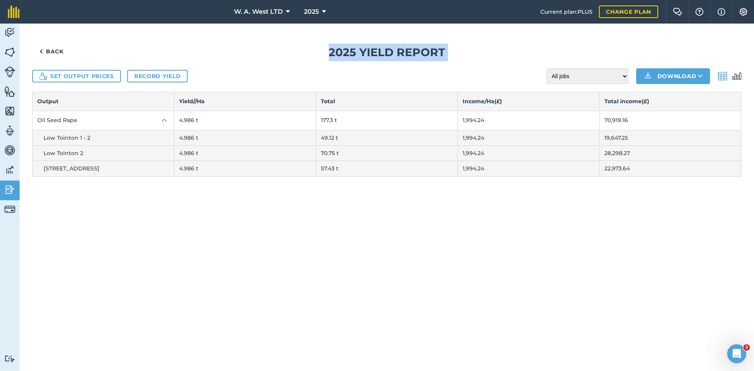
click at [492, 46] on h1 "2025 Yield report" at bounding box center [386, 53] width 709 height 18
drag, startPoint x: 364, startPoint y: 54, endPoint x: 528, endPoint y: 53, distance: 163.7
click at [525, 53] on h1 "2025 Yield report" at bounding box center [386, 53] width 709 height 18
click at [528, 53] on h1 "2025 Yield report" at bounding box center [386, 53] width 709 height 18
